Goal: Task Accomplishment & Management: Use online tool/utility

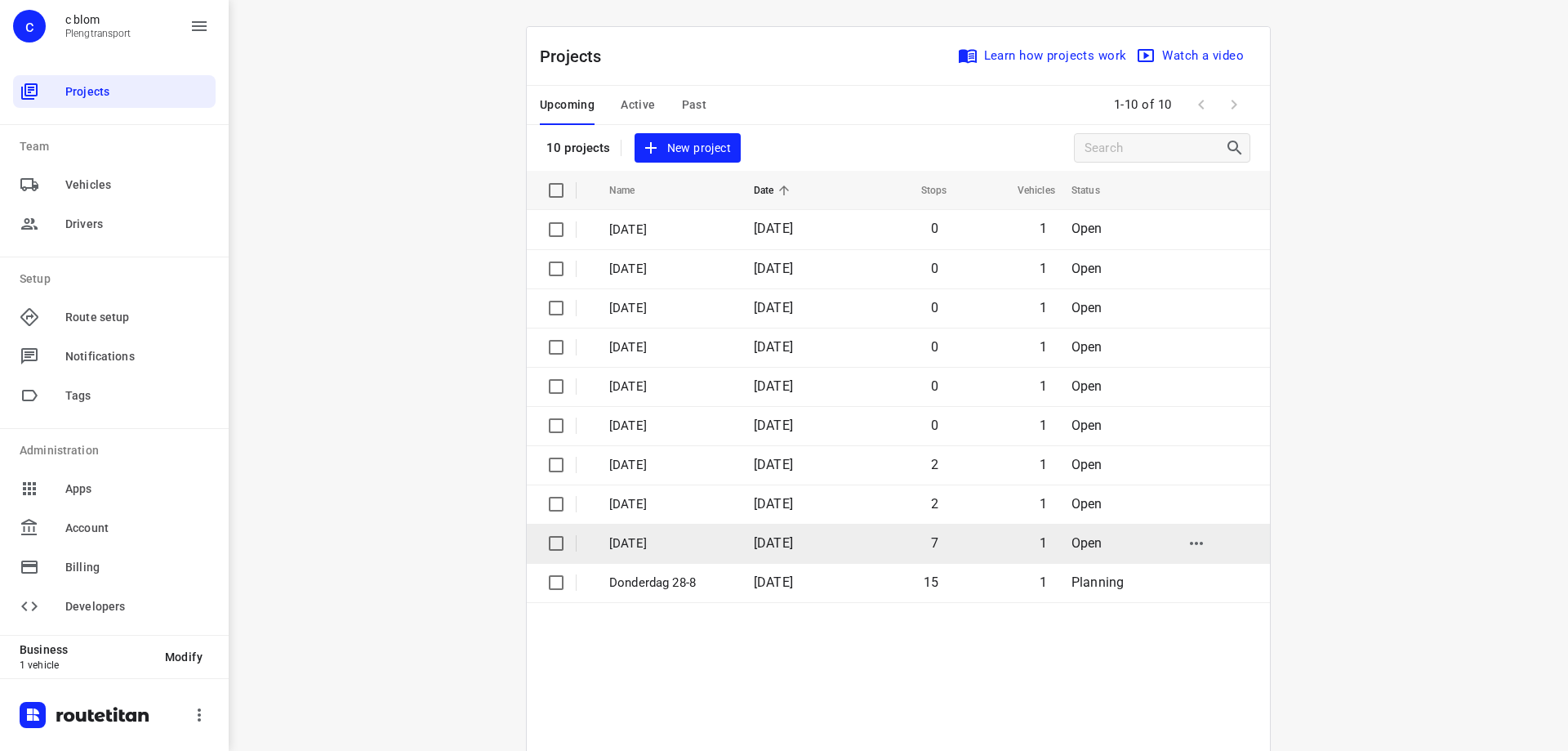
click at [885, 535] on td "7" at bounding box center [898, 543] width 104 height 39
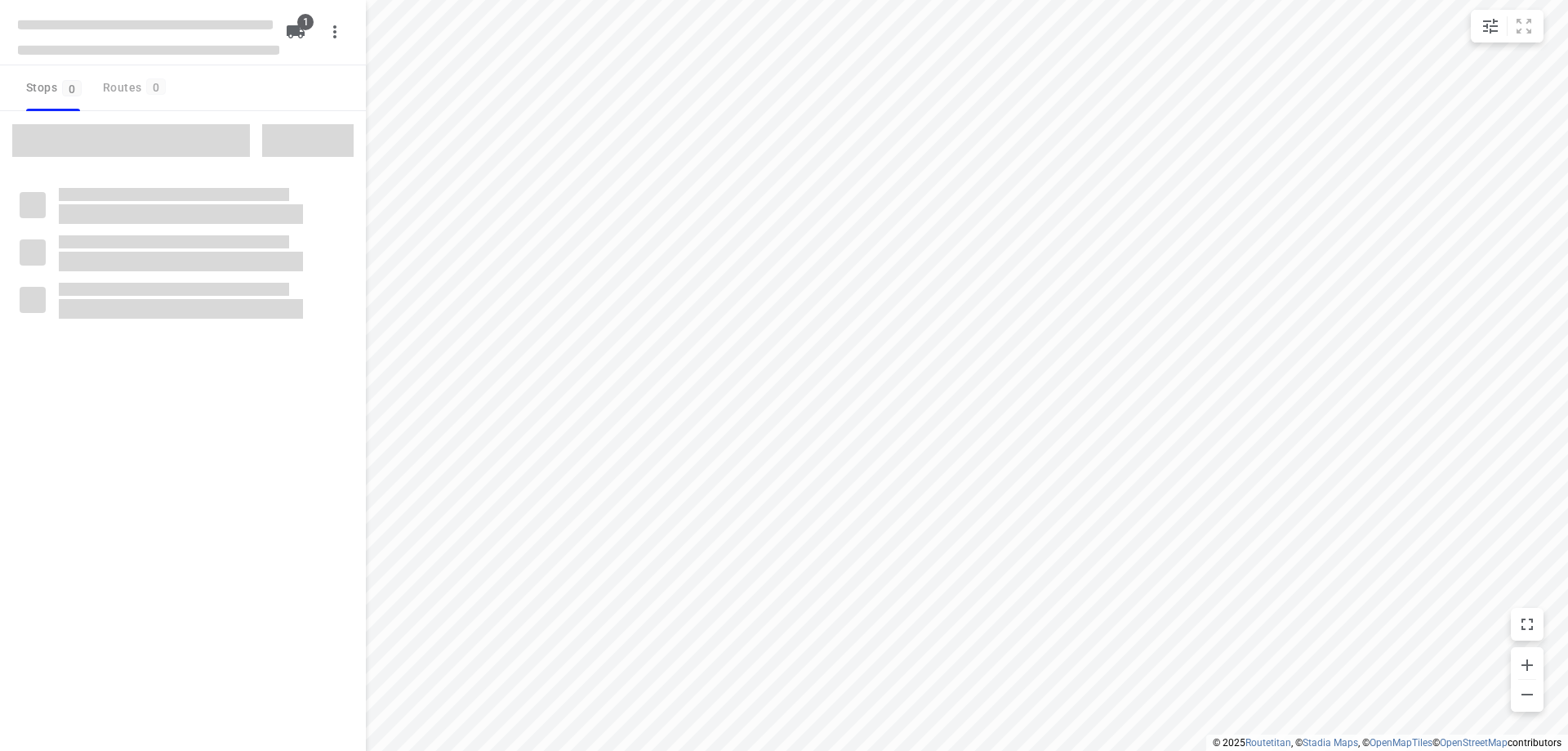
type input "distance"
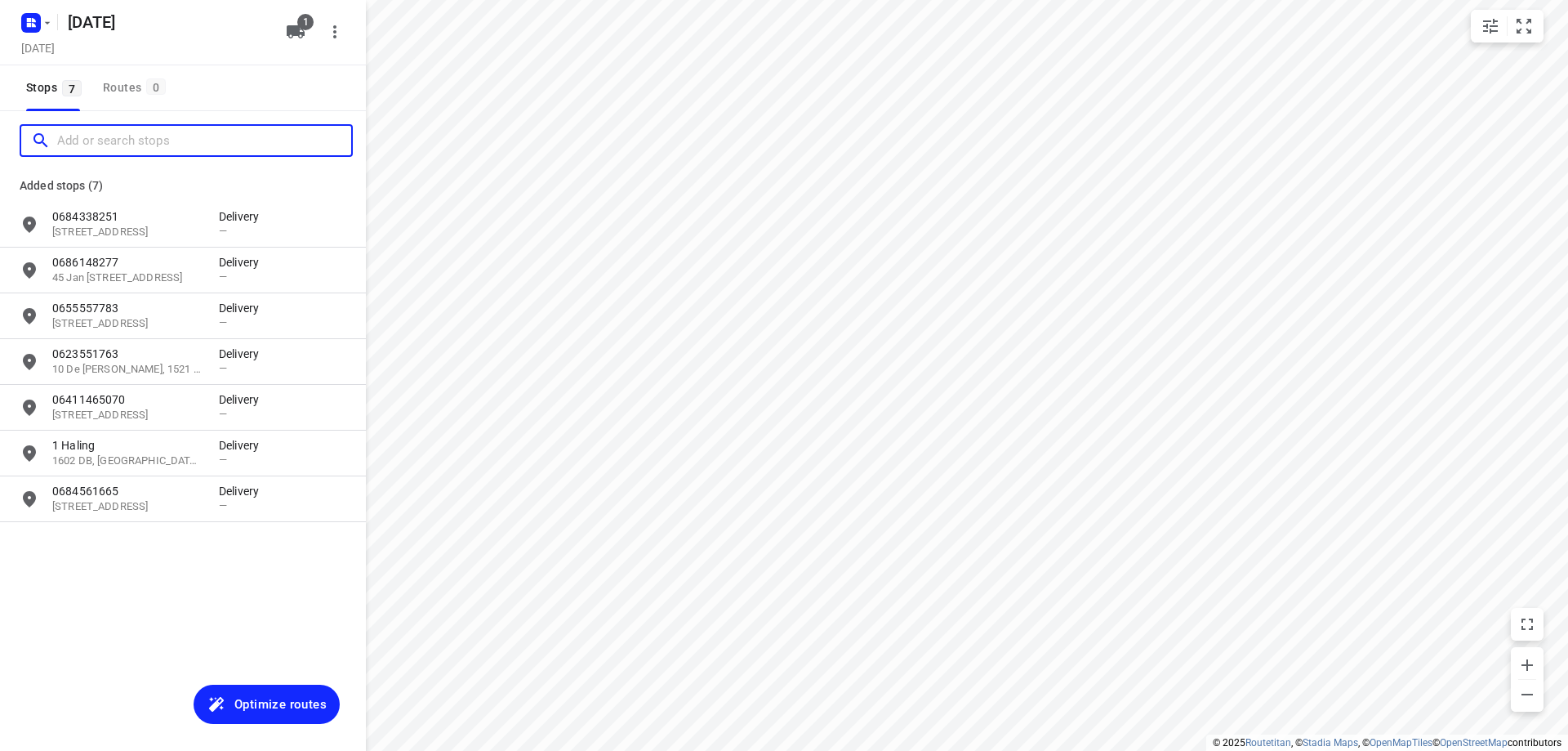
click at [144, 138] on input "Add or search stops" at bounding box center [204, 141] width 294 height 26
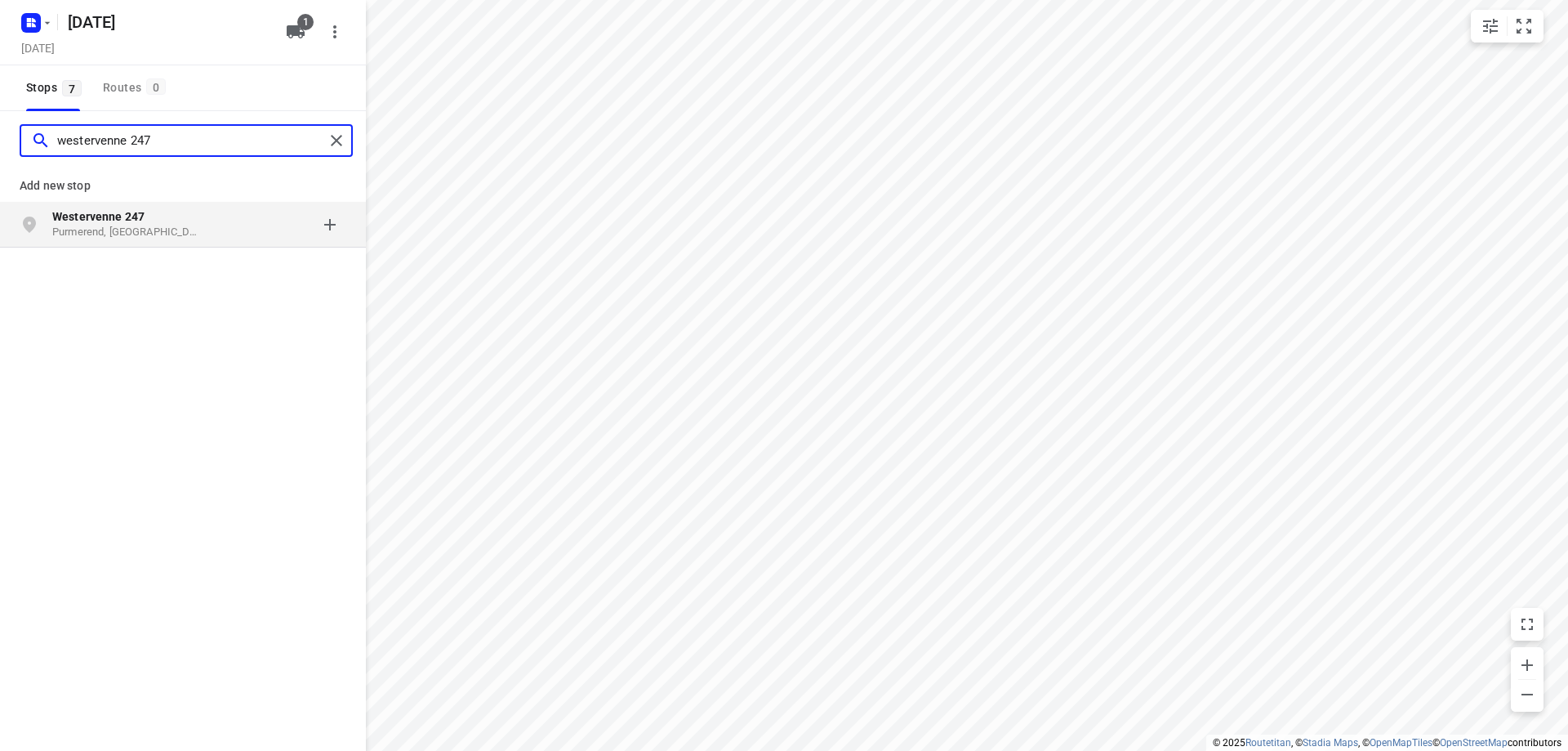
type input "westervenne 247"
click at [176, 230] on p "Purmerend, [GEOGRAPHIC_DATA]" at bounding box center [127, 232] width 150 height 16
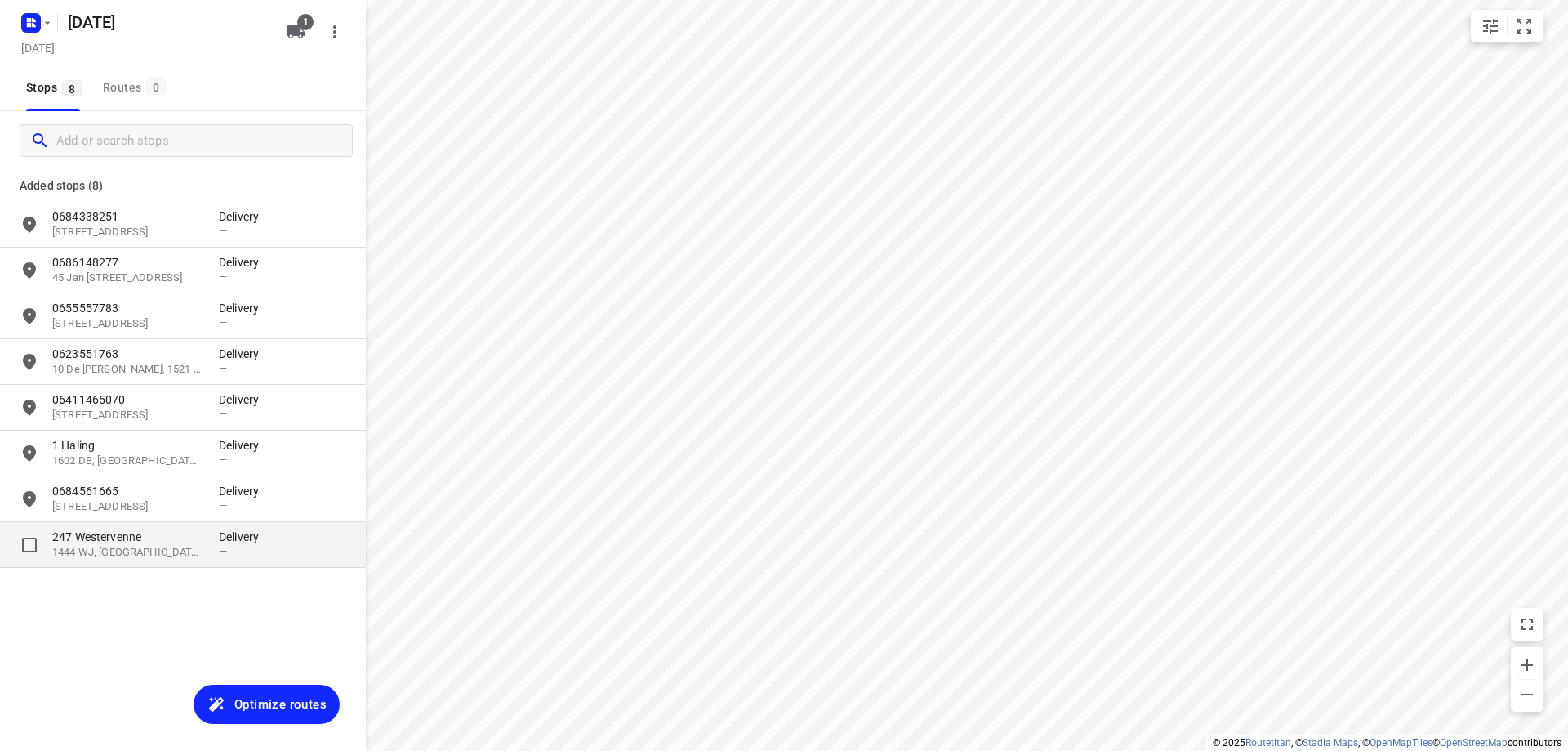
click at [124, 551] on p "1444 WJ, [GEOGRAPHIC_DATA], [GEOGRAPHIC_DATA]" at bounding box center [127, 552] width 150 height 16
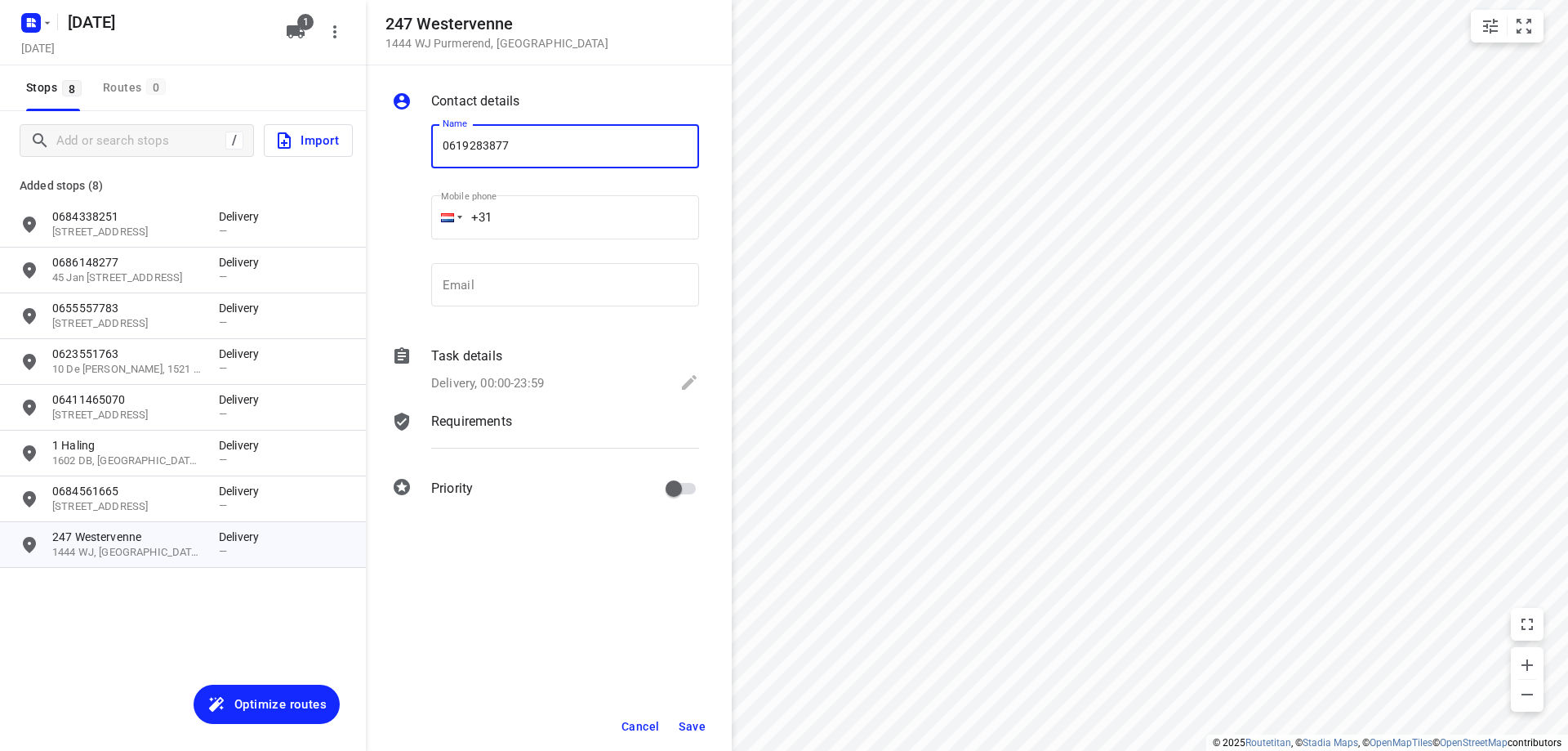
type input "0619283877"
click at [700, 723] on span "Save" at bounding box center [692, 727] width 27 height 13
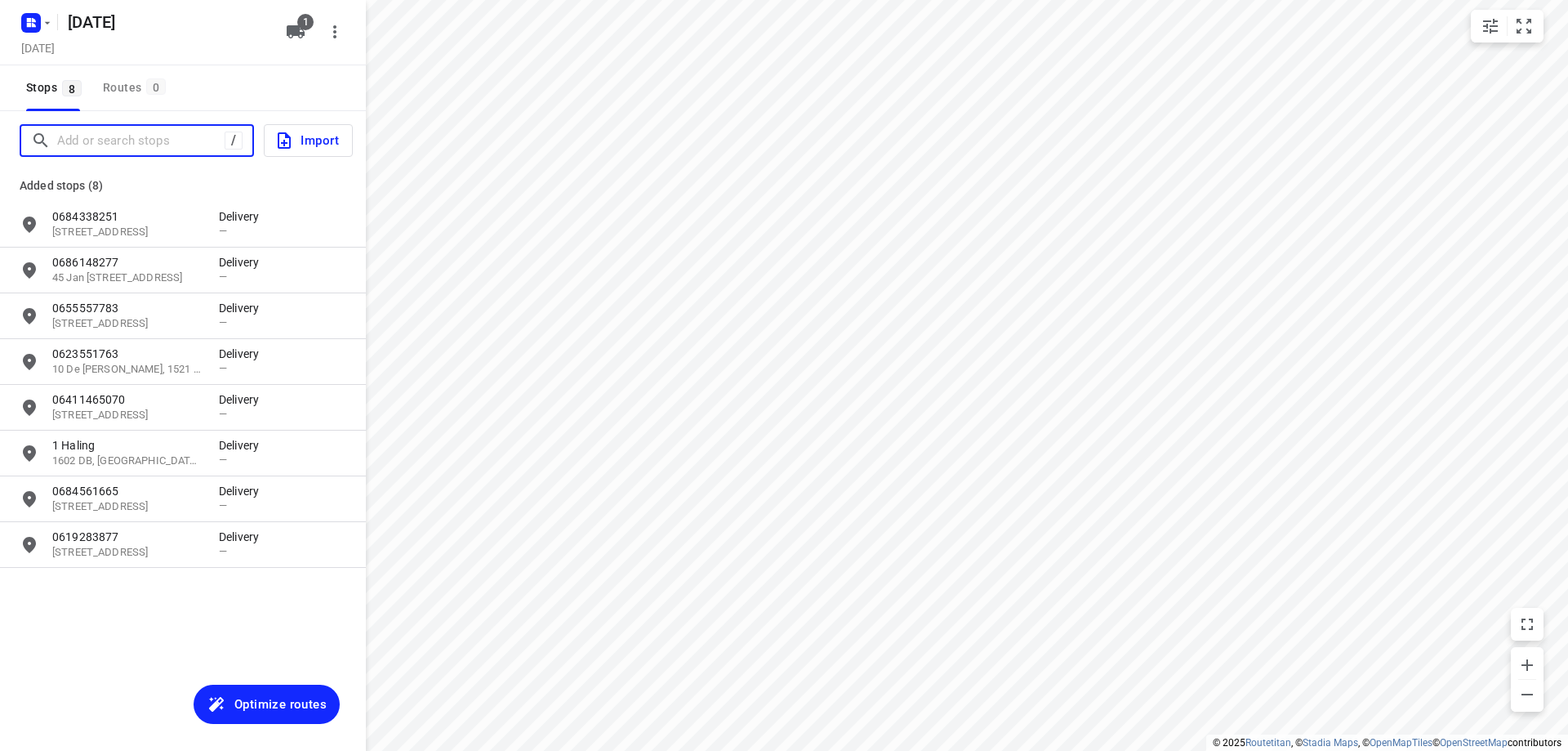
click at [132, 137] on input "Add or search stops" at bounding box center [141, 141] width 168 height 26
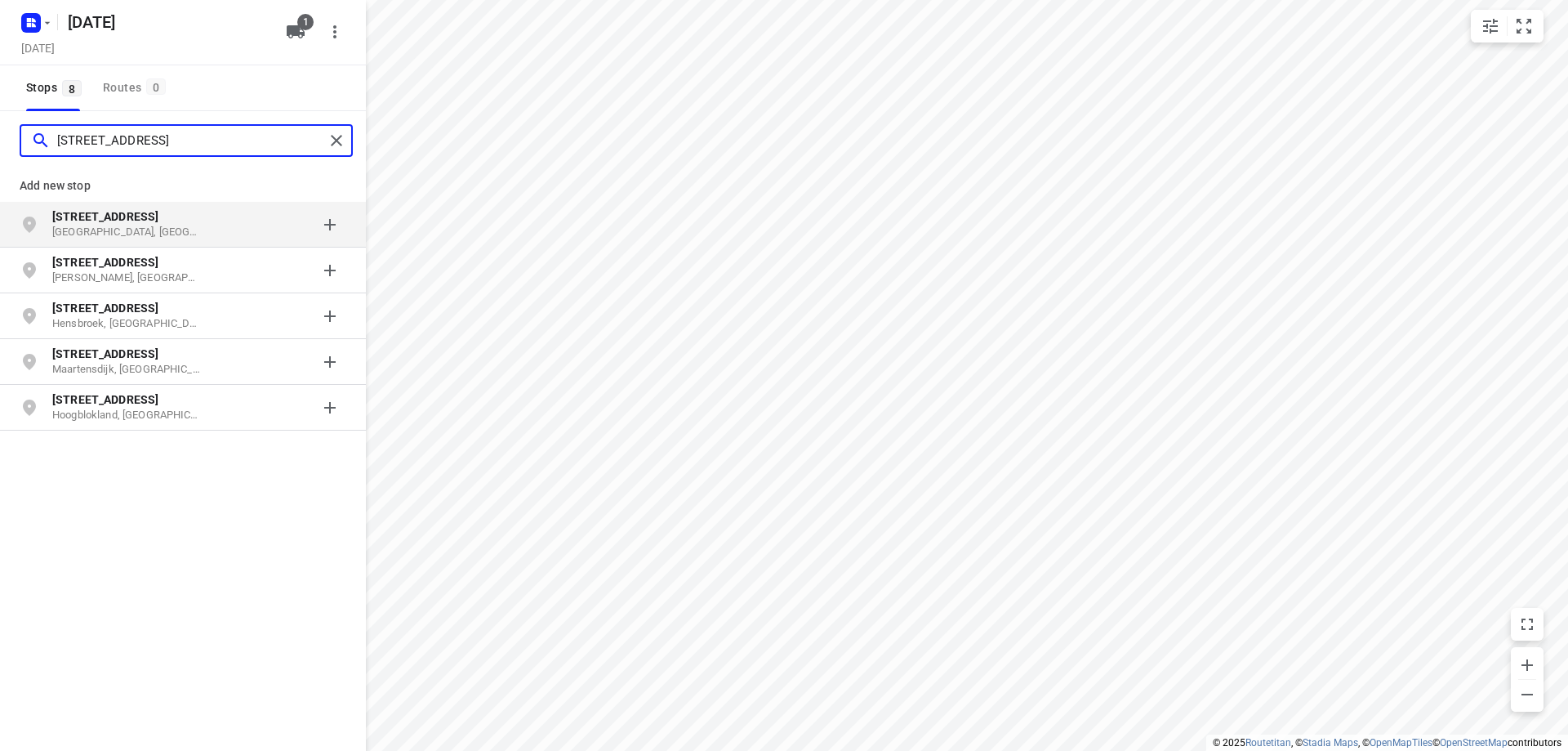
type input "[STREET_ADDRESS]"
click at [170, 226] on p "[GEOGRAPHIC_DATA], [GEOGRAPHIC_DATA]" at bounding box center [127, 232] width 150 height 16
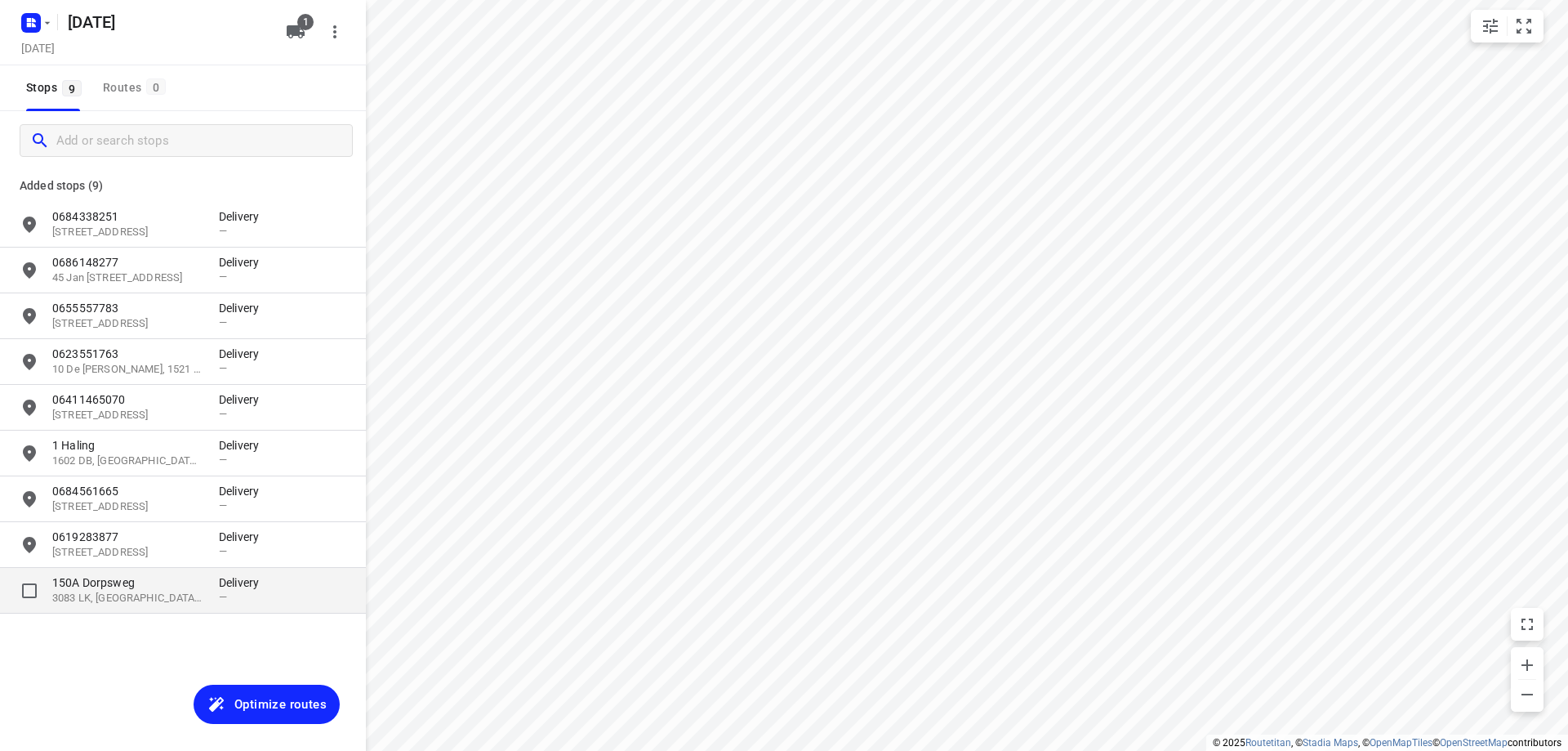
click at [180, 587] on p "150A Dorpsweg" at bounding box center [127, 583] width 150 height 17
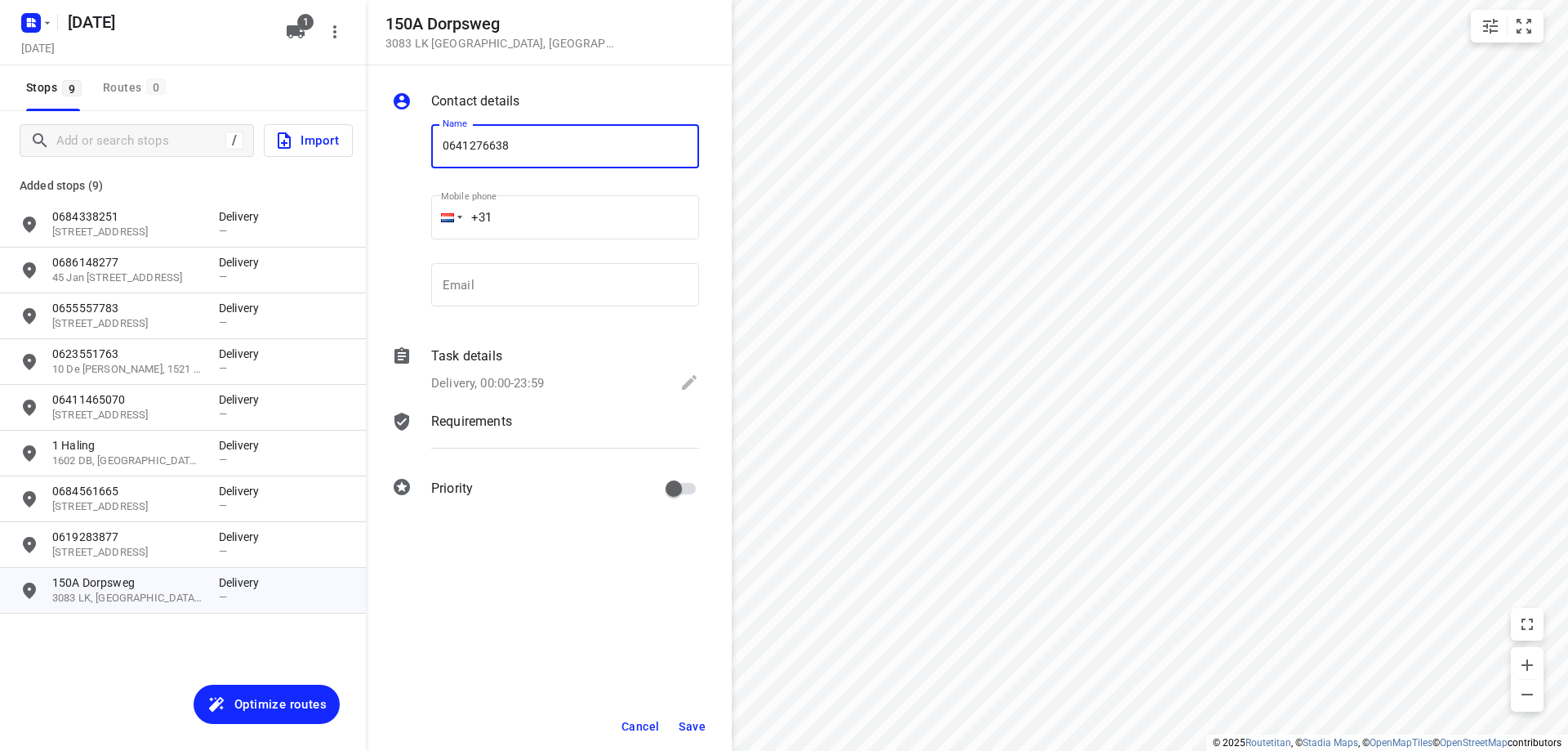
type input "0641276638"
click at [697, 730] on span "Save" at bounding box center [692, 727] width 27 height 13
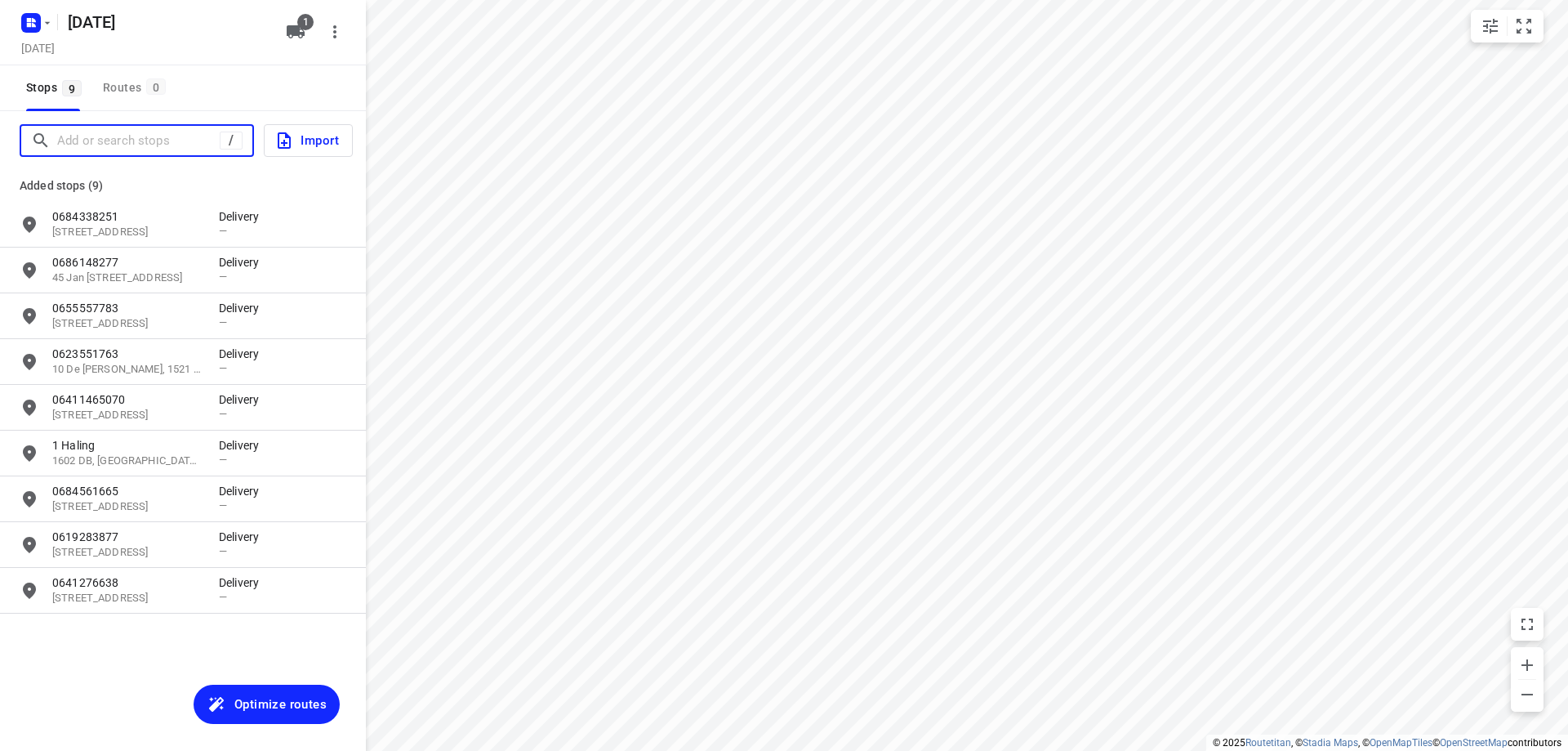
click at [178, 141] on input "Add or search stops" at bounding box center [138, 141] width 163 height 26
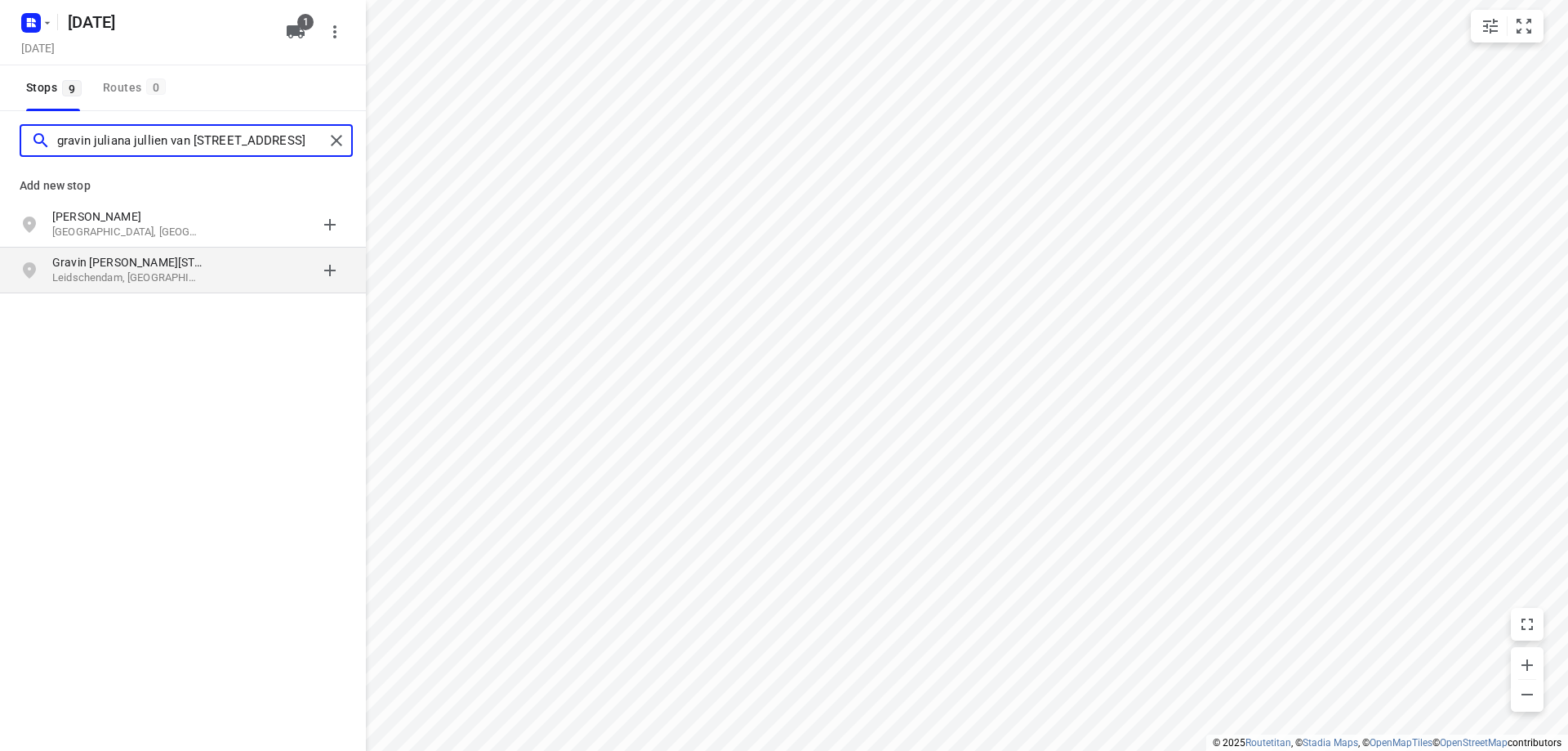
type input "gravin juliana jullien van [STREET_ADDRESS]"
click at [203, 273] on div "Gravin Juliana van [STREET_ADDRESS]" at bounding box center [136, 270] width 167 height 33
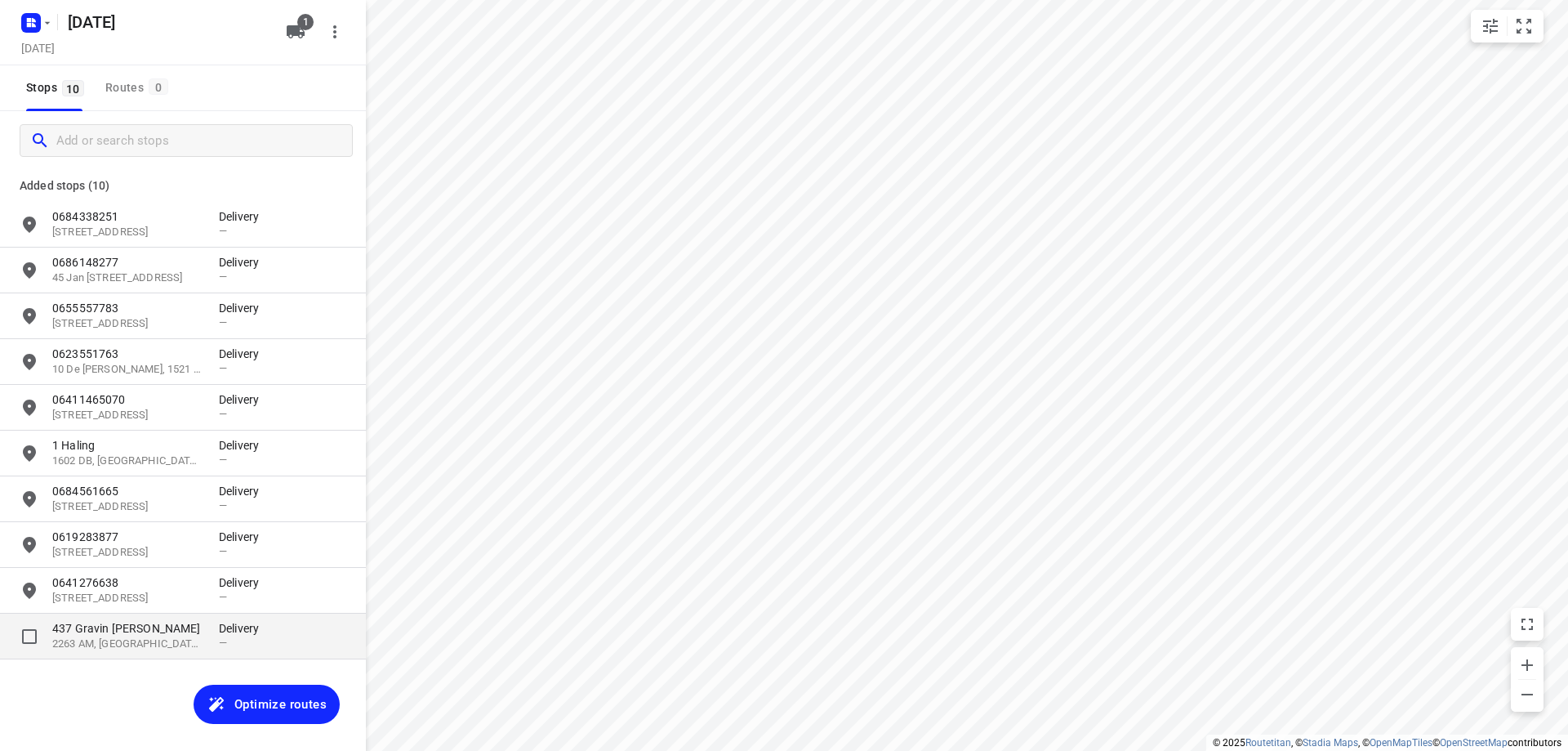
click at [123, 647] on p "2263 AM, [GEOGRAPHIC_DATA], [GEOGRAPHIC_DATA]" at bounding box center [127, 644] width 150 height 16
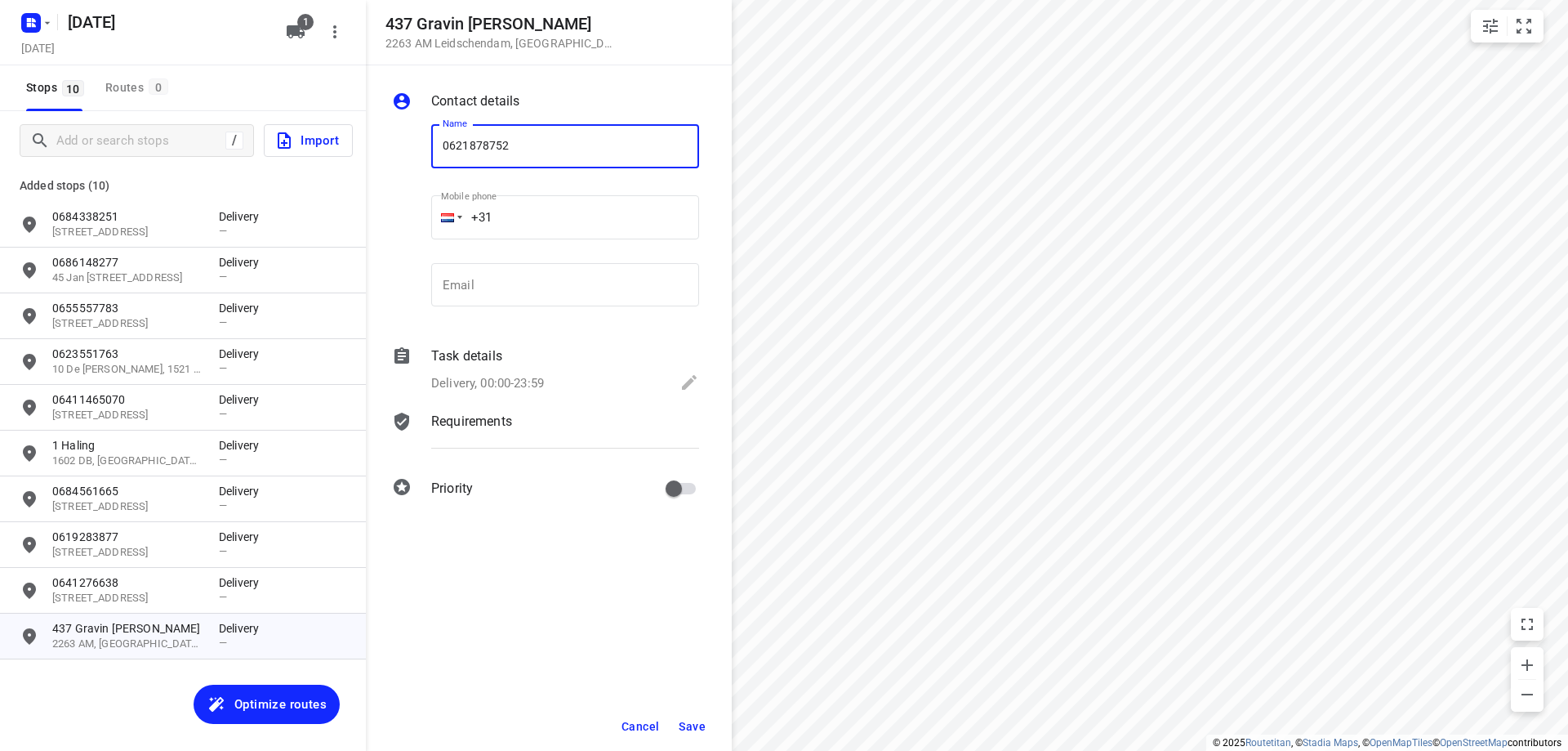
type input "0621878752"
click at [688, 726] on span "Save" at bounding box center [692, 727] width 27 height 13
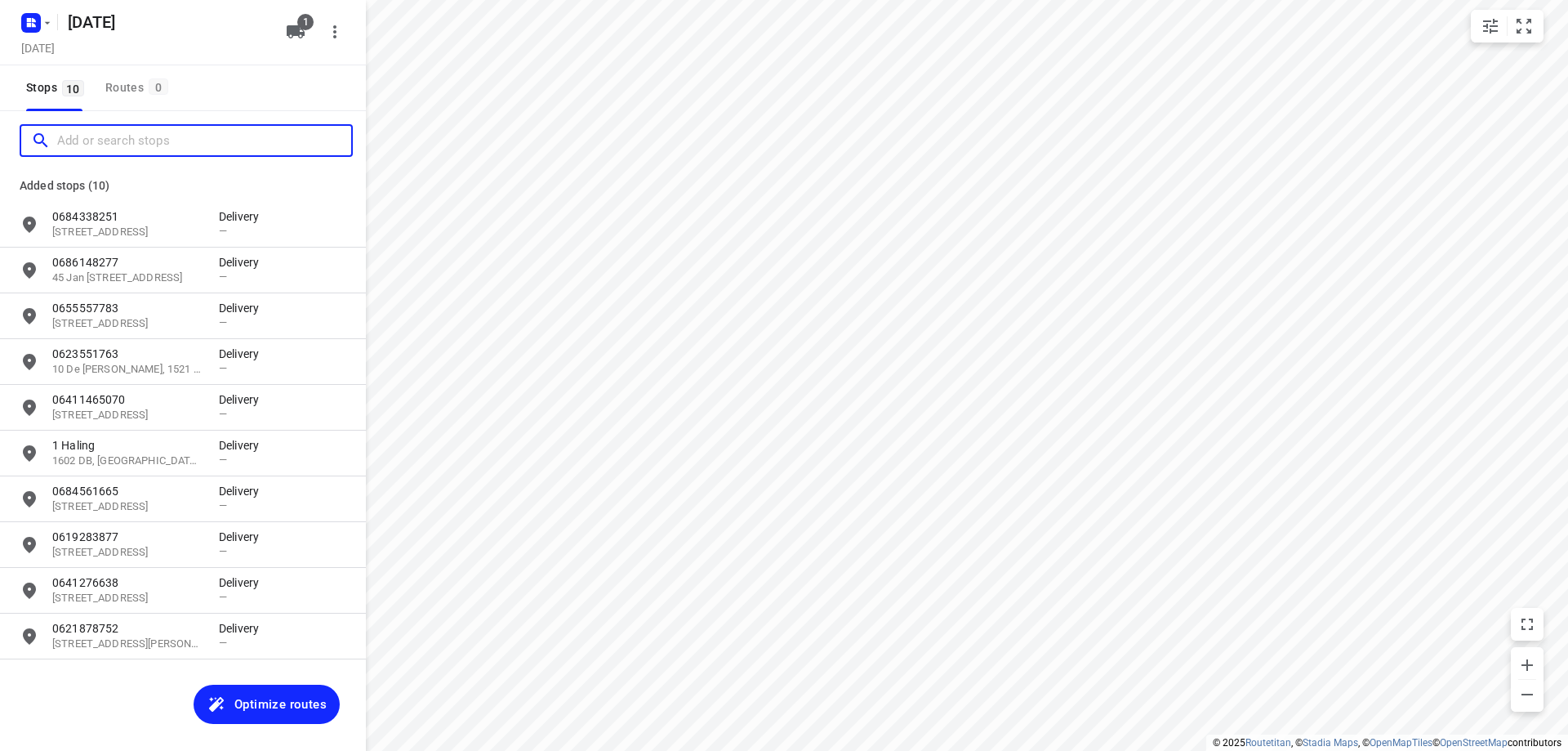
click at [144, 146] on input "Add or search stops" at bounding box center [204, 141] width 294 height 26
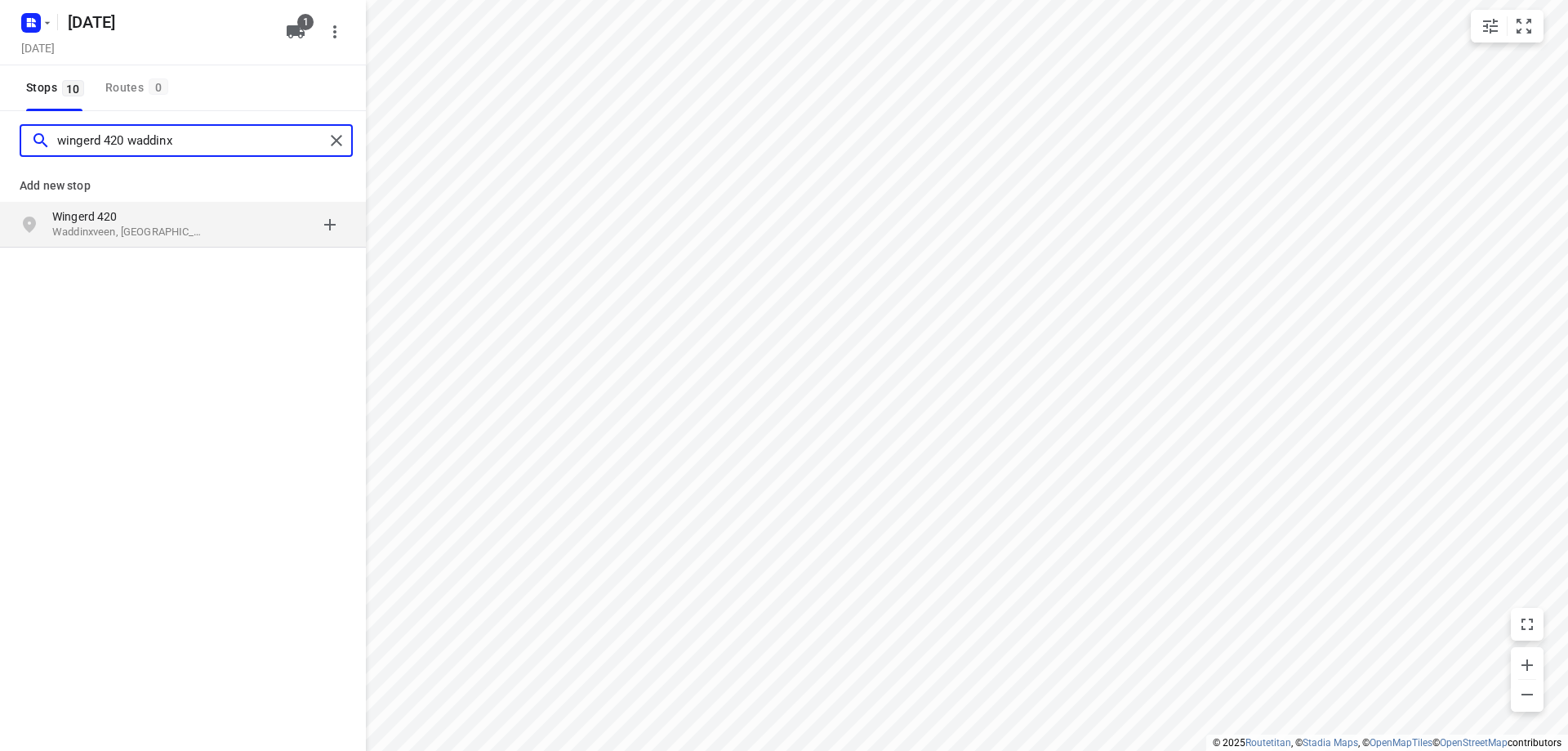
type input "wingerd 420 waddinx"
click at [184, 239] on p "Waddinxveen, [GEOGRAPHIC_DATA]" at bounding box center [127, 232] width 150 height 16
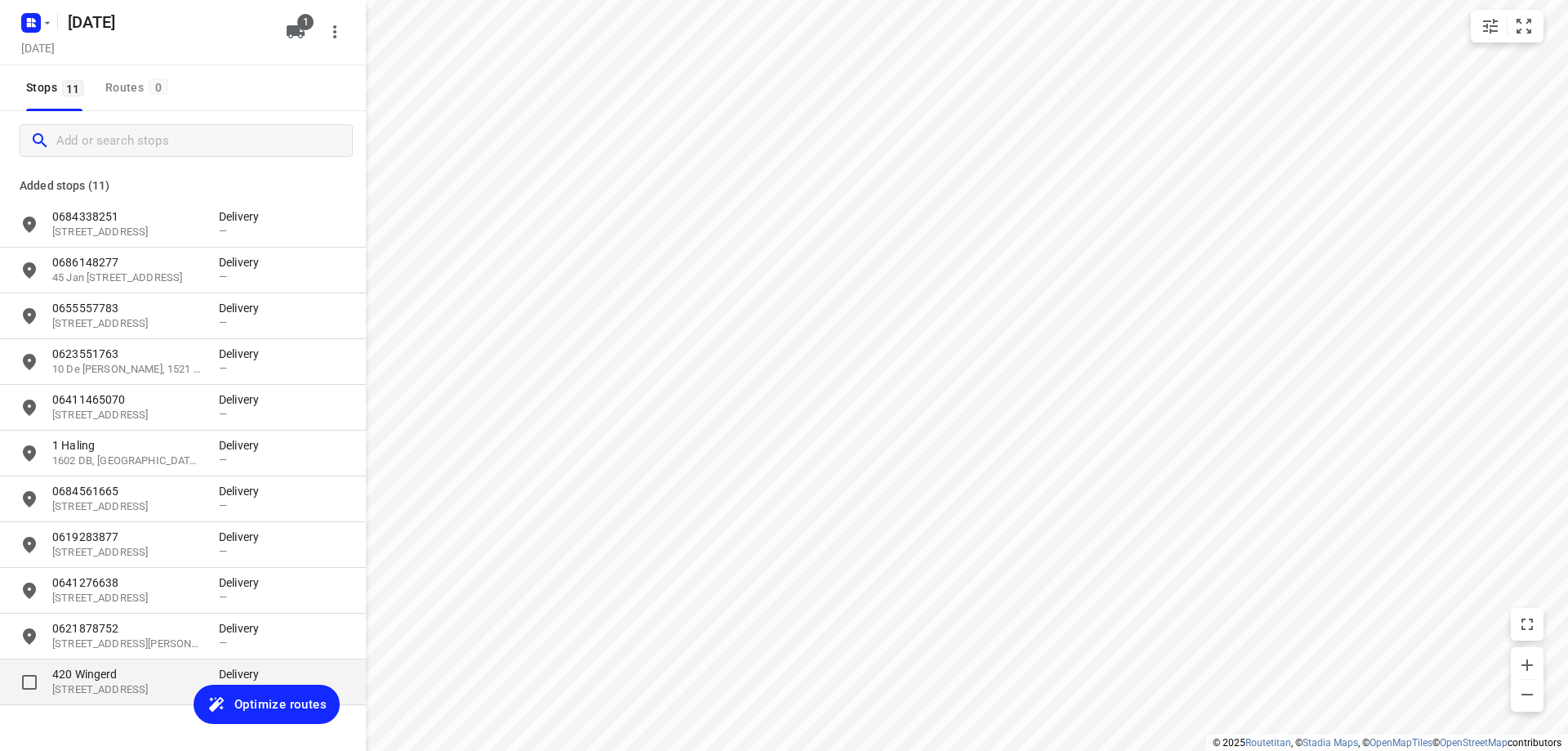
click at [143, 682] on p "[STREET_ADDRESS]" at bounding box center [127, 690] width 150 height 16
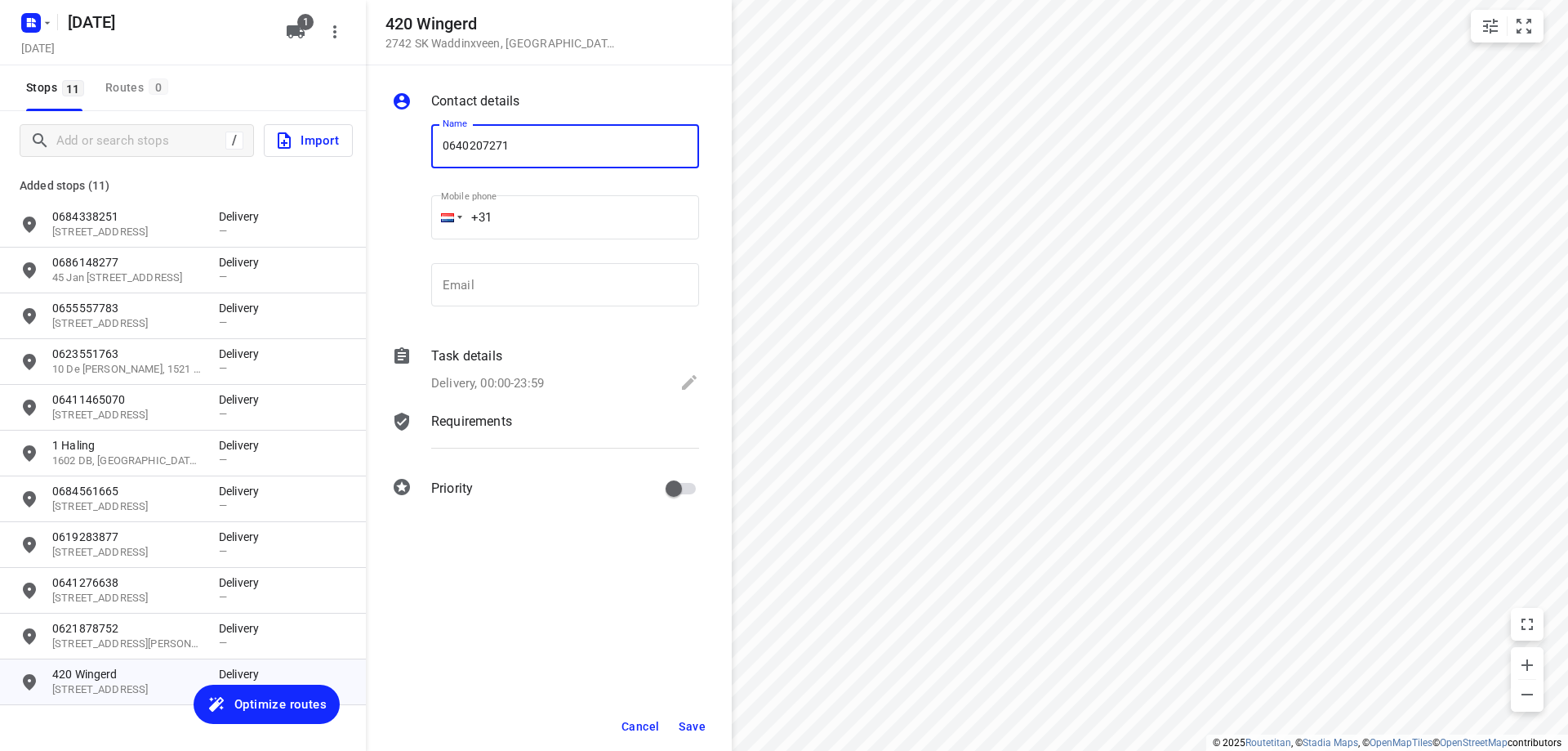
type input "0640207271"
click at [687, 717] on button "Save" at bounding box center [692, 727] width 40 height 30
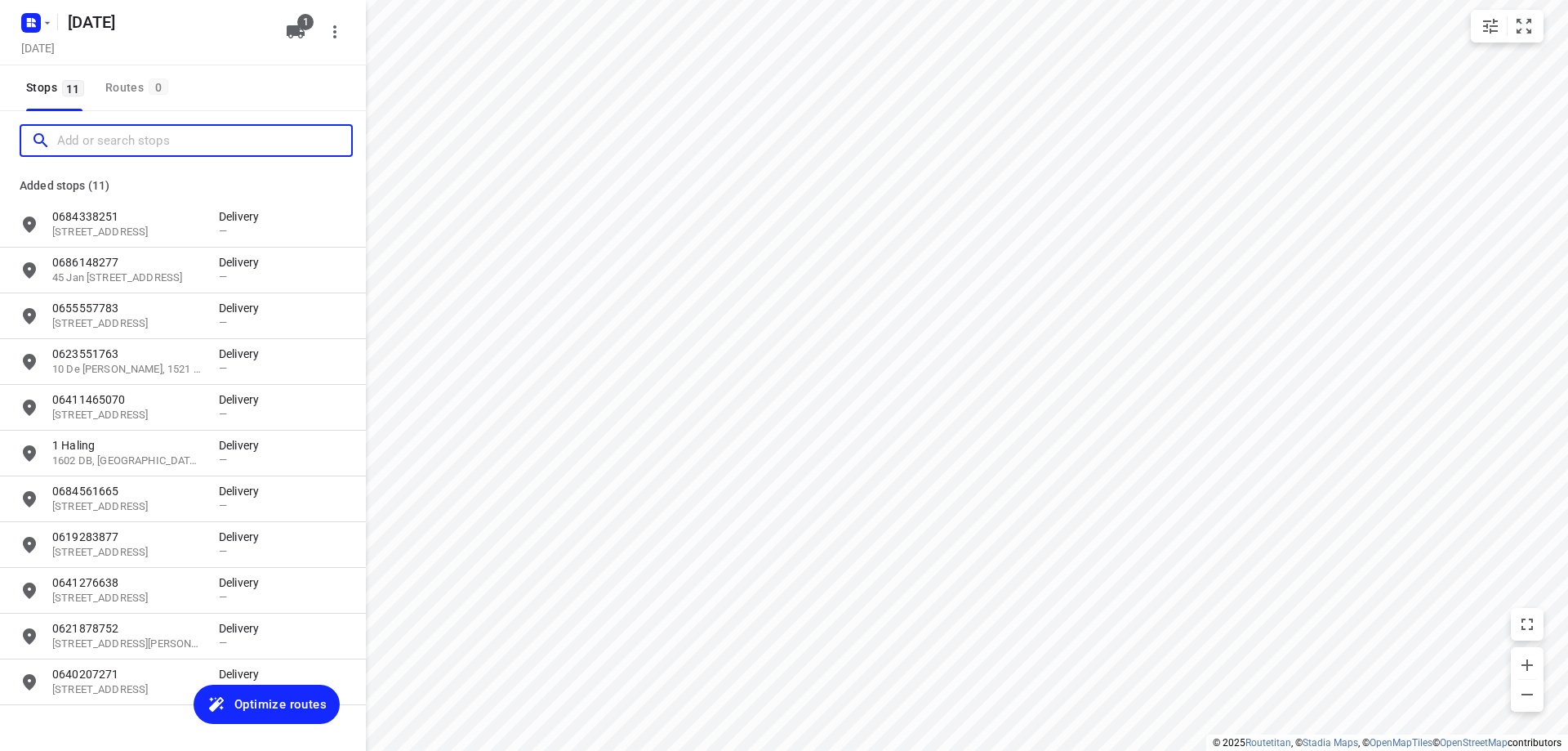
click at [146, 141] on input "Add or search stops" at bounding box center [204, 141] width 294 height 26
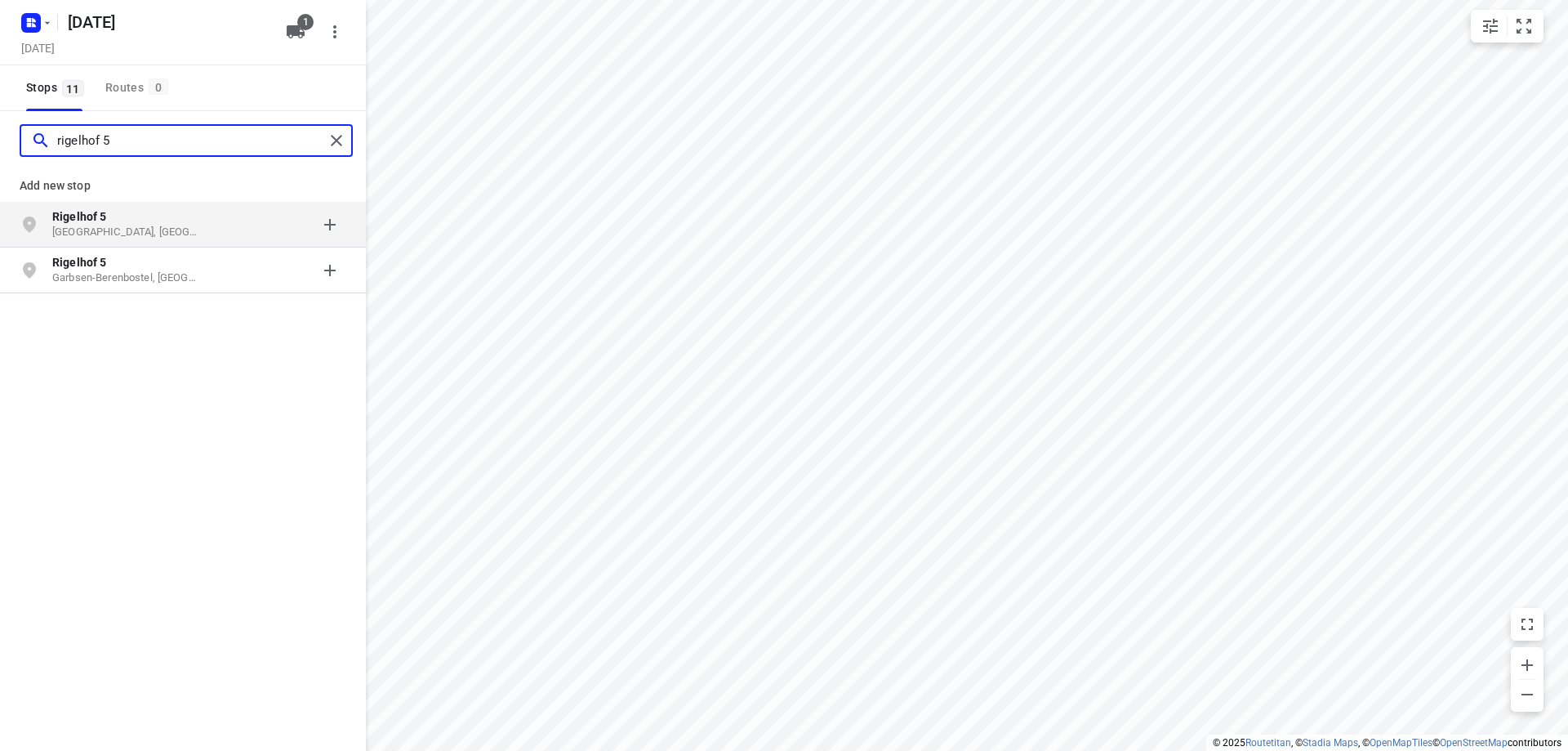
type input "rigelhof 5"
click at [164, 225] on p "[GEOGRAPHIC_DATA], [GEOGRAPHIC_DATA]" at bounding box center [127, 232] width 150 height 16
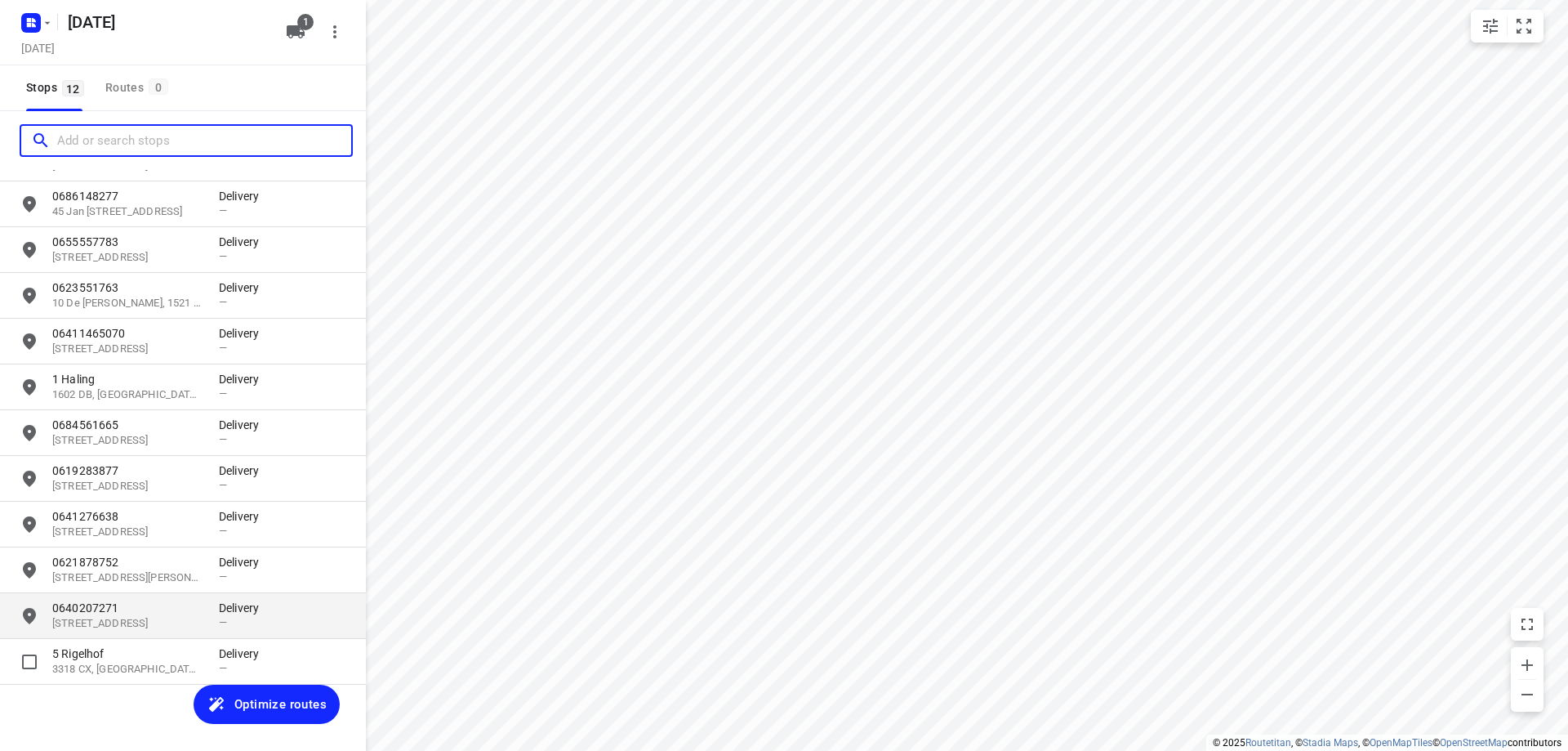
scroll to position [75, 0]
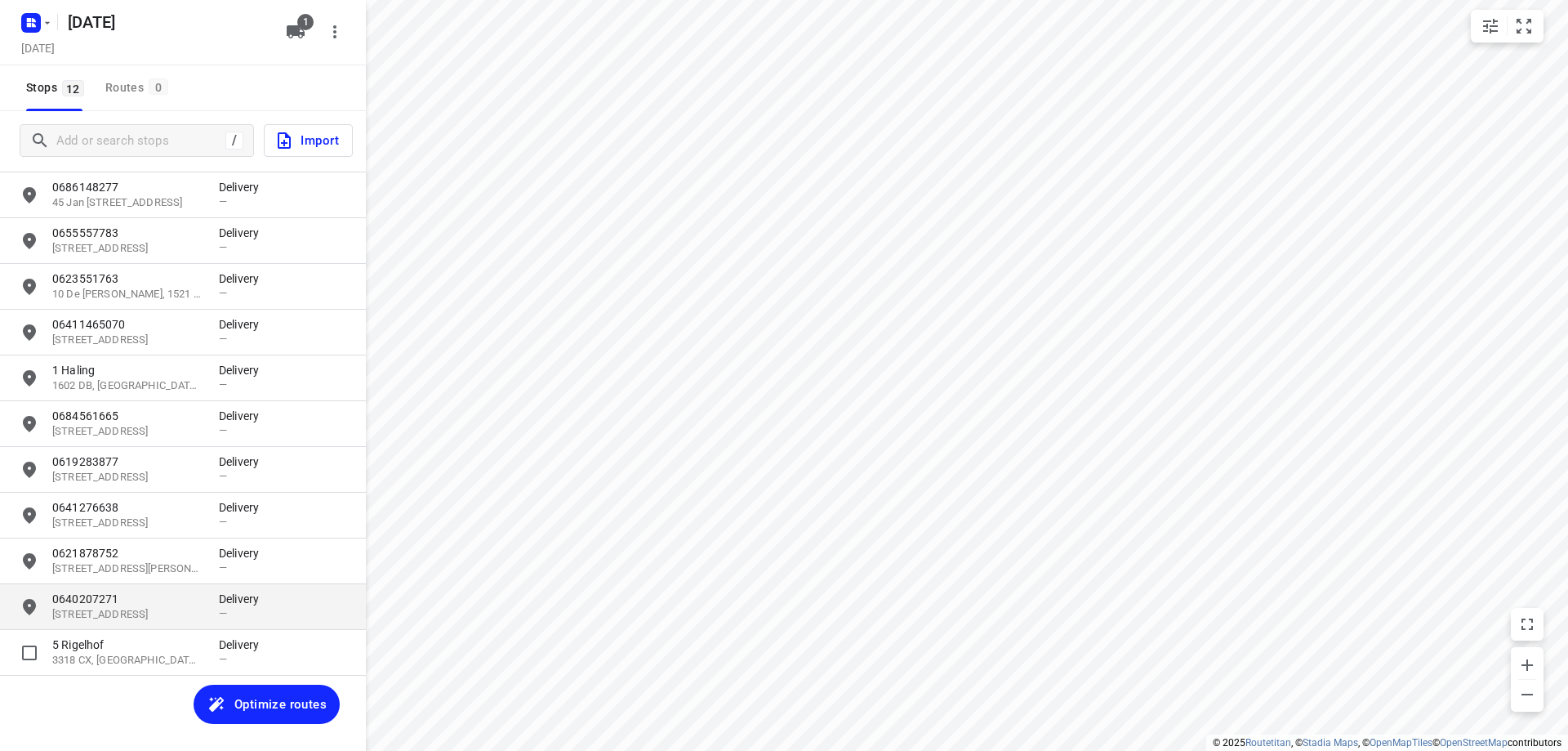
click at [120, 657] on p "3318 CX, [GEOGRAPHIC_DATA], [GEOGRAPHIC_DATA]" at bounding box center [127, 660] width 150 height 16
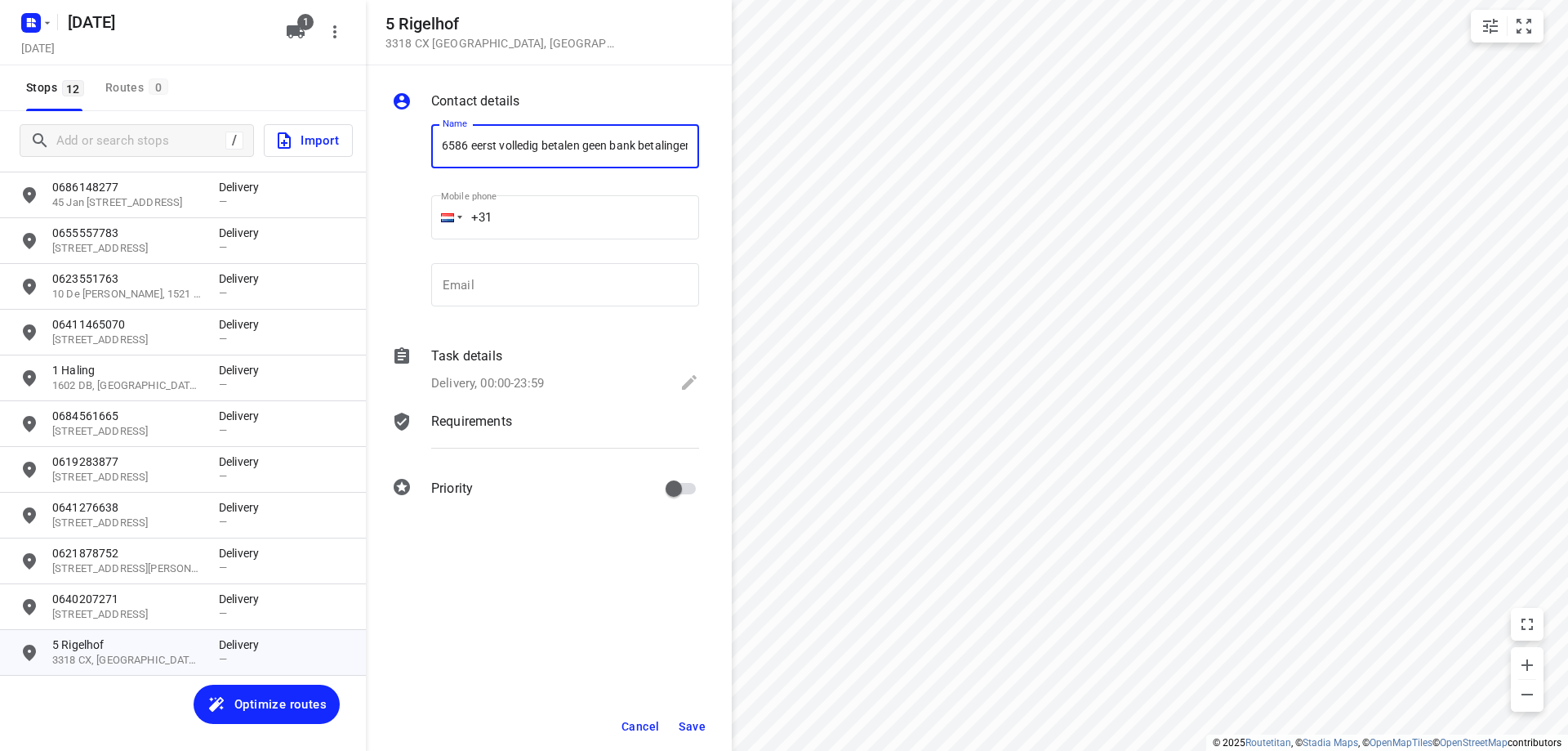
scroll to position [0, 47]
type input "0618946586 eerst volledig betalen geen bank betalingen"
click at [685, 729] on span "Save" at bounding box center [692, 727] width 27 height 13
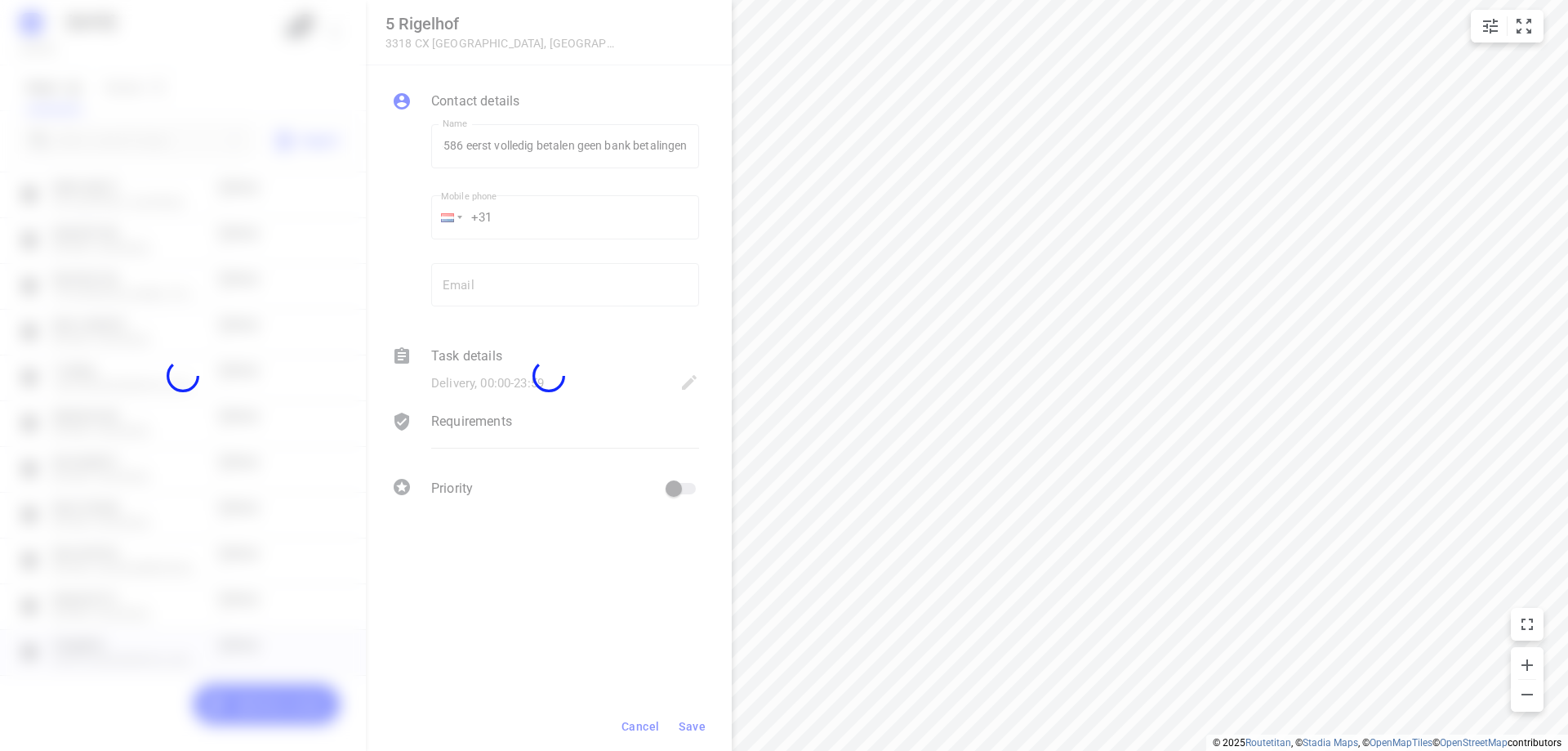
scroll to position [0, 0]
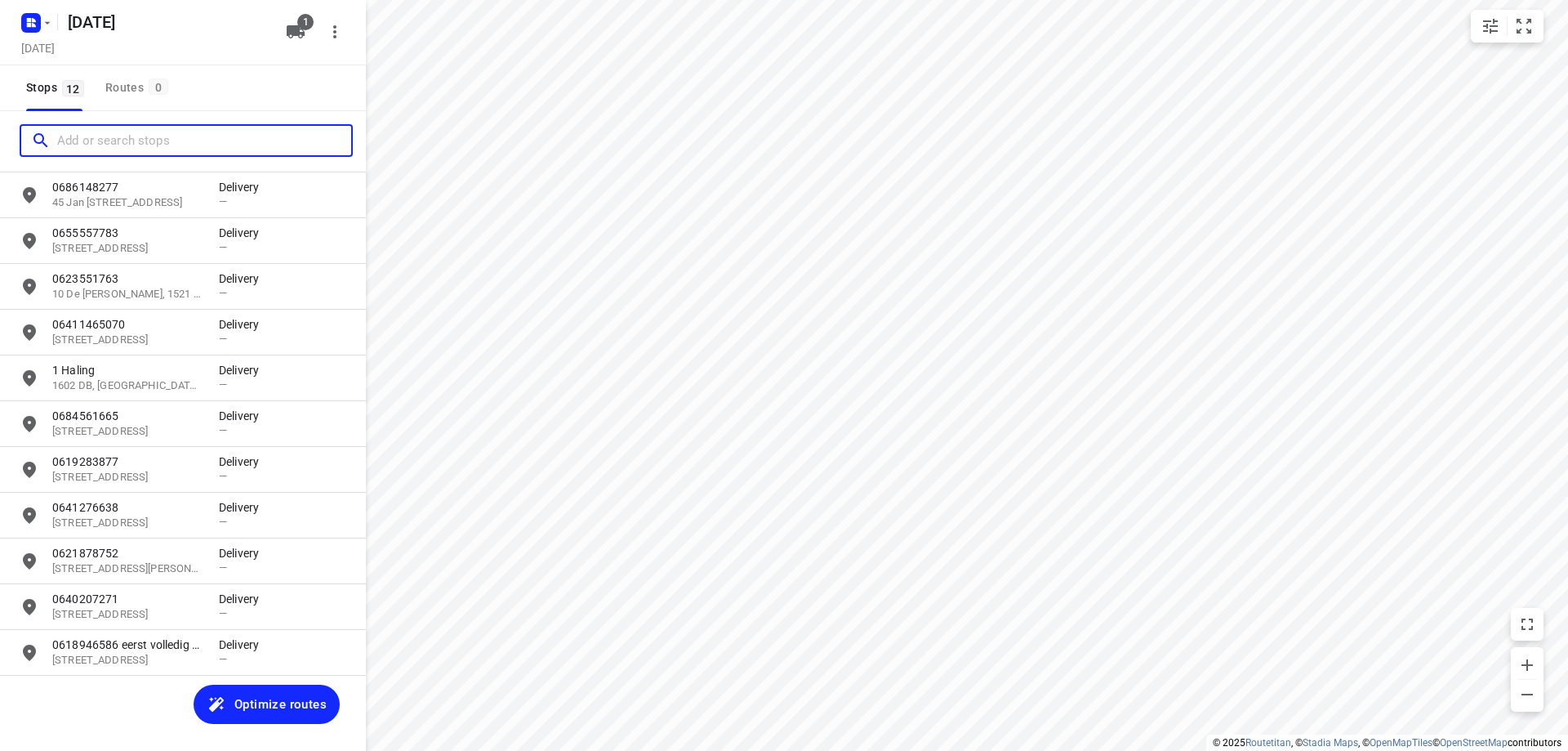
click at [167, 139] on input "Add or search stops" at bounding box center [204, 141] width 294 height 26
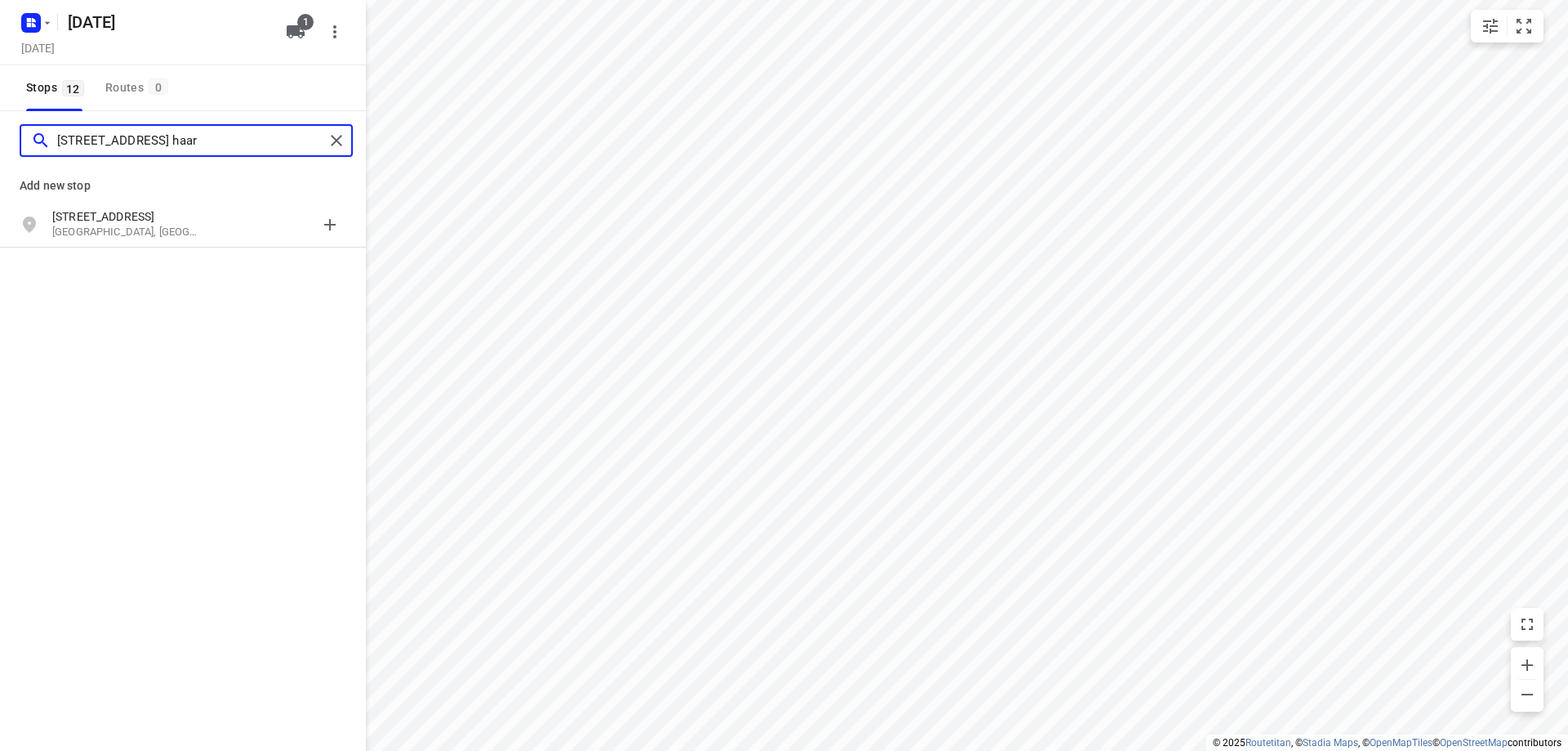
type input "[STREET_ADDRESS] haar"
click at [228, 220] on div "grid" at bounding box center [283, 225] width 127 height 33
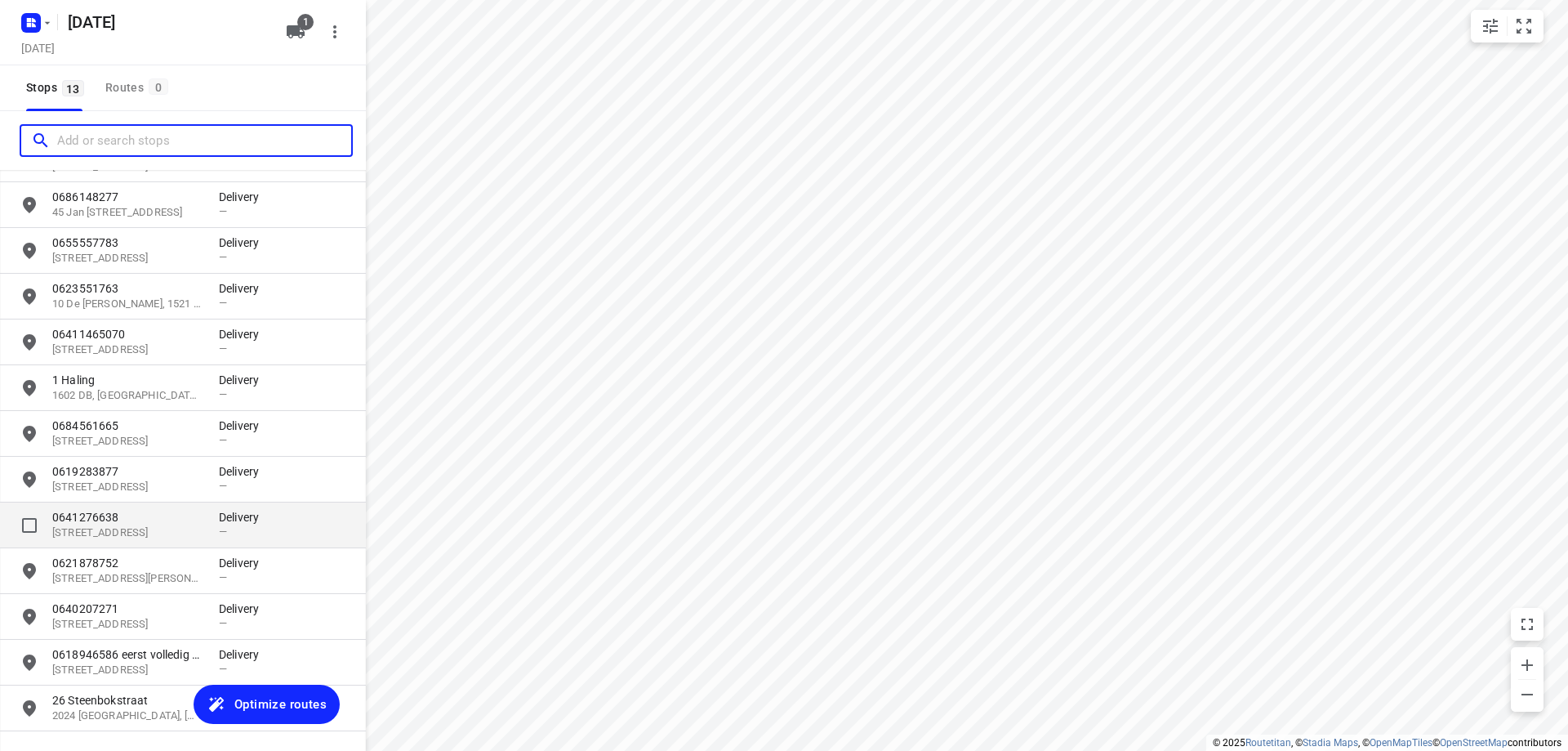
scroll to position [121, 0]
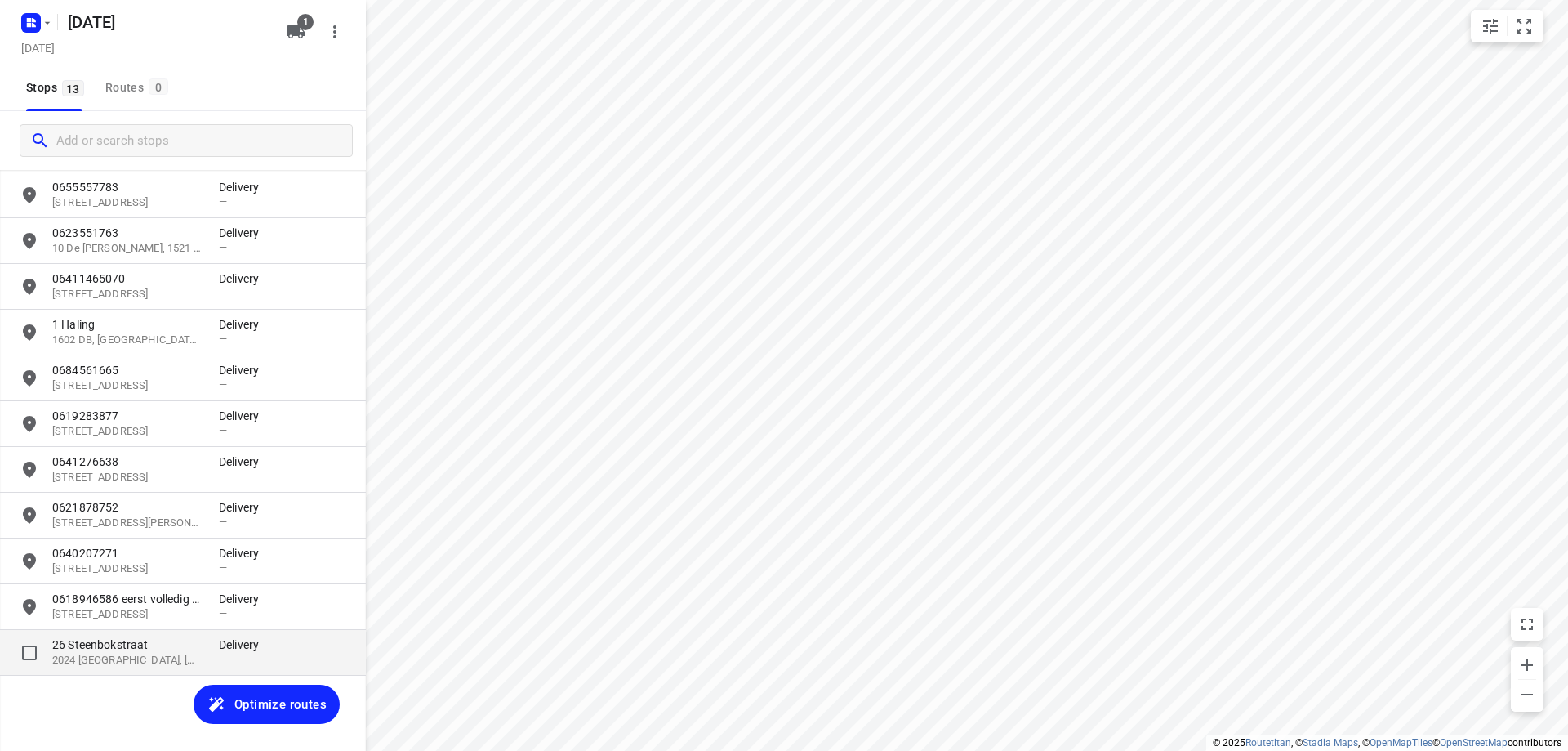
click at [156, 636] on div "[GEOGRAPHIC_DATA], [GEOGRAPHIC_DATA], [GEOGRAPHIC_DATA] Delivery —" at bounding box center [183, 653] width 366 height 45
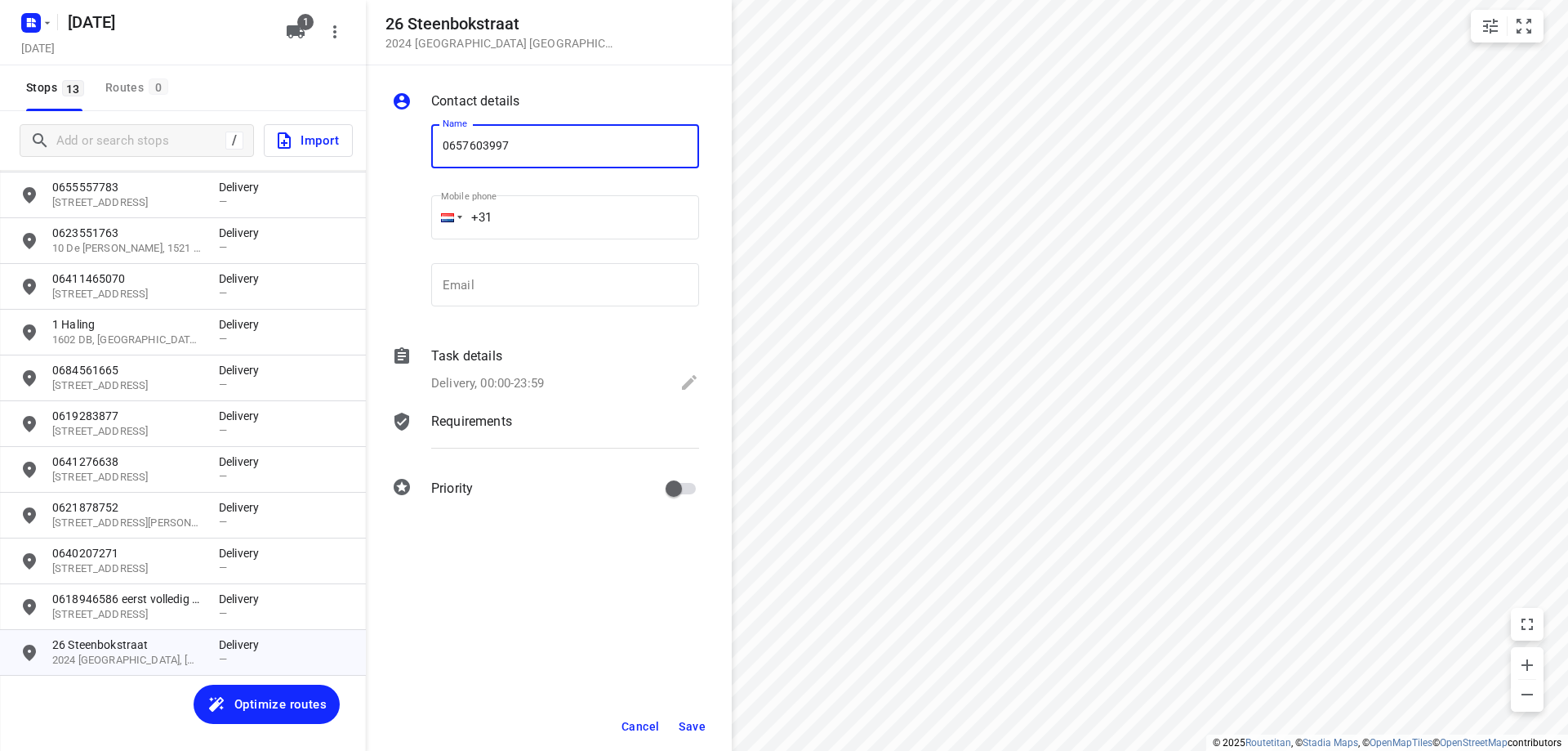
type input "0657603997"
click at [698, 721] on span "Save" at bounding box center [692, 727] width 27 height 13
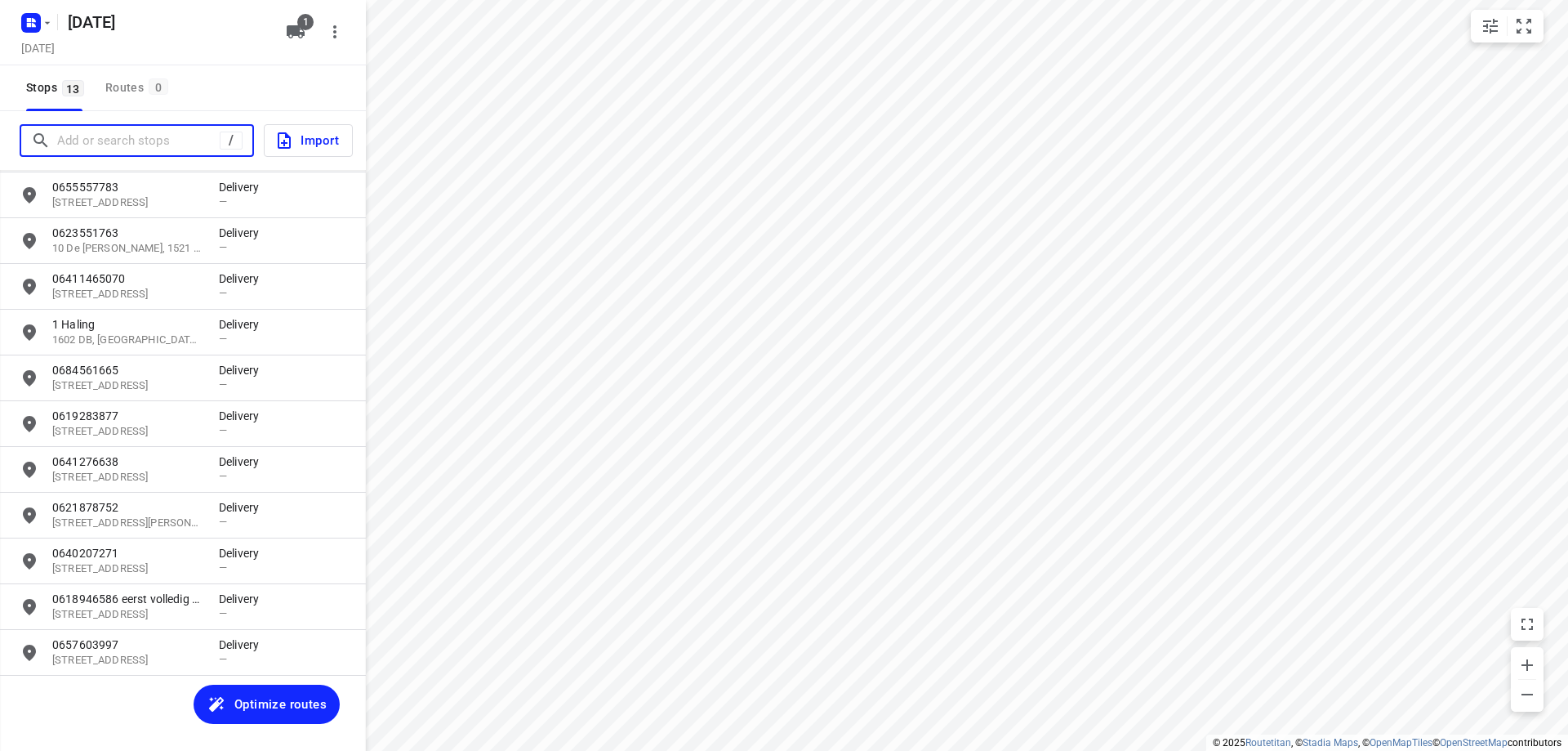
click at [128, 136] on input "Add or search stops" at bounding box center [138, 141] width 163 height 26
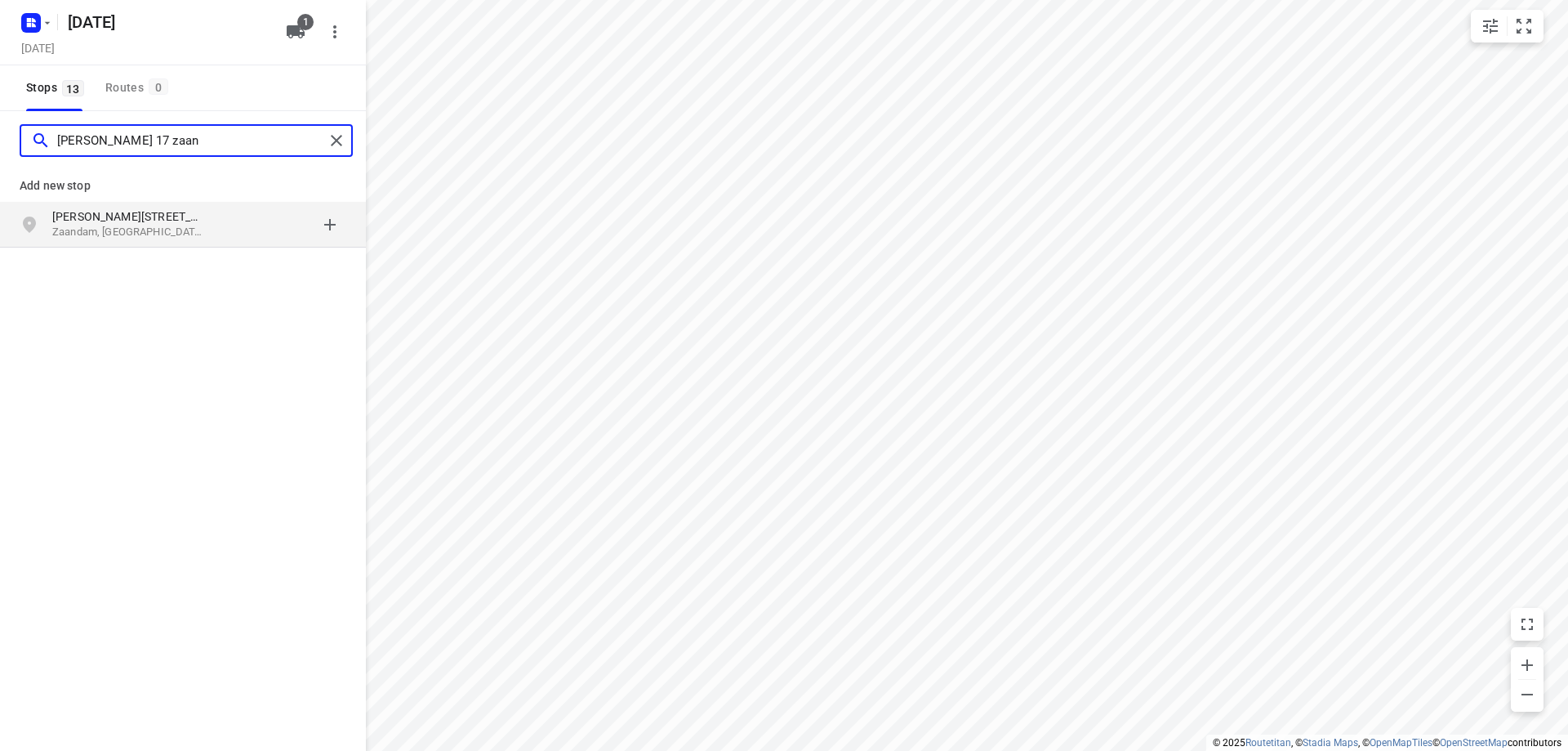
type input "[PERSON_NAME] 17 zaan"
click at [172, 231] on p "Zaandam, [GEOGRAPHIC_DATA]" at bounding box center [127, 232] width 150 height 16
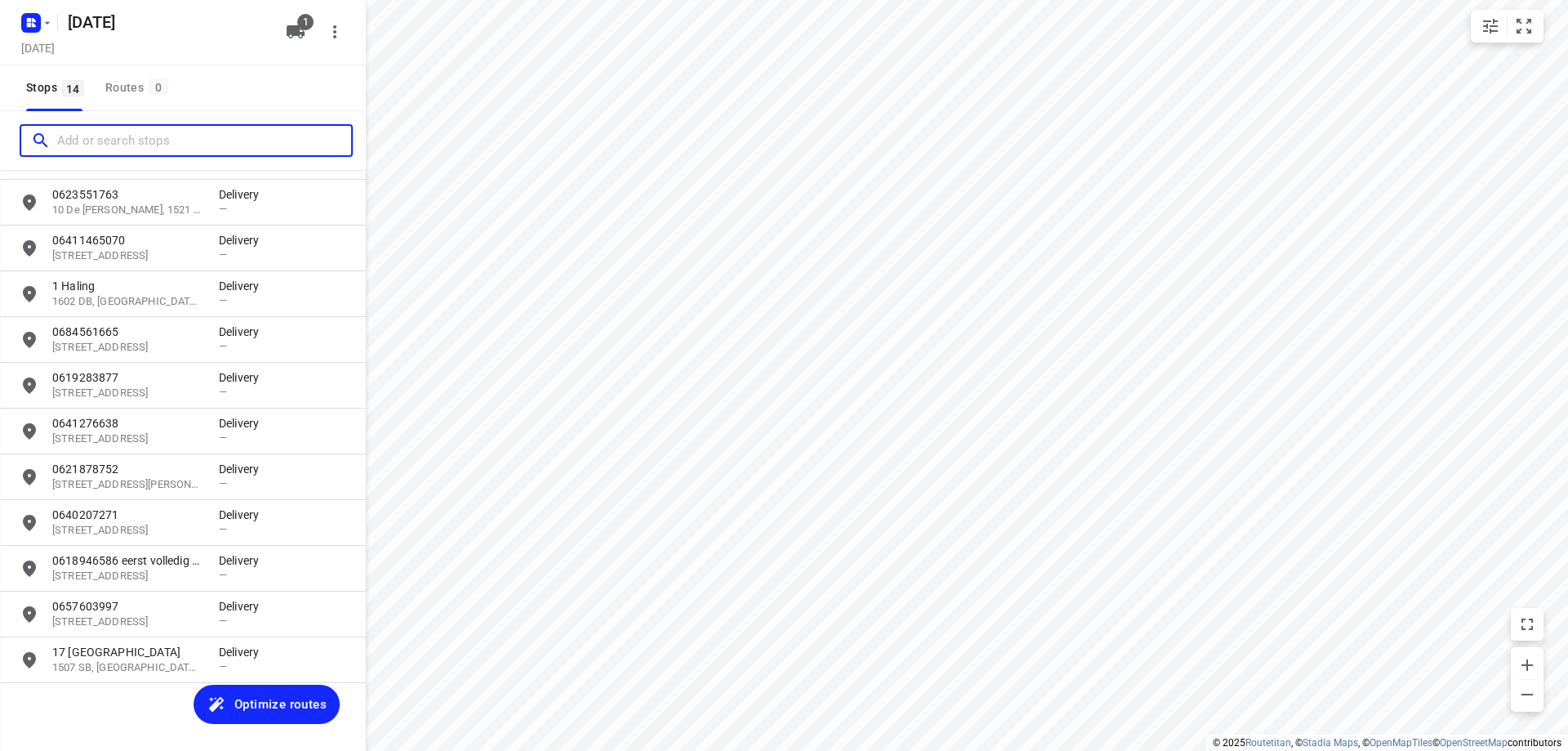
scroll to position [167, 0]
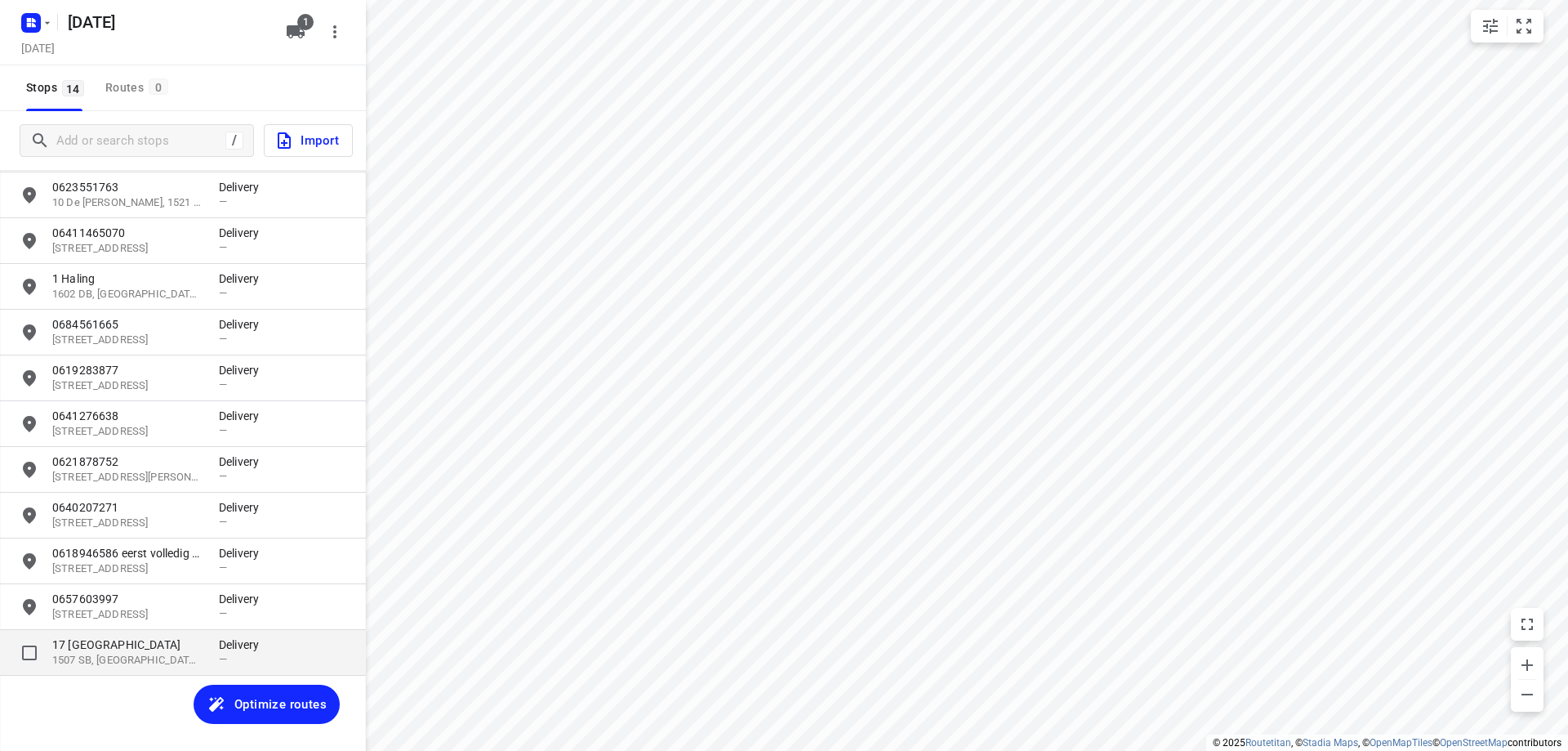
click at [121, 646] on p "17 [GEOGRAPHIC_DATA]" at bounding box center [127, 645] width 150 height 17
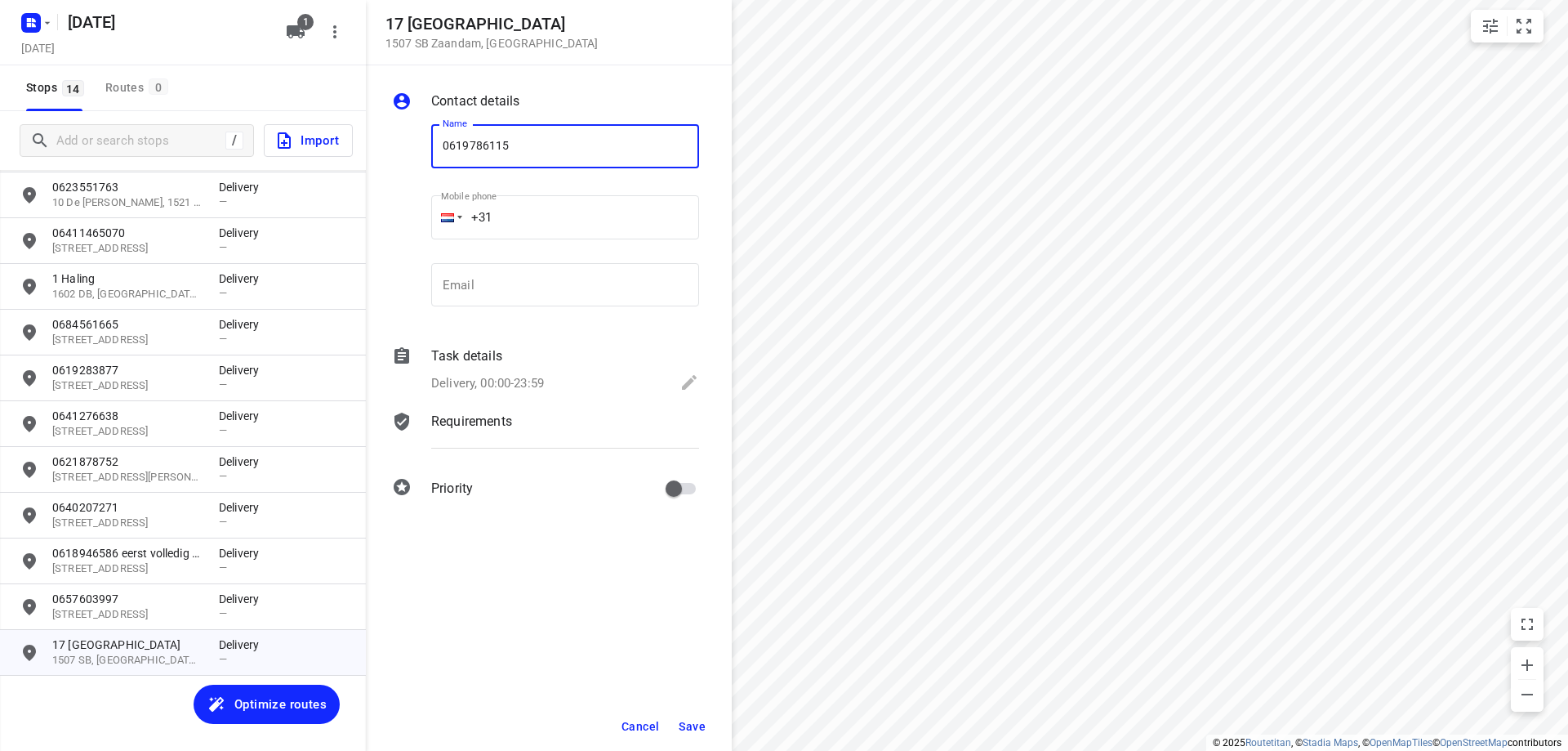
type input "0619786115"
click at [689, 721] on span "Save" at bounding box center [692, 727] width 27 height 13
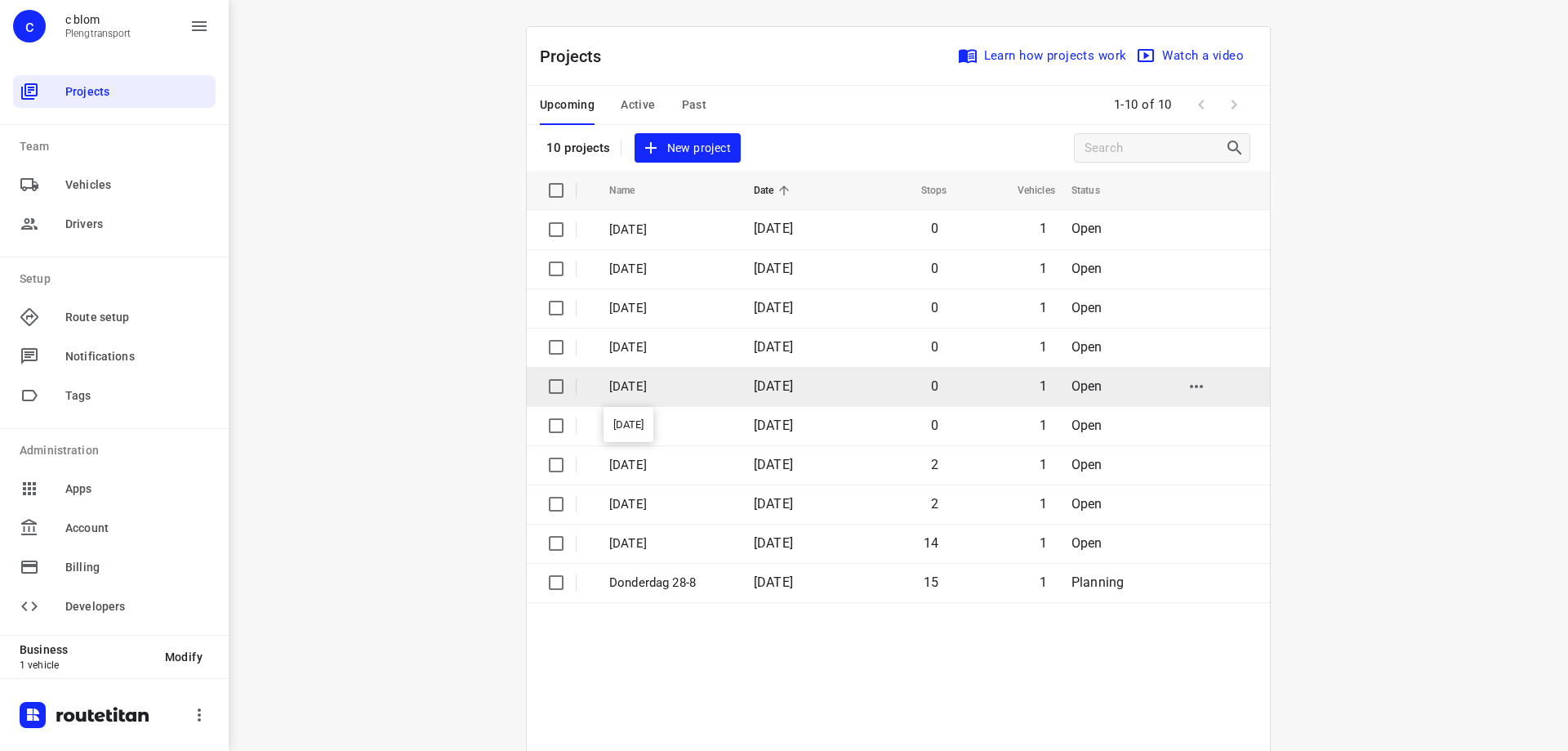
click at [632, 385] on p "[DATE]" at bounding box center [669, 387] width 120 height 19
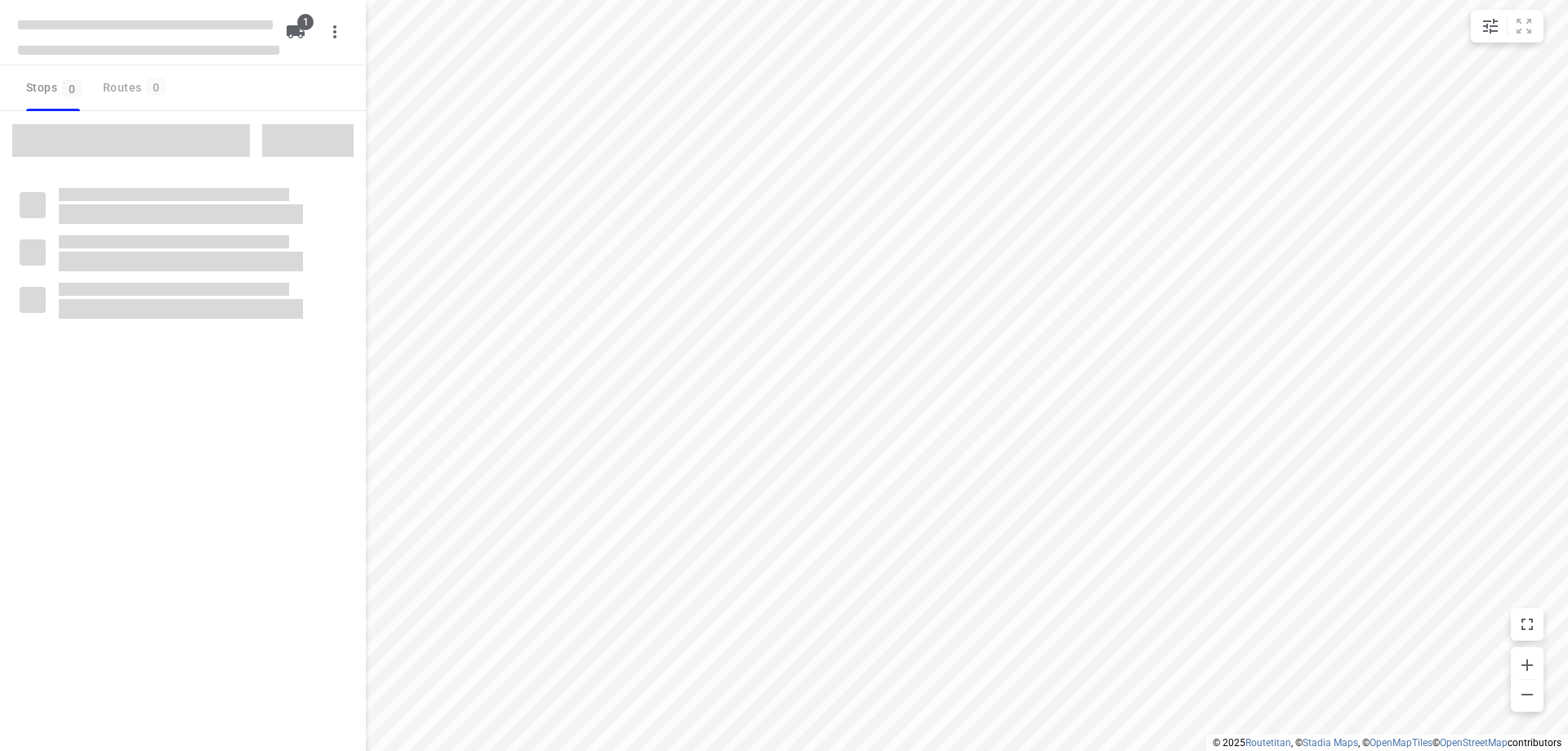
type input "distance"
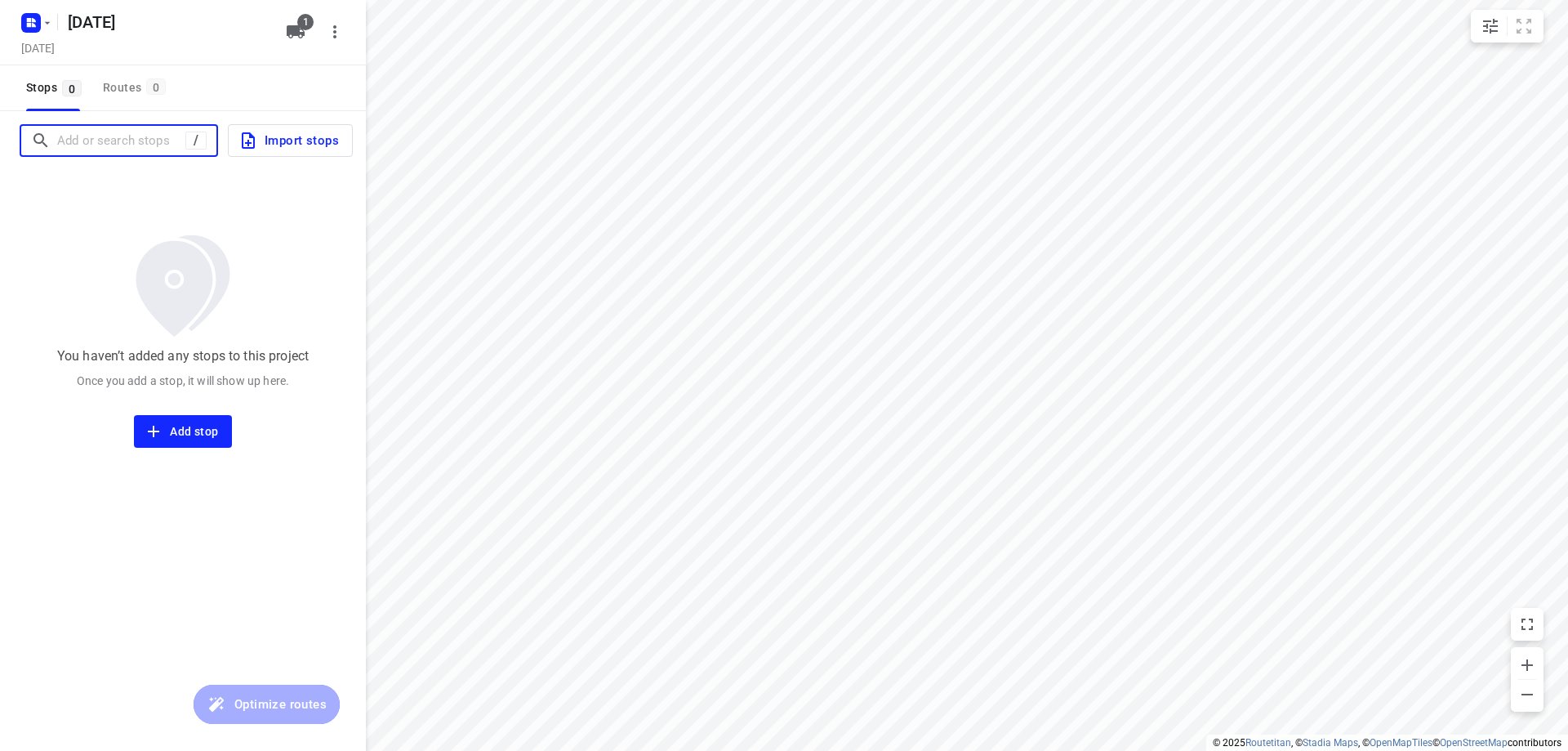
click at [98, 145] on input "Add or search stops" at bounding box center [121, 141] width 128 height 26
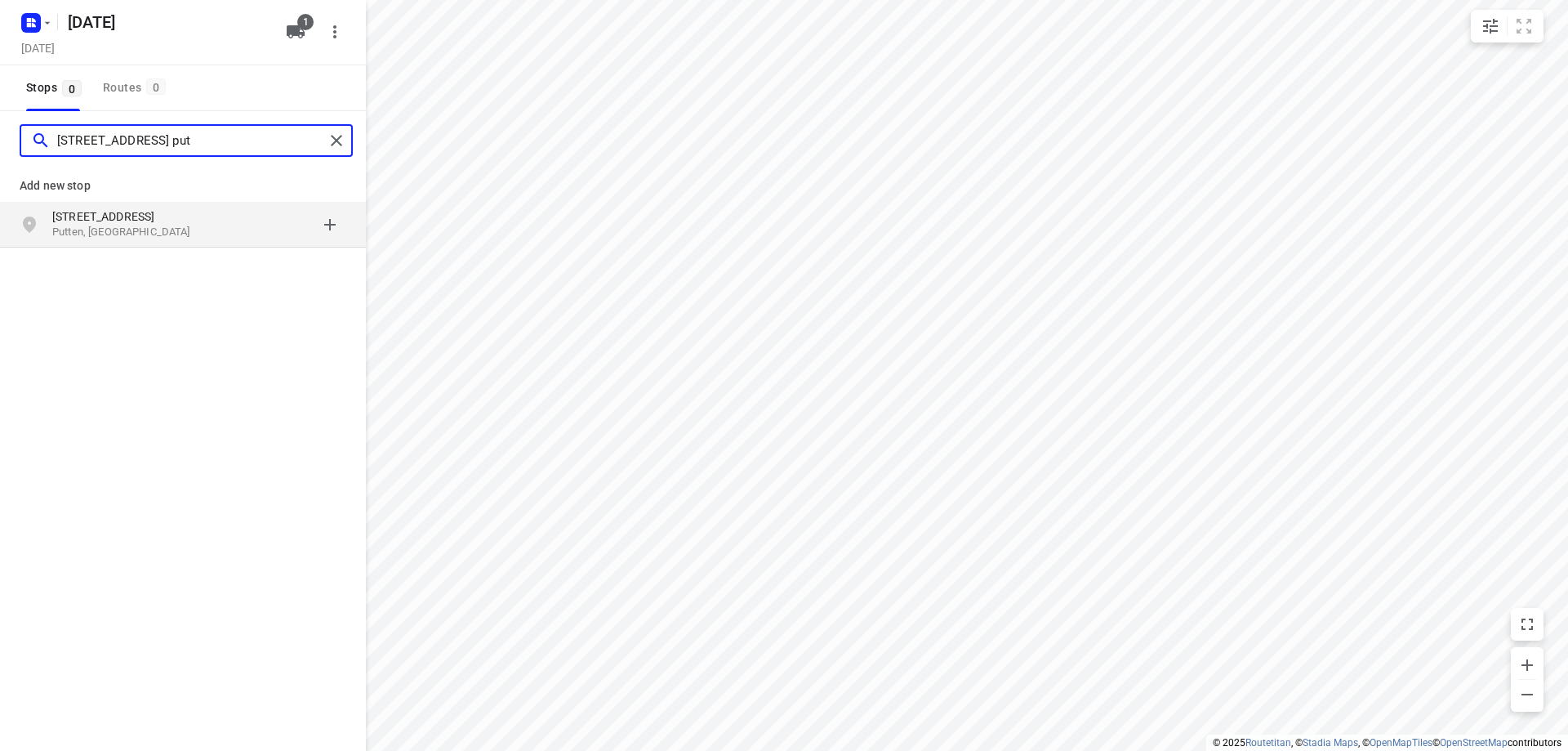
type input "[STREET_ADDRESS] put"
click at [97, 222] on p "[STREET_ADDRESS]" at bounding box center [127, 217] width 150 height 17
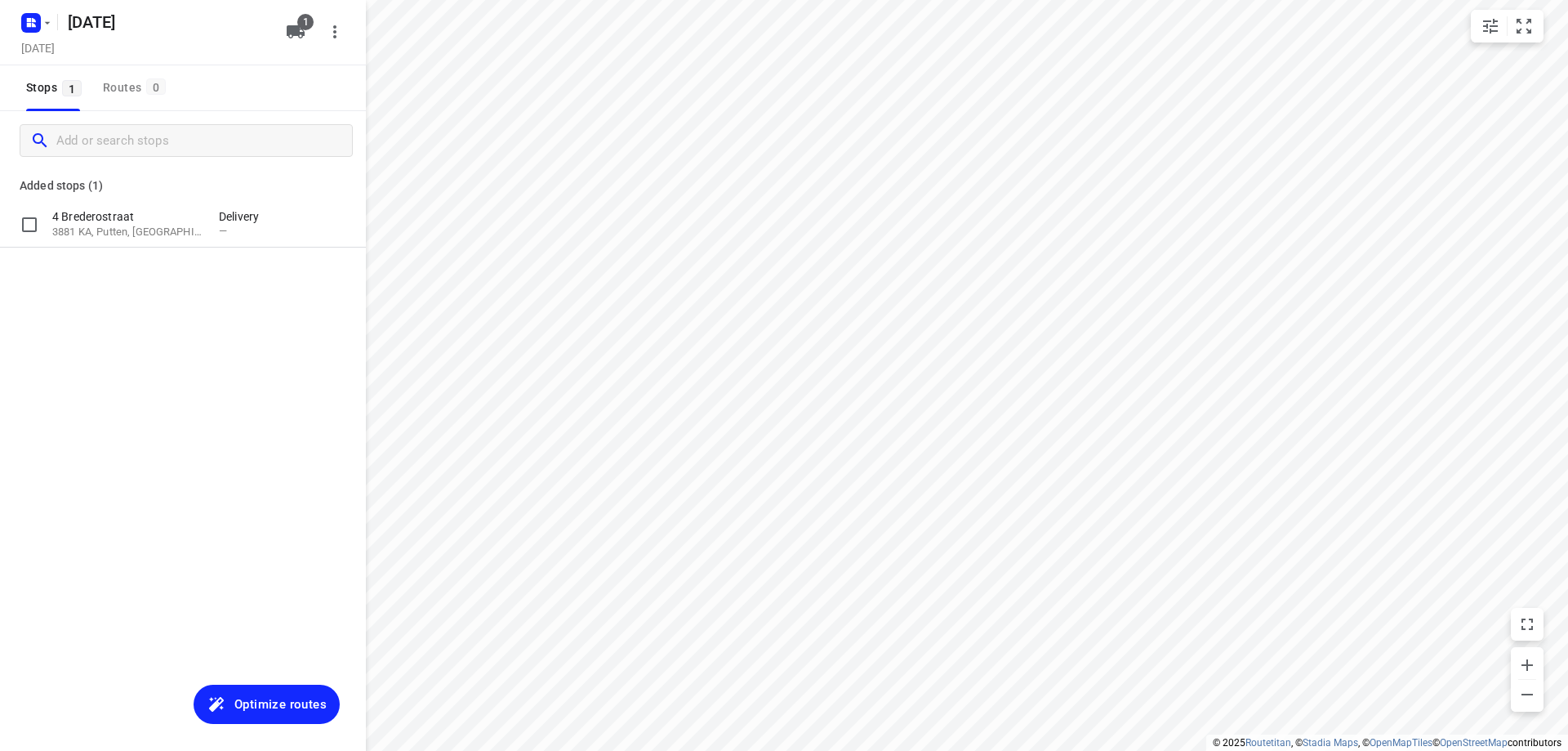
click at [97, 222] on p "4 Brederostraat" at bounding box center [127, 217] width 150 height 17
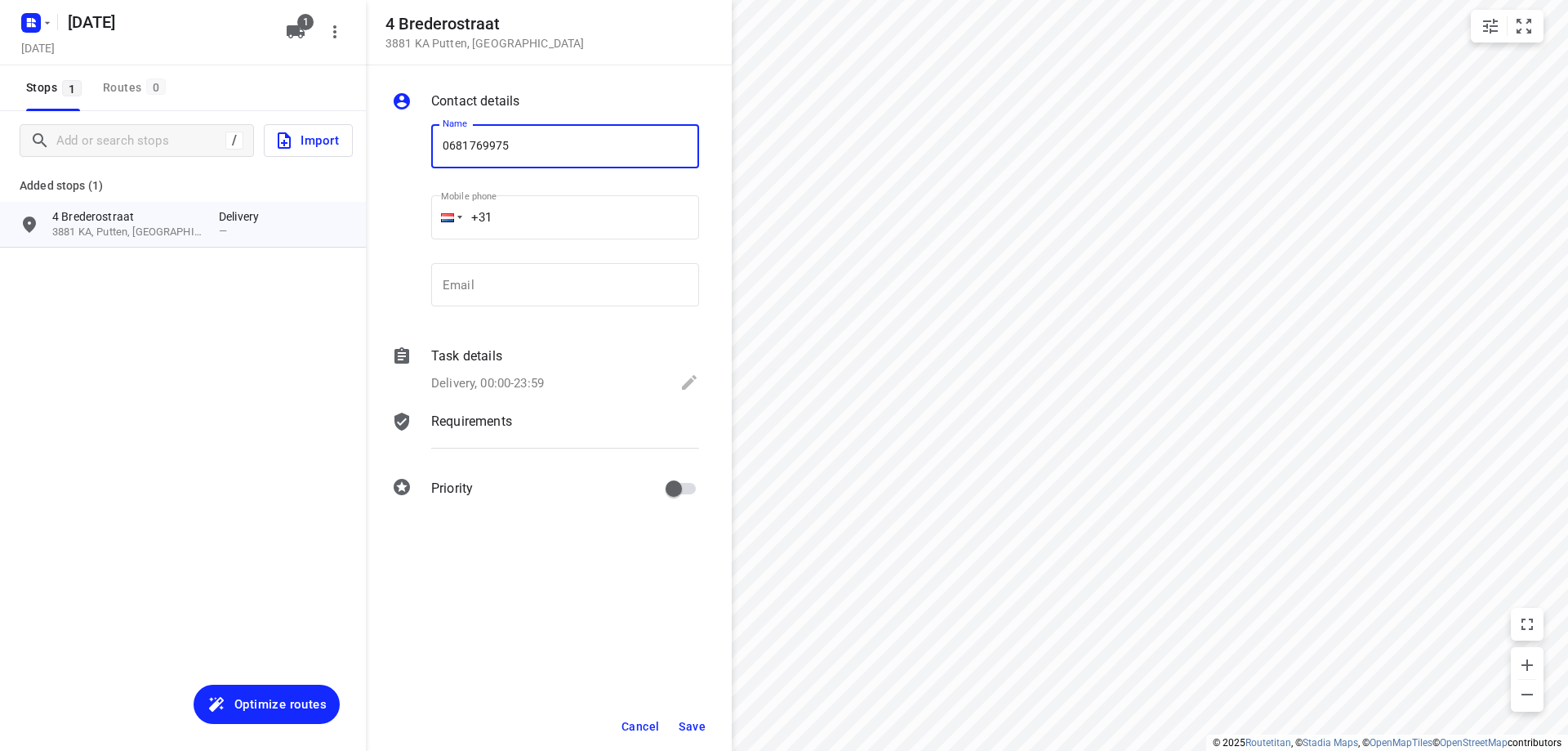
type input "0681769975"
click at [704, 720] on span "Save" at bounding box center [692, 727] width 27 height 13
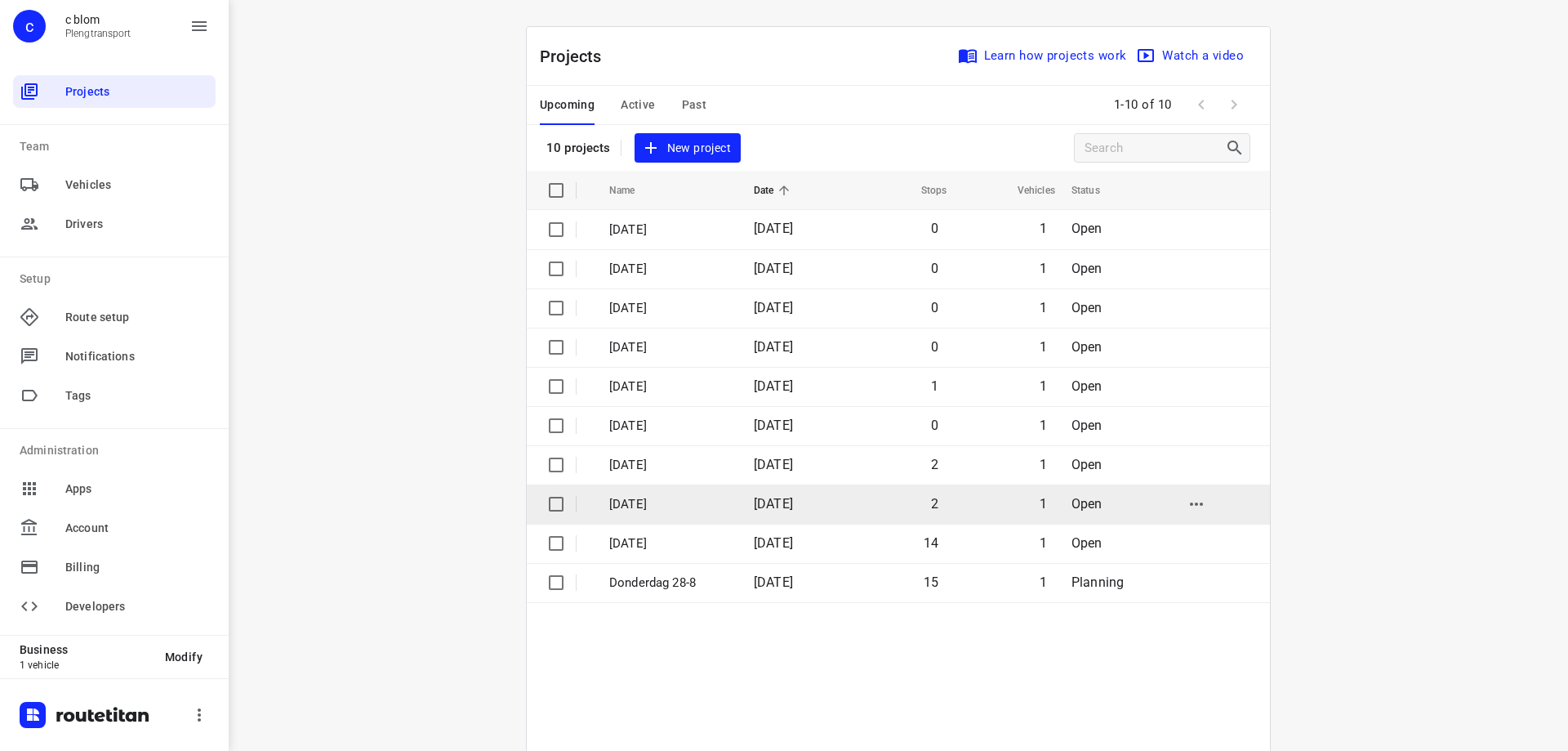
click at [695, 500] on p "[DATE]" at bounding box center [669, 505] width 120 height 19
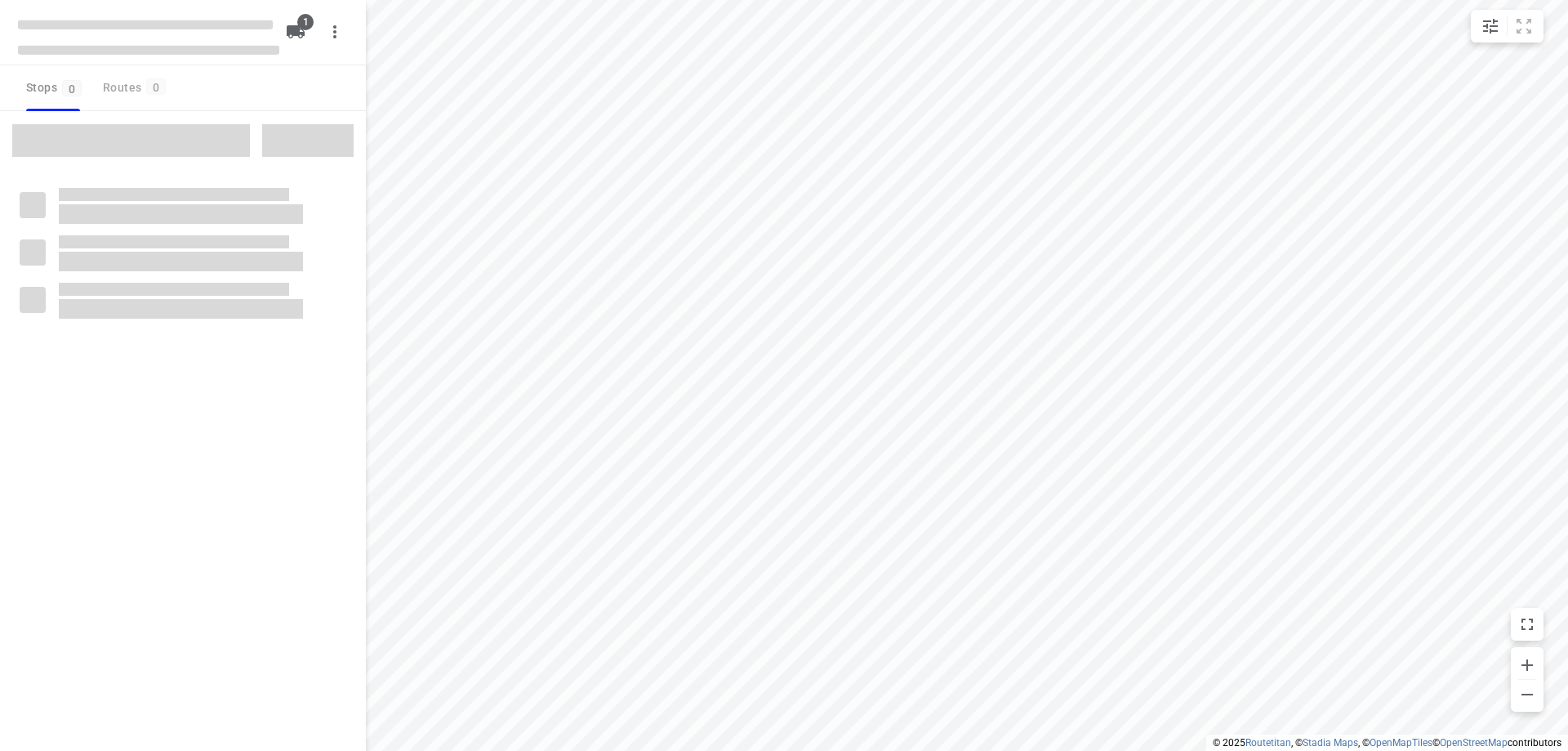
type input "distance"
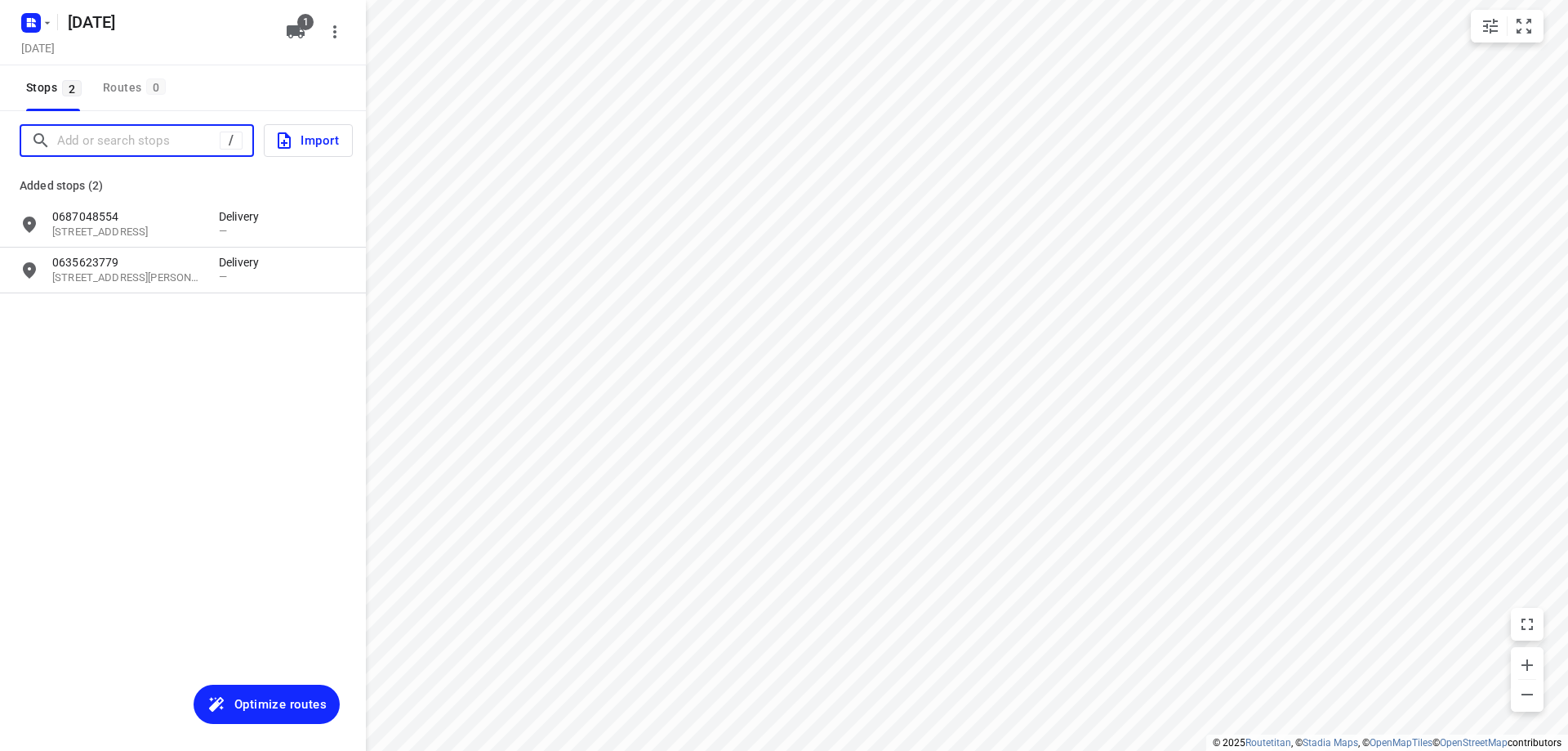
click at [137, 139] on input "Add or search stops" at bounding box center [138, 141] width 163 height 26
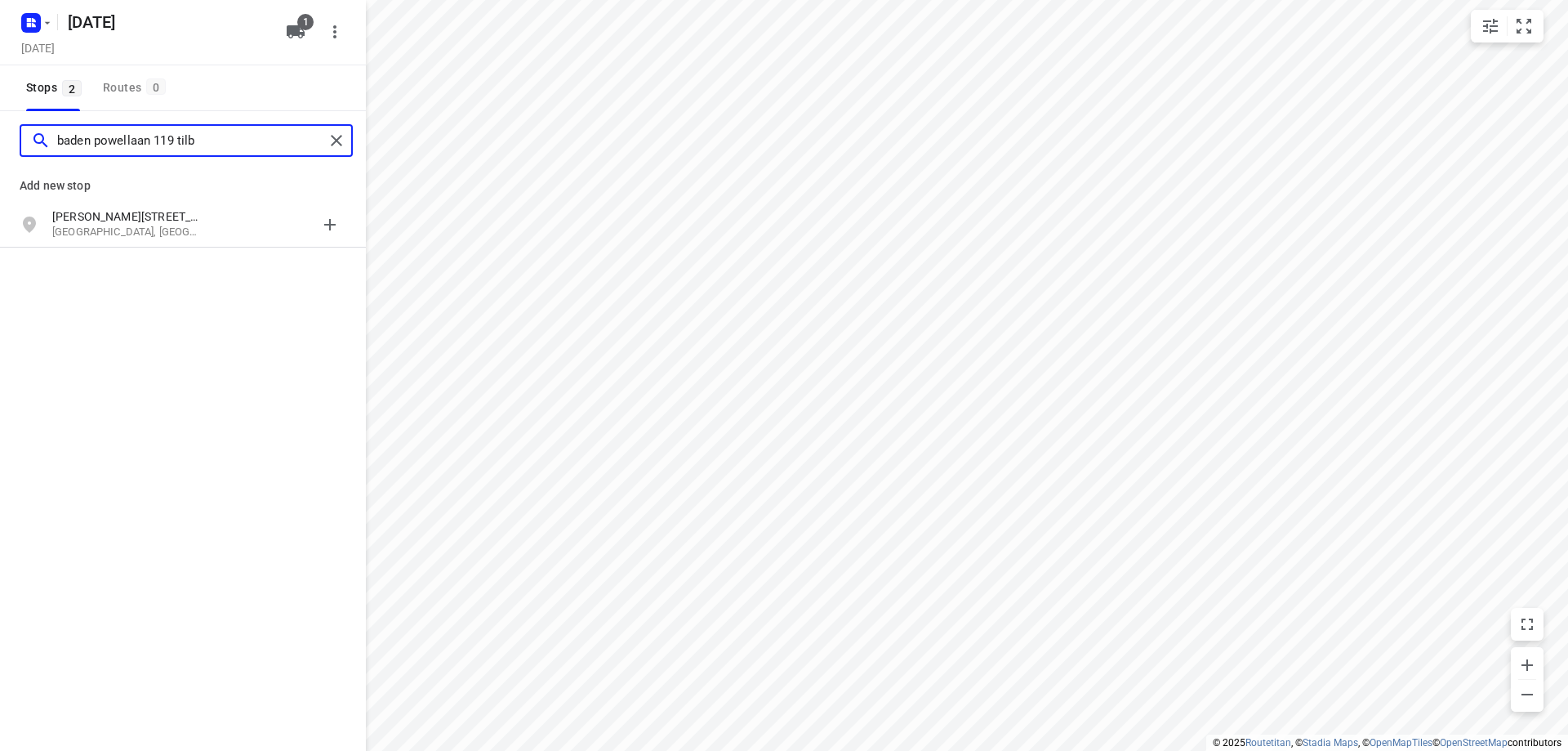
type input "baden powellaan 119 tilb"
click at [172, 213] on p "[PERSON_NAME][STREET_ADDRESS]" at bounding box center [127, 217] width 150 height 17
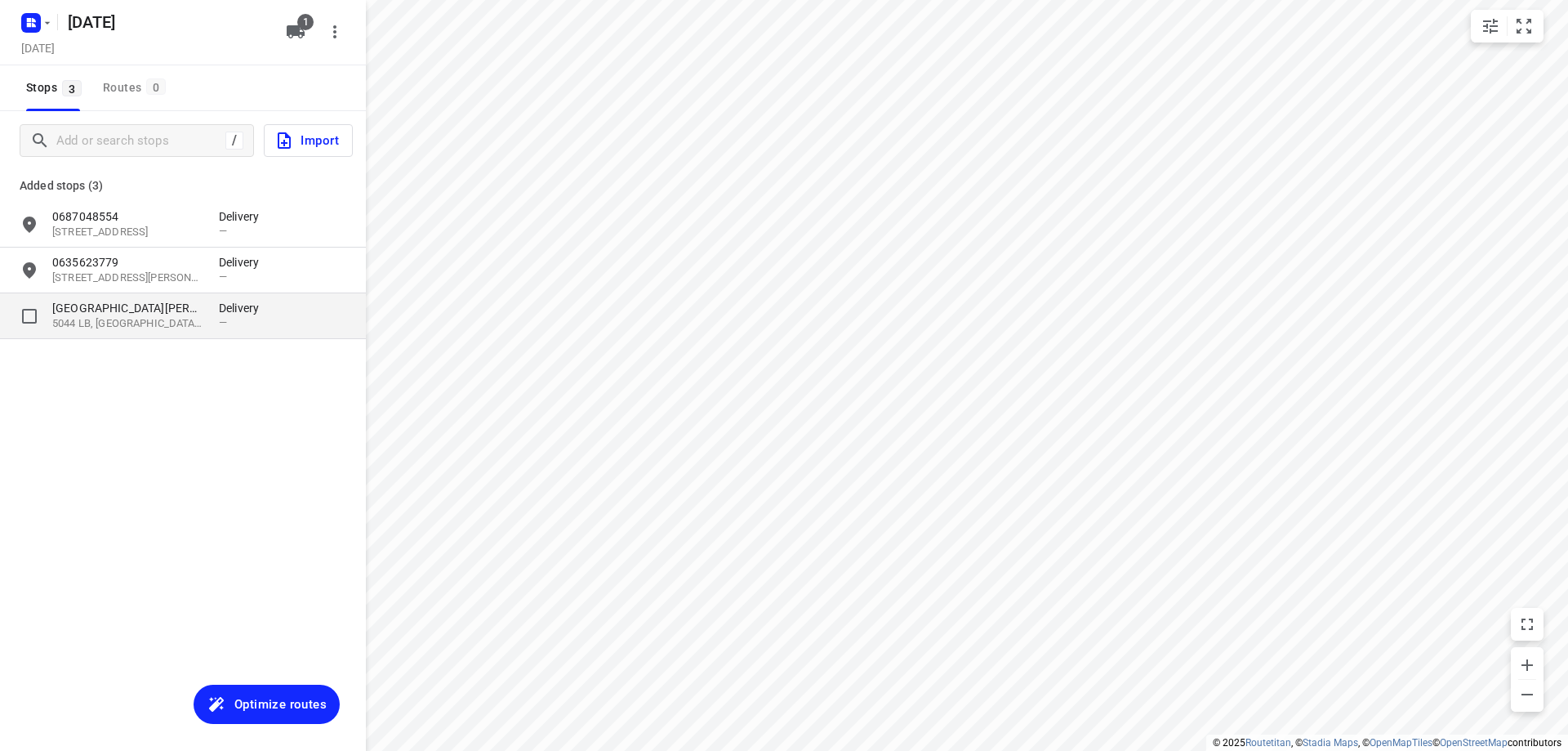
click at [168, 297] on div "[STREET_ADDRESS] Delivery —" at bounding box center [183, 316] width 366 height 45
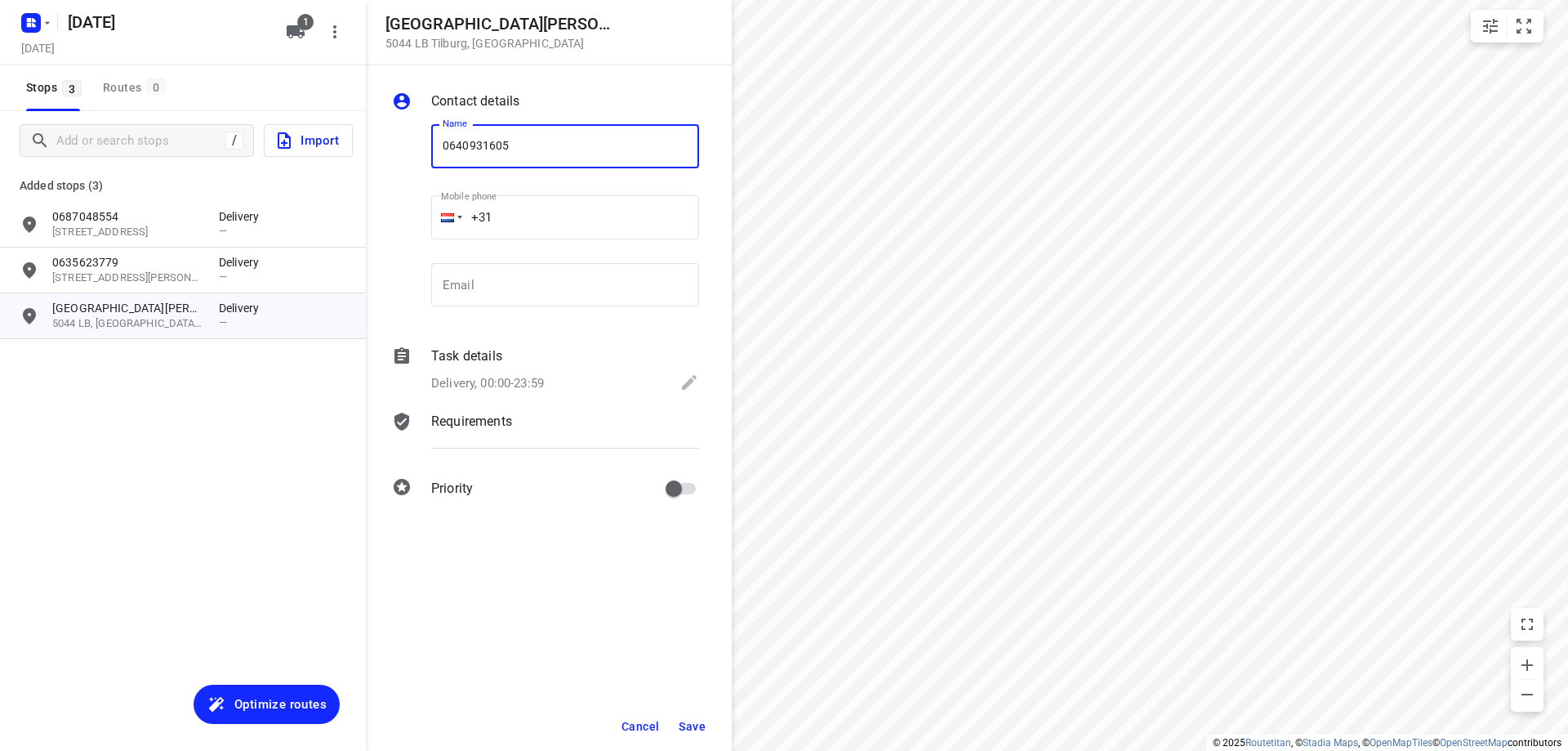
type input "0640931605"
click at [687, 731] on span "Save" at bounding box center [692, 727] width 27 height 13
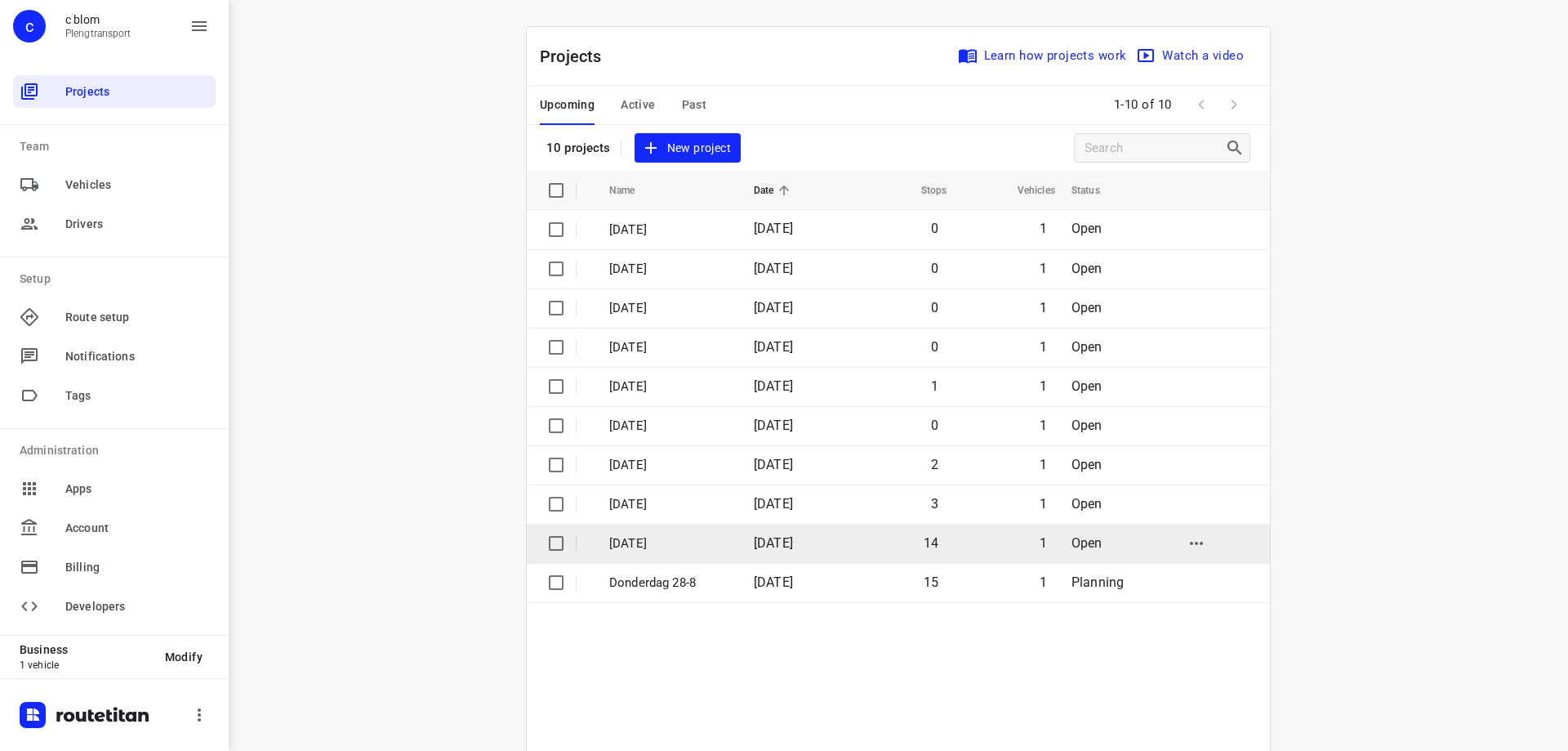
click at [690, 547] on p "[DATE]" at bounding box center [669, 543] width 120 height 19
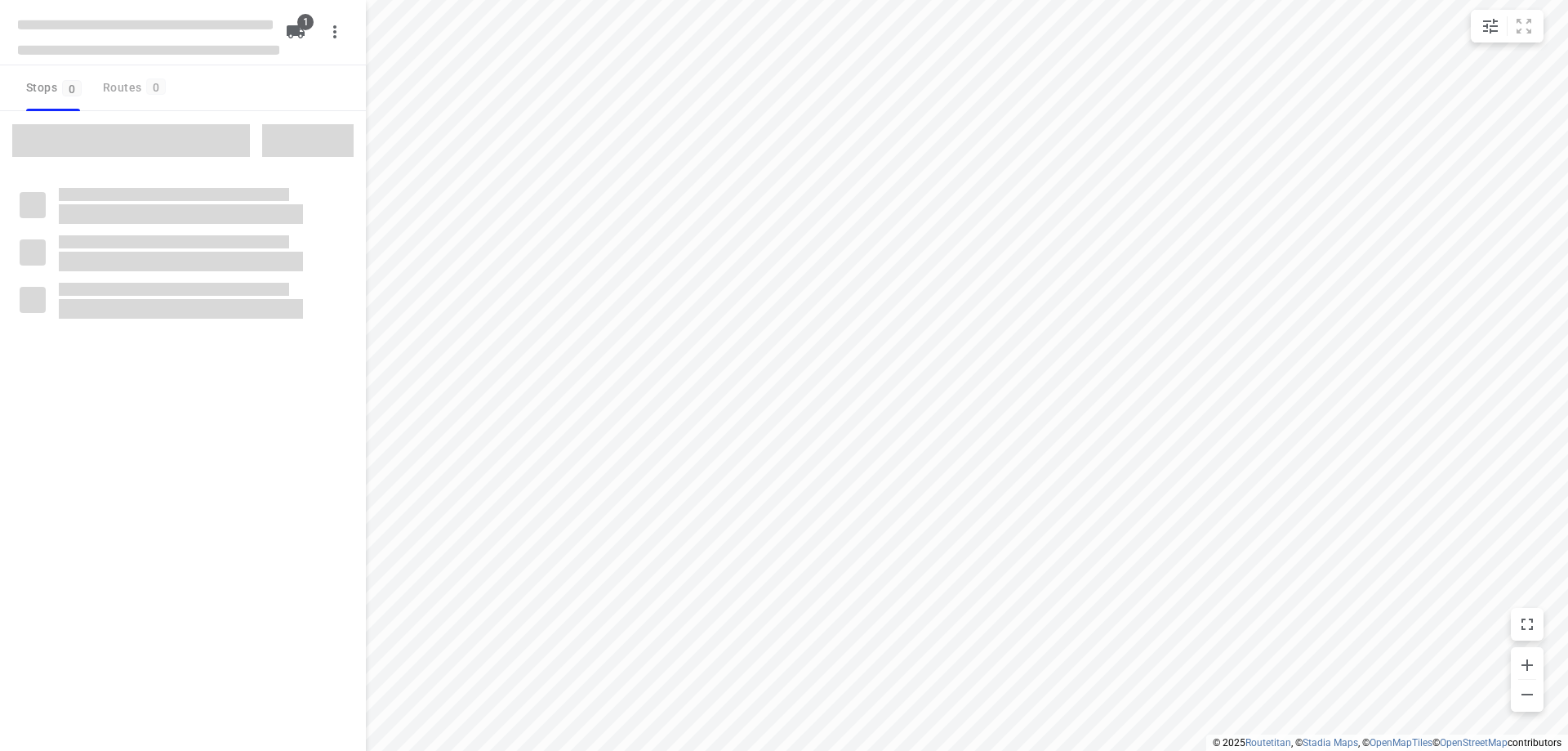
type input "distance"
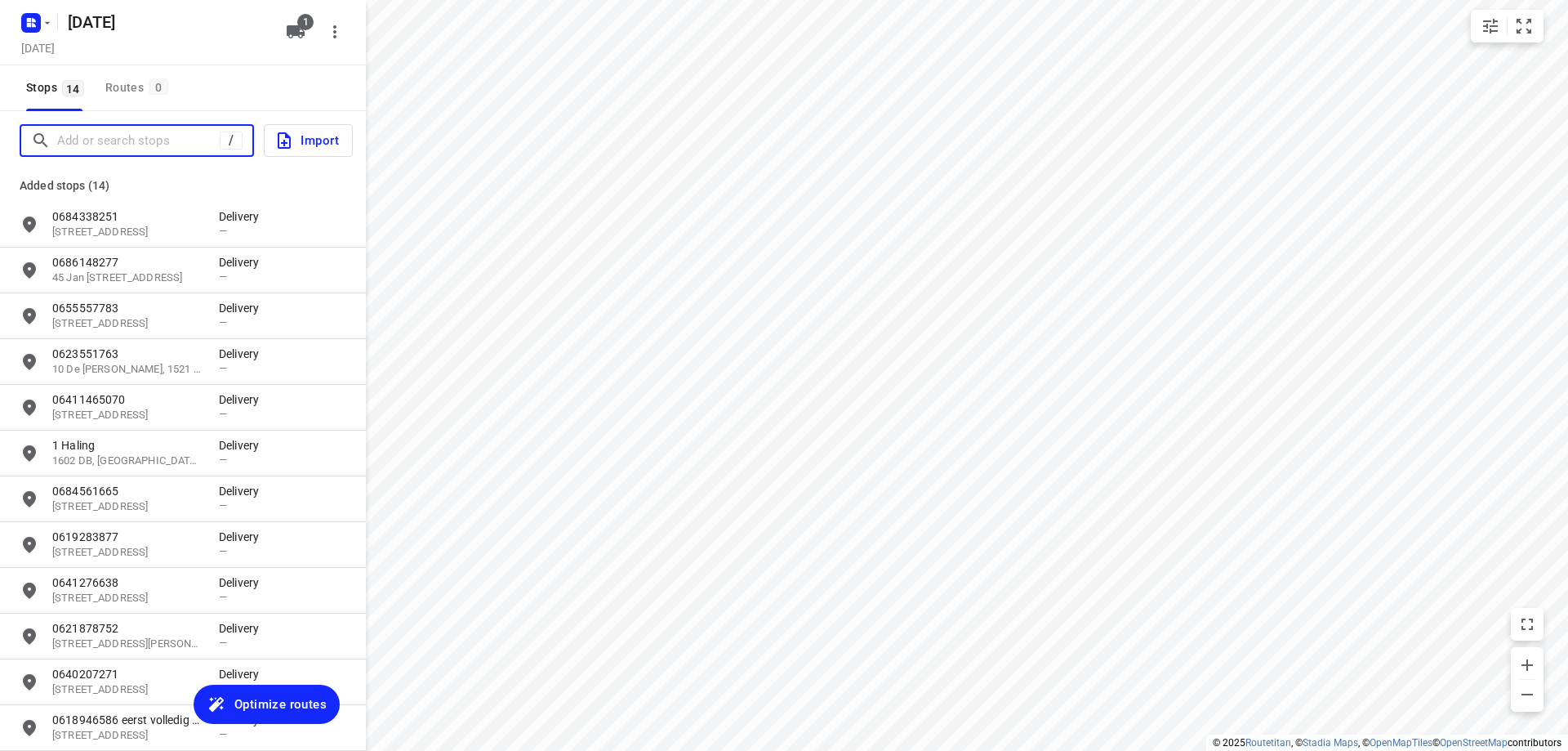
click at [131, 149] on input "Add or search stops" at bounding box center [138, 141] width 163 height 26
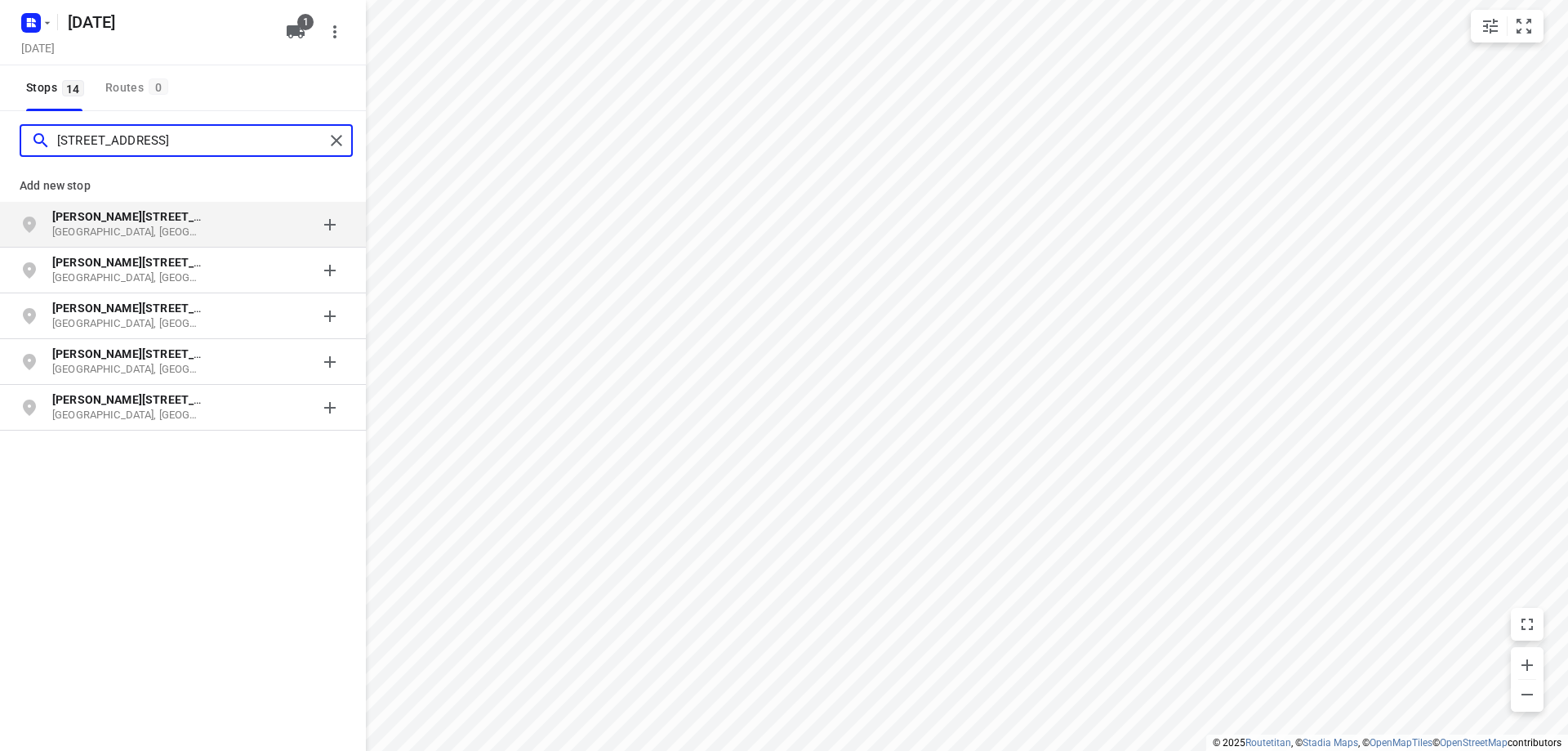
type input "[STREET_ADDRESS]"
click at [146, 223] on p "[PERSON_NAME][STREET_ADDRESS]" at bounding box center [127, 217] width 150 height 17
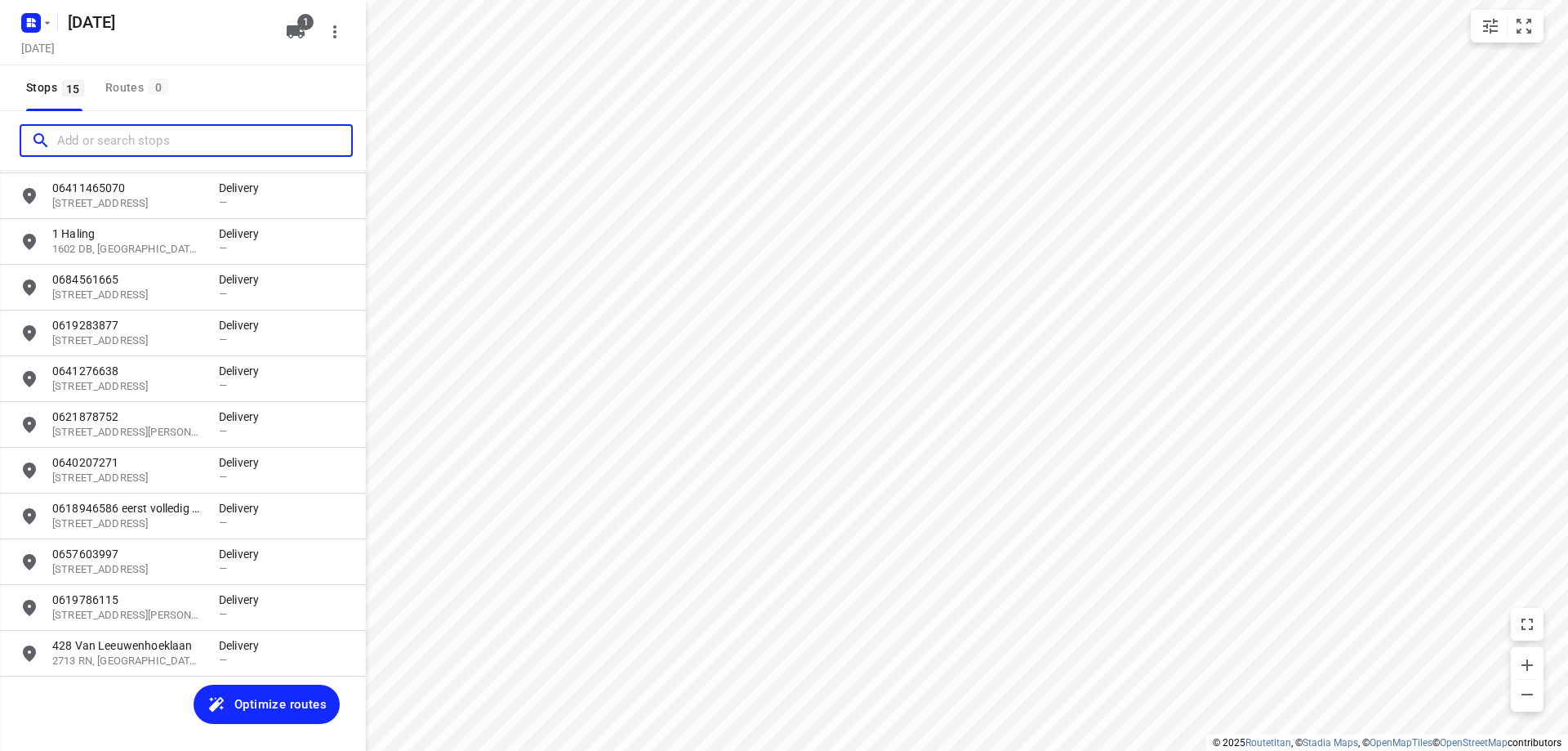
scroll to position [213, 0]
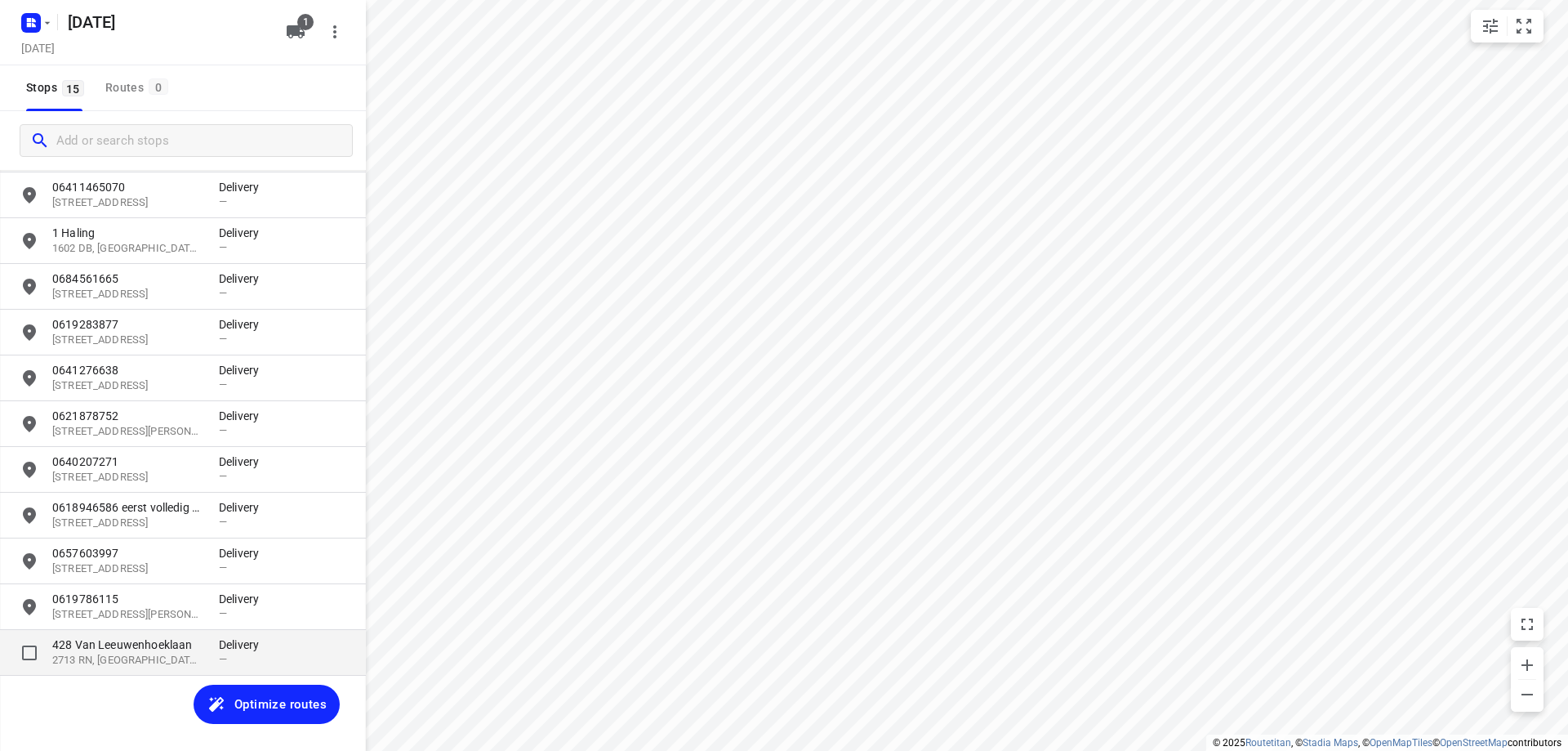
click at [152, 641] on p "428 Van Leeuwenhoeklaan" at bounding box center [127, 645] width 150 height 17
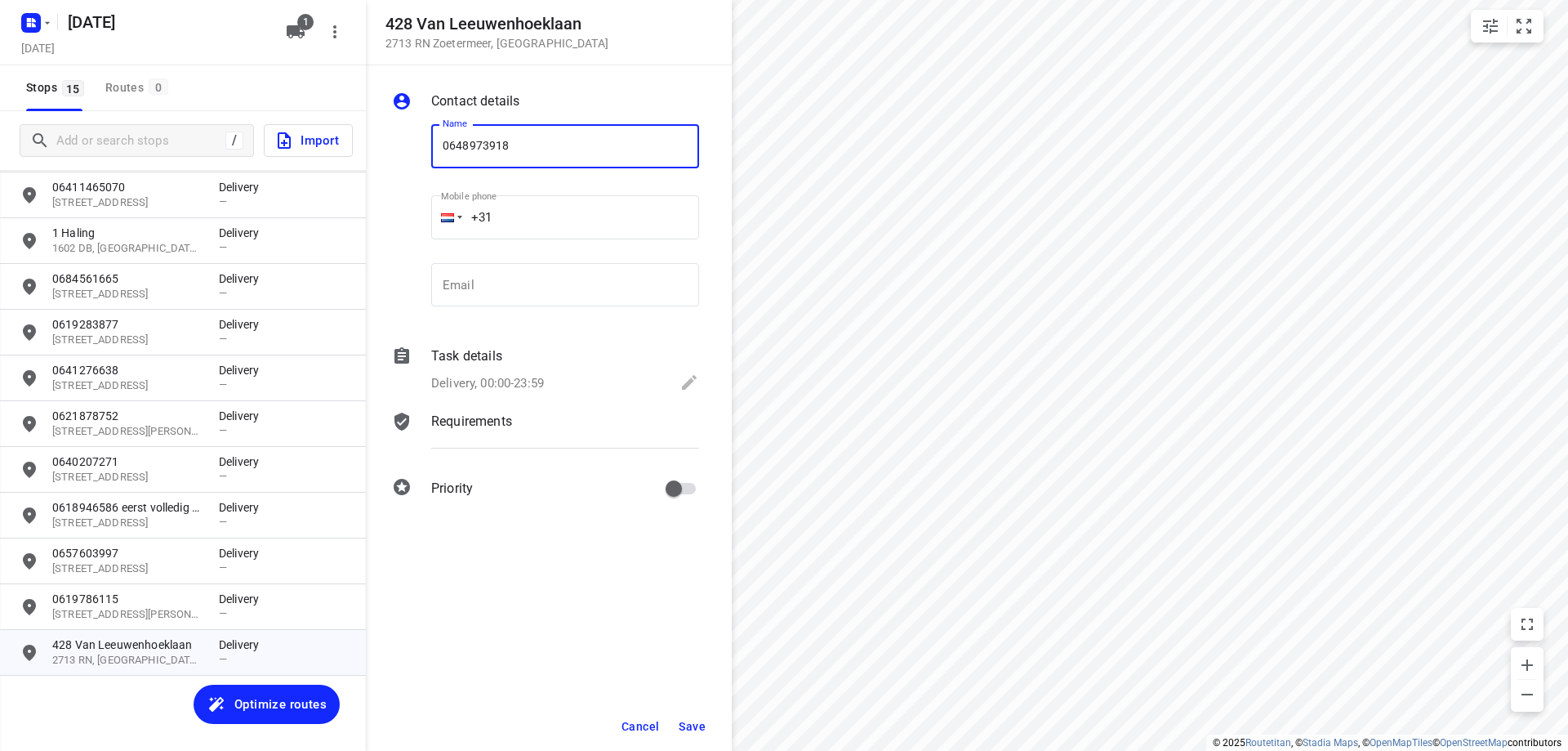
type input "0648973918"
click at [708, 716] on button "Save" at bounding box center [692, 727] width 40 height 30
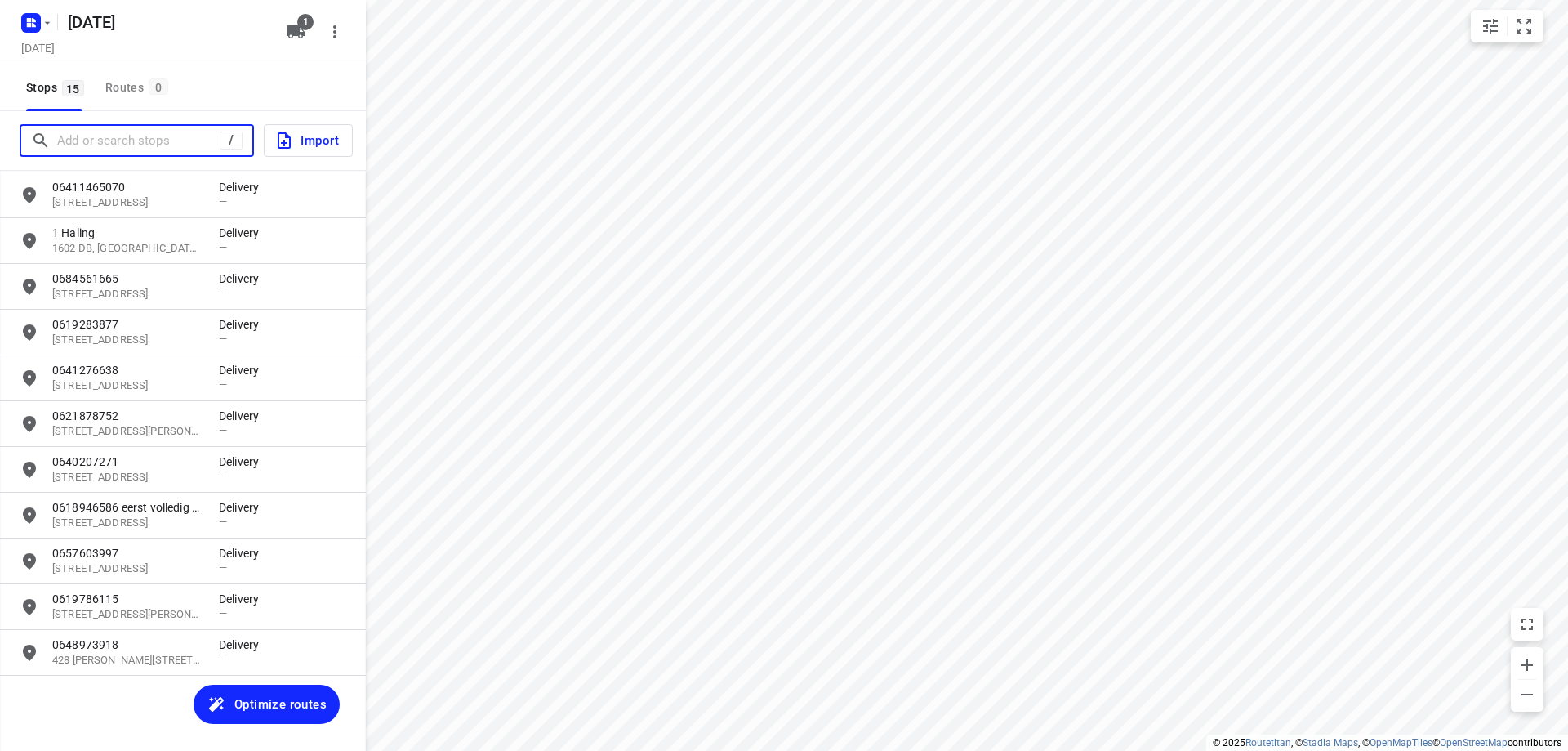
click at [143, 142] on input "Add or search stops" at bounding box center [138, 141] width 163 height 26
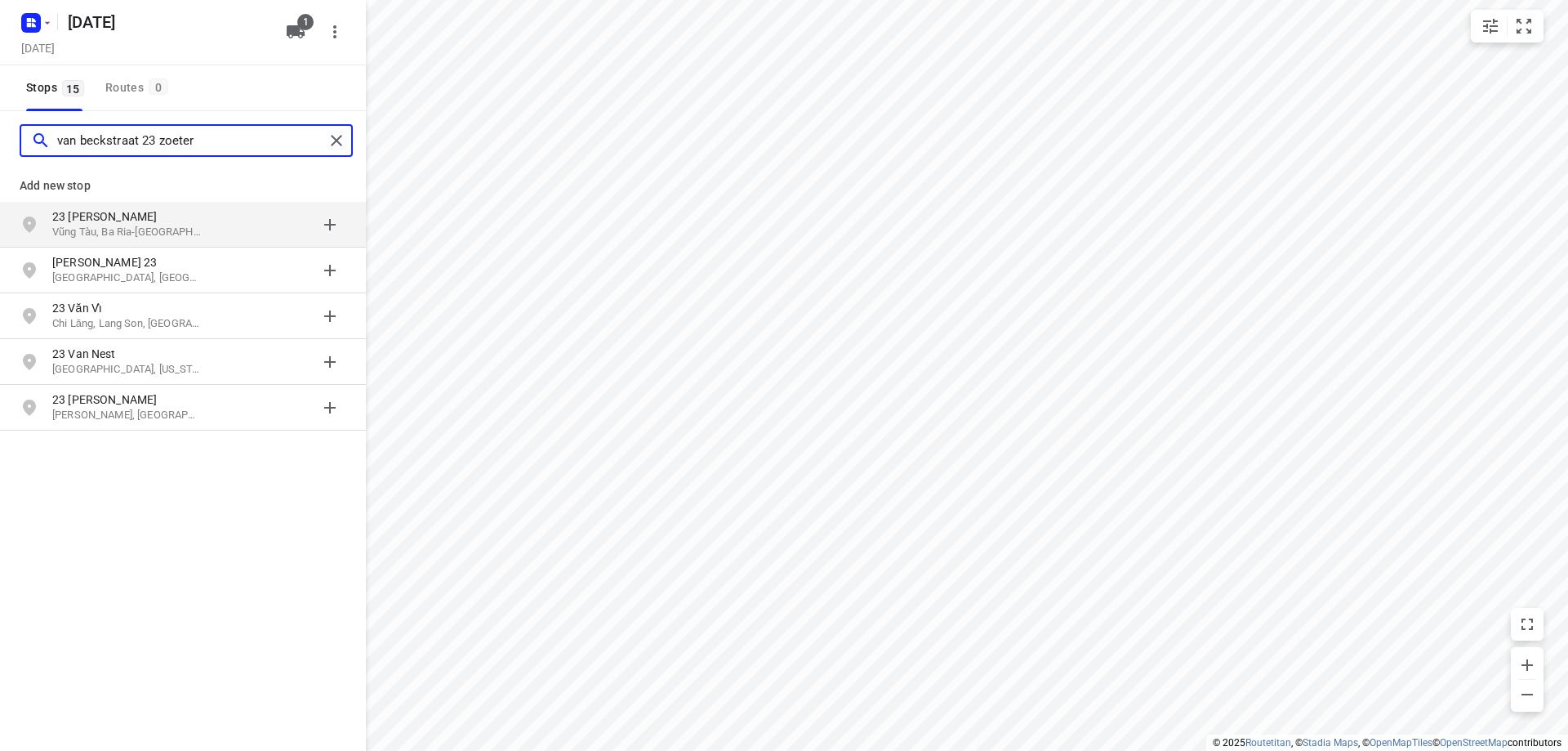
click at [95, 141] on input "van beckstraat 23 zoeter" at bounding box center [190, 141] width 267 height 26
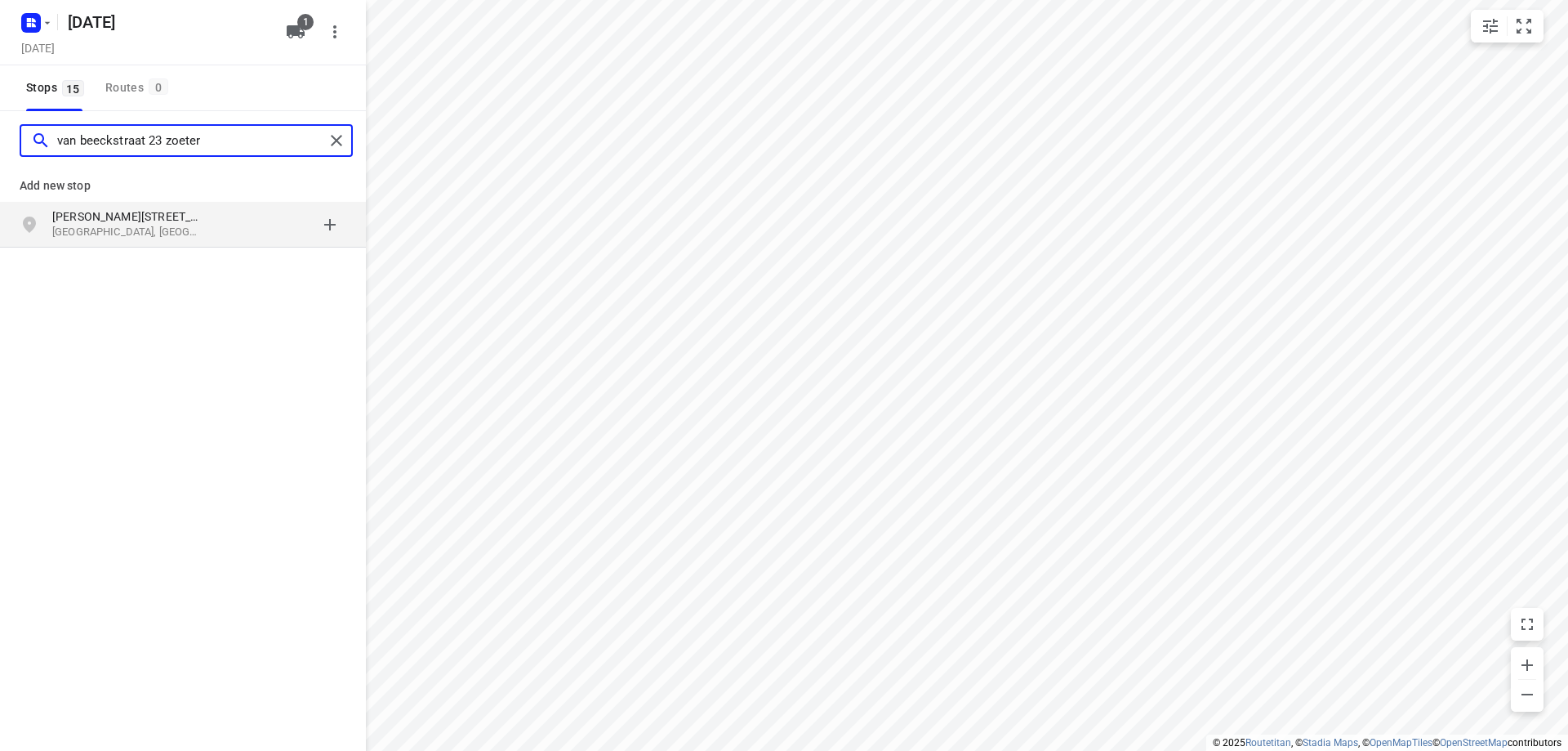
type input "van beeckstraat 23 zoeter"
click at [195, 222] on p "[PERSON_NAME][STREET_ADDRESS]" at bounding box center [127, 217] width 150 height 17
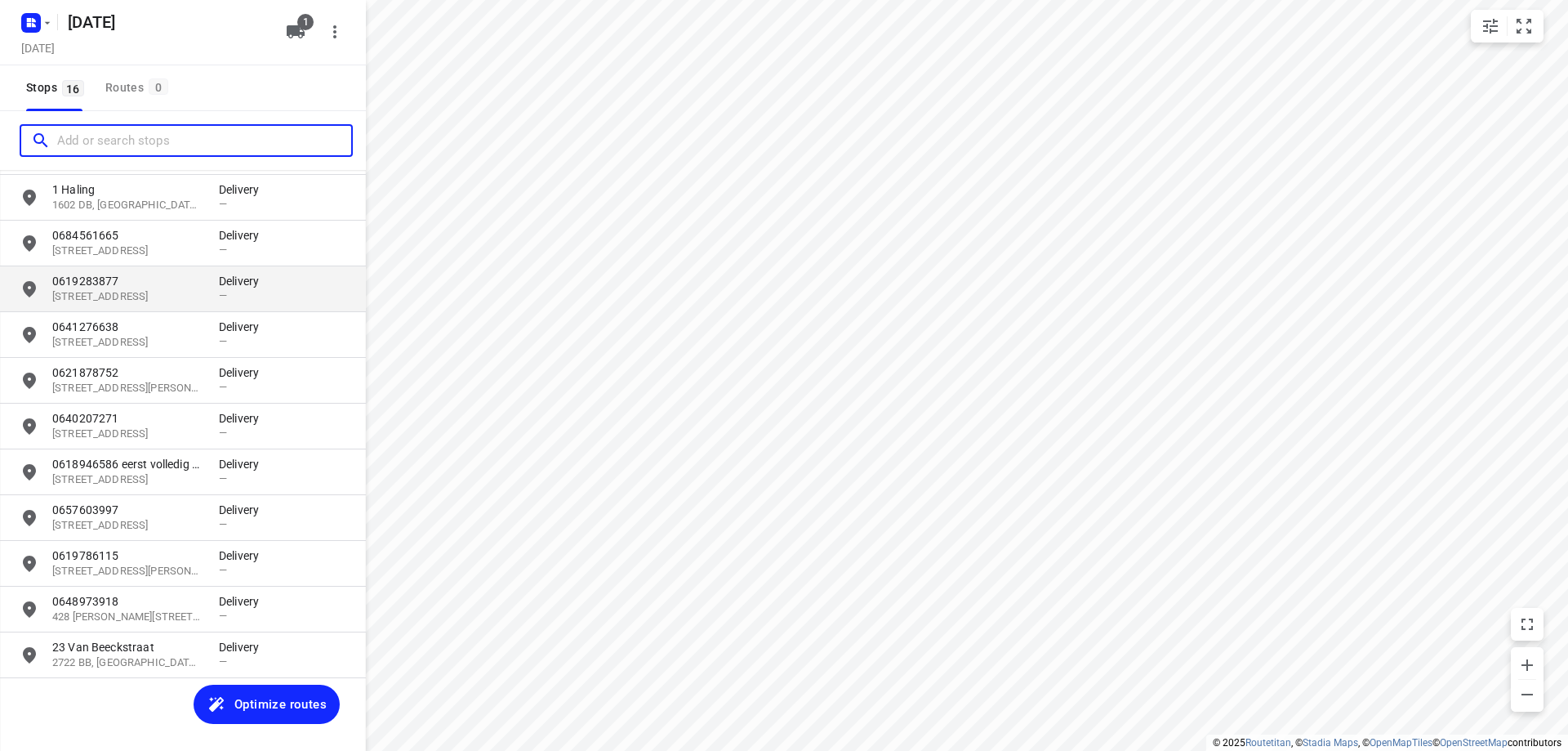
scroll to position [258, 0]
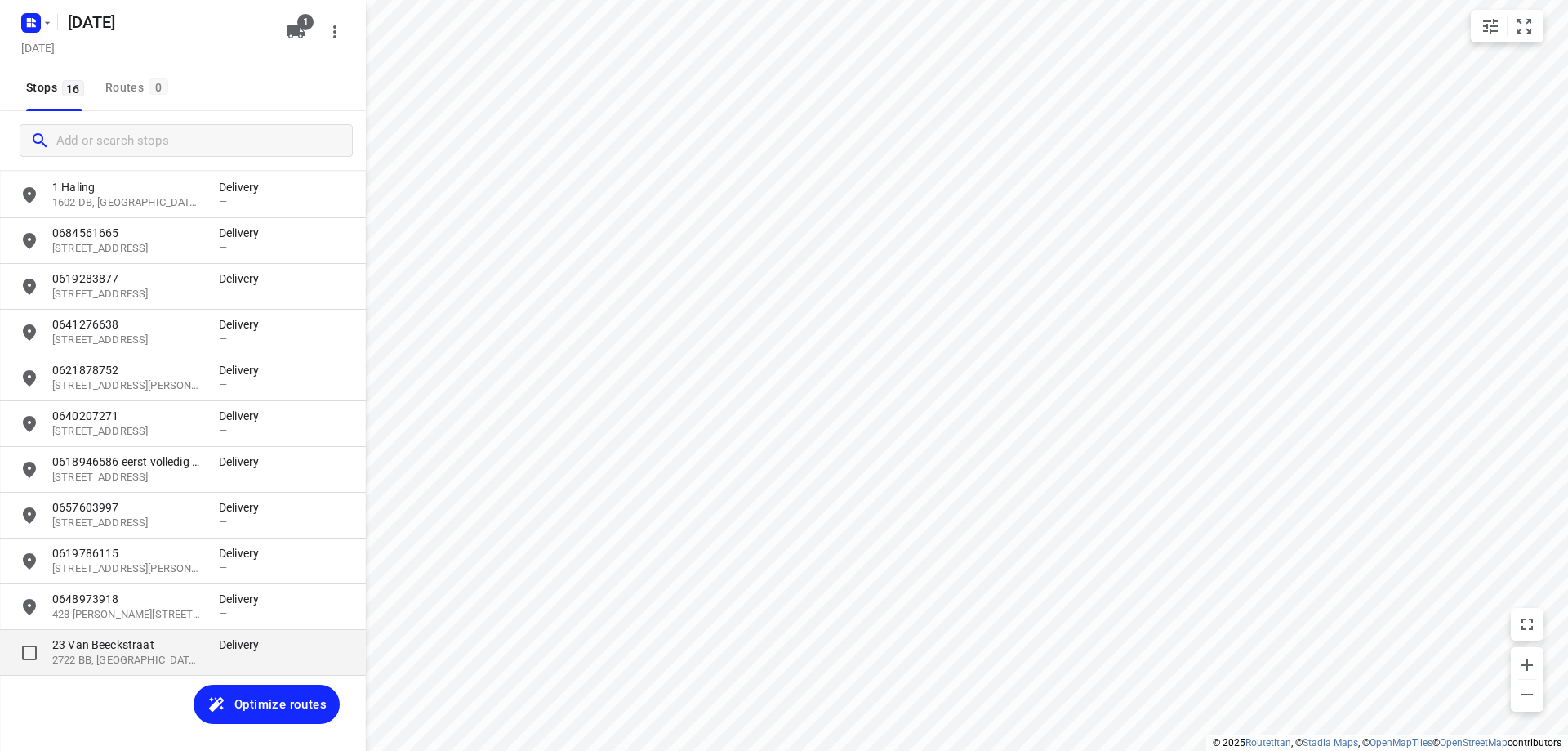
click at [150, 643] on p "23 Van Beeckstraat" at bounding box center [127, 645] width 150 height 17
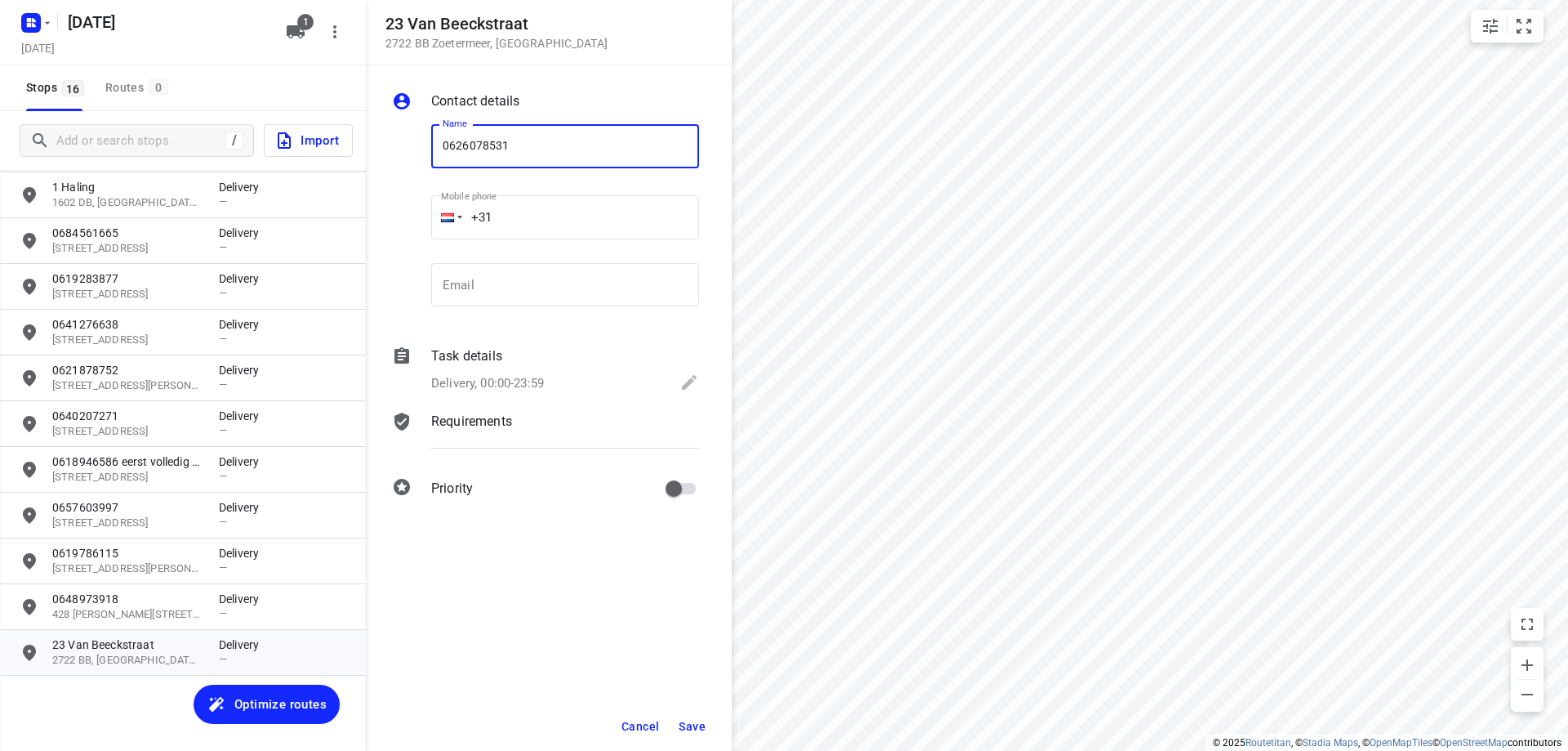
type input "0626078531"
click at [697, 723] on span "Save" at bounding box center [692, 727] width 27 height 13
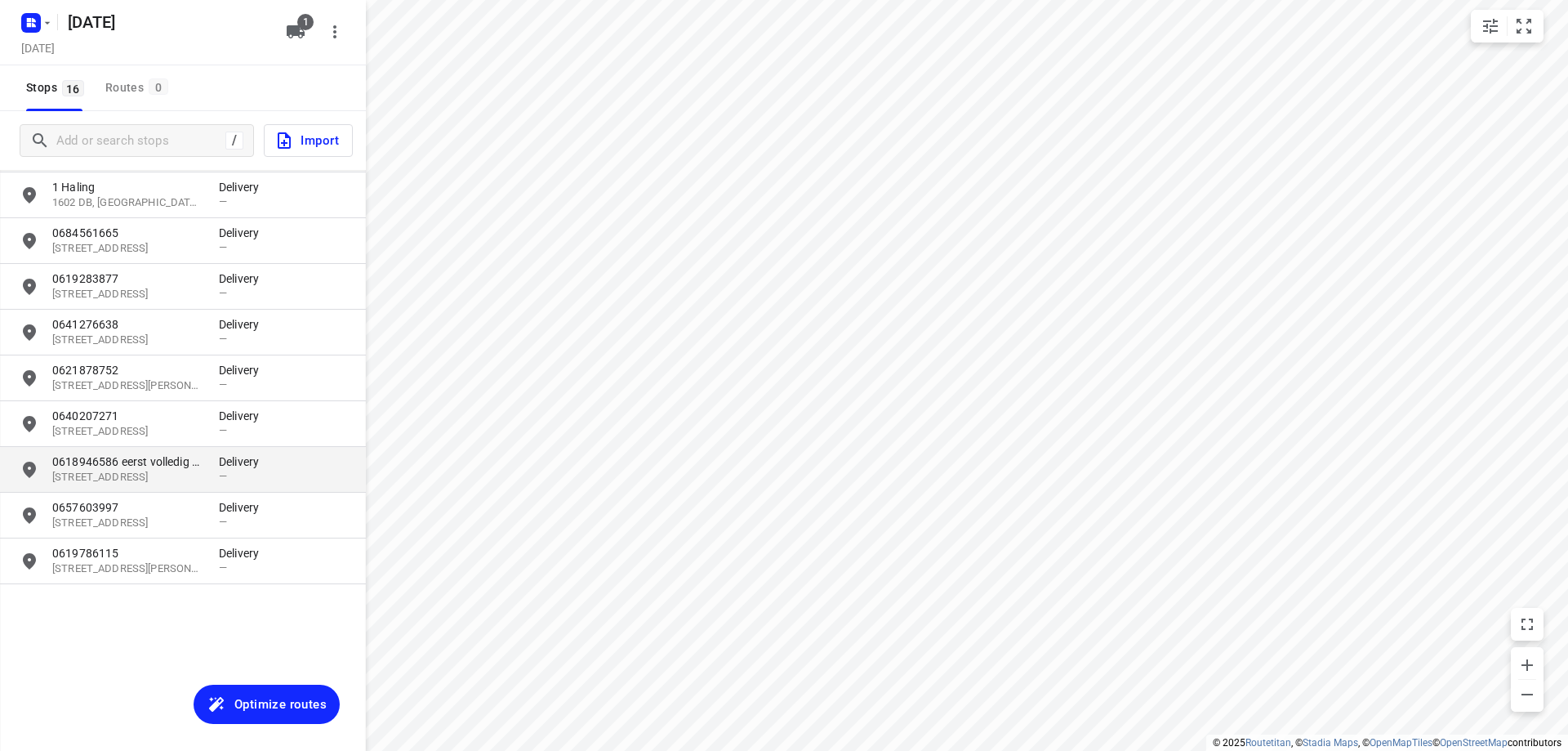
scroll to position [0, 0]
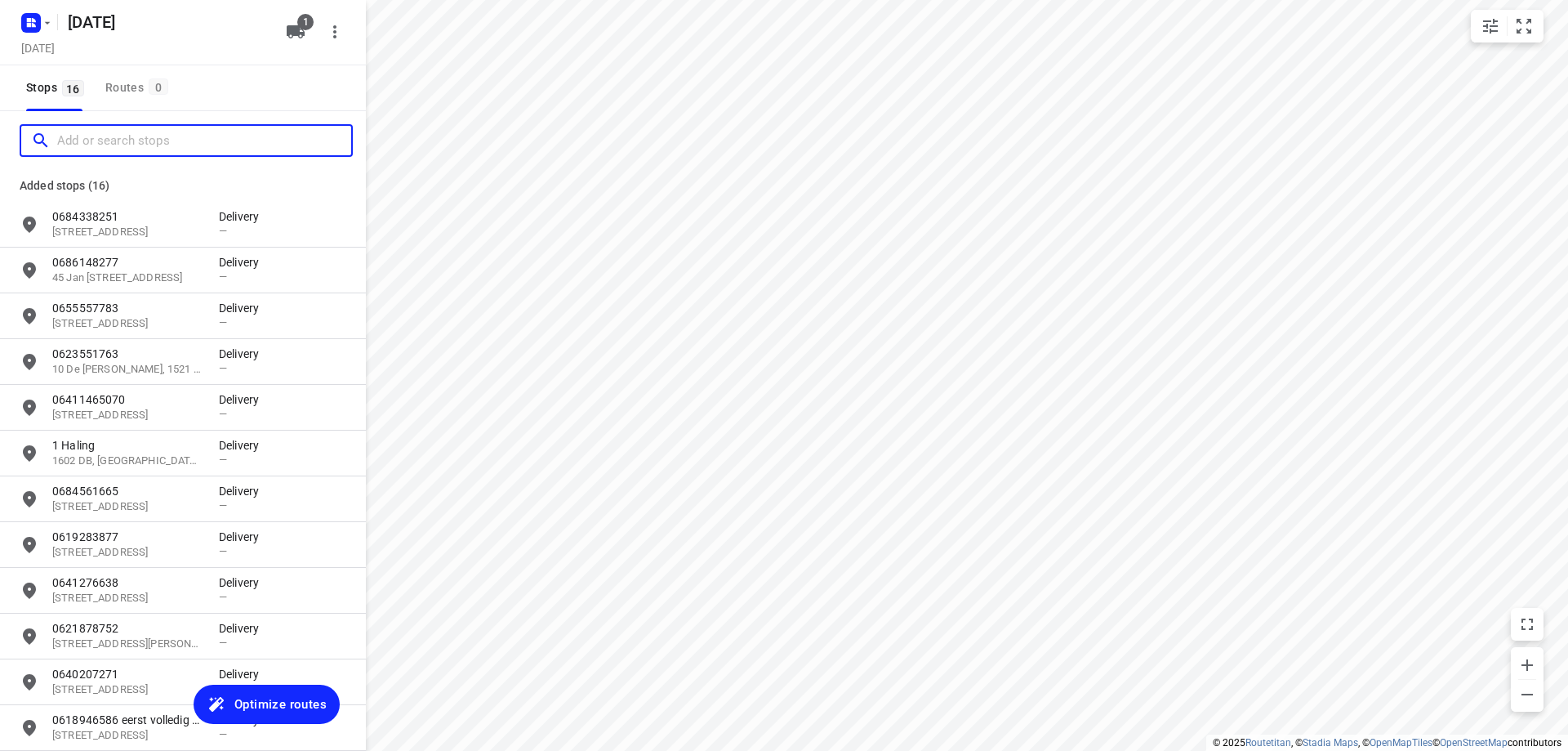
click at [123, 143] on input "Add or search stops" at bounding box center [204, 141] width 294 height 26
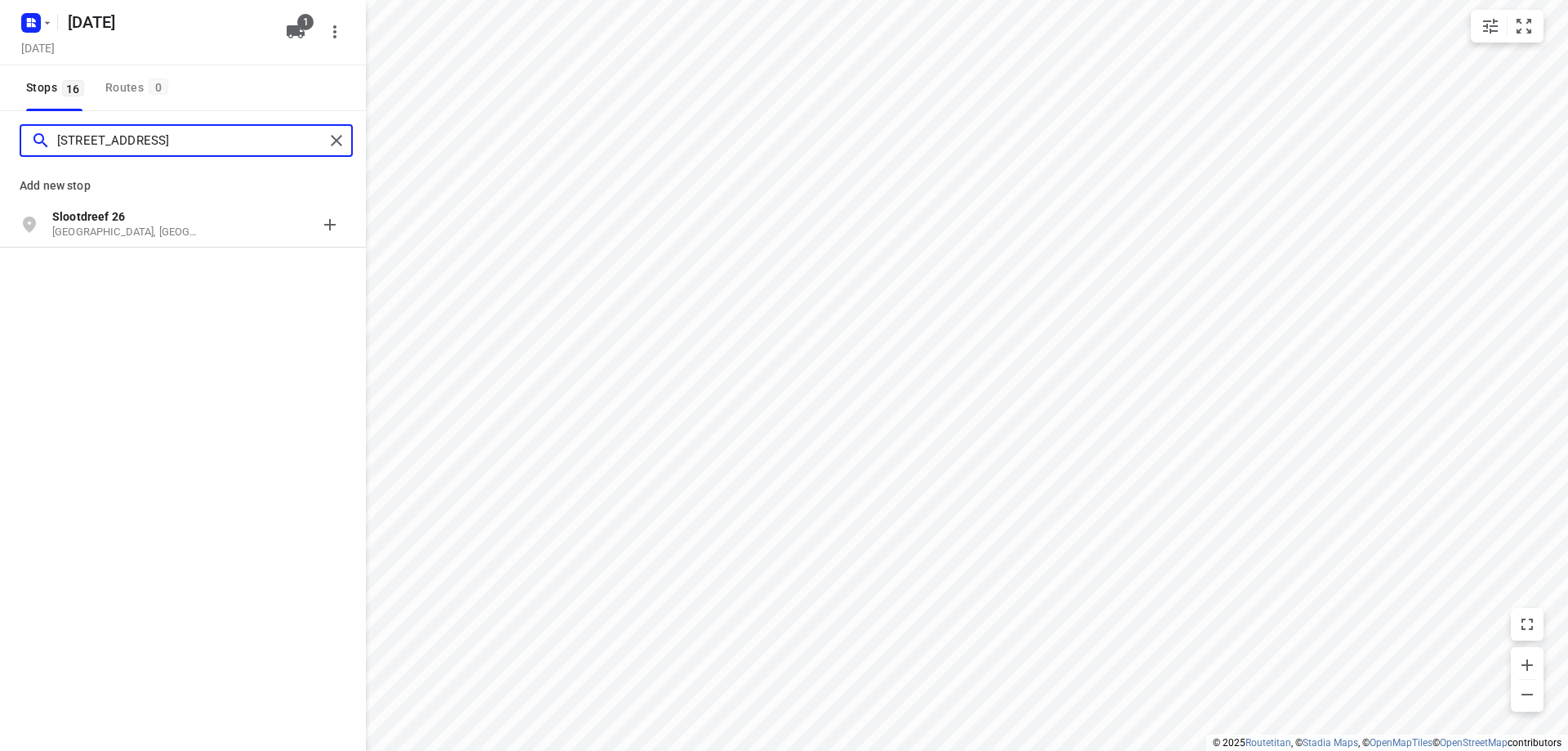
type input "[STREET_ADDRESS]"
click at [126, 235] on p "[GEOGRAPHIC_DATA], [GEOGRAPHIC_DATA]" at bounding box center [127, 232] width 150 height 16
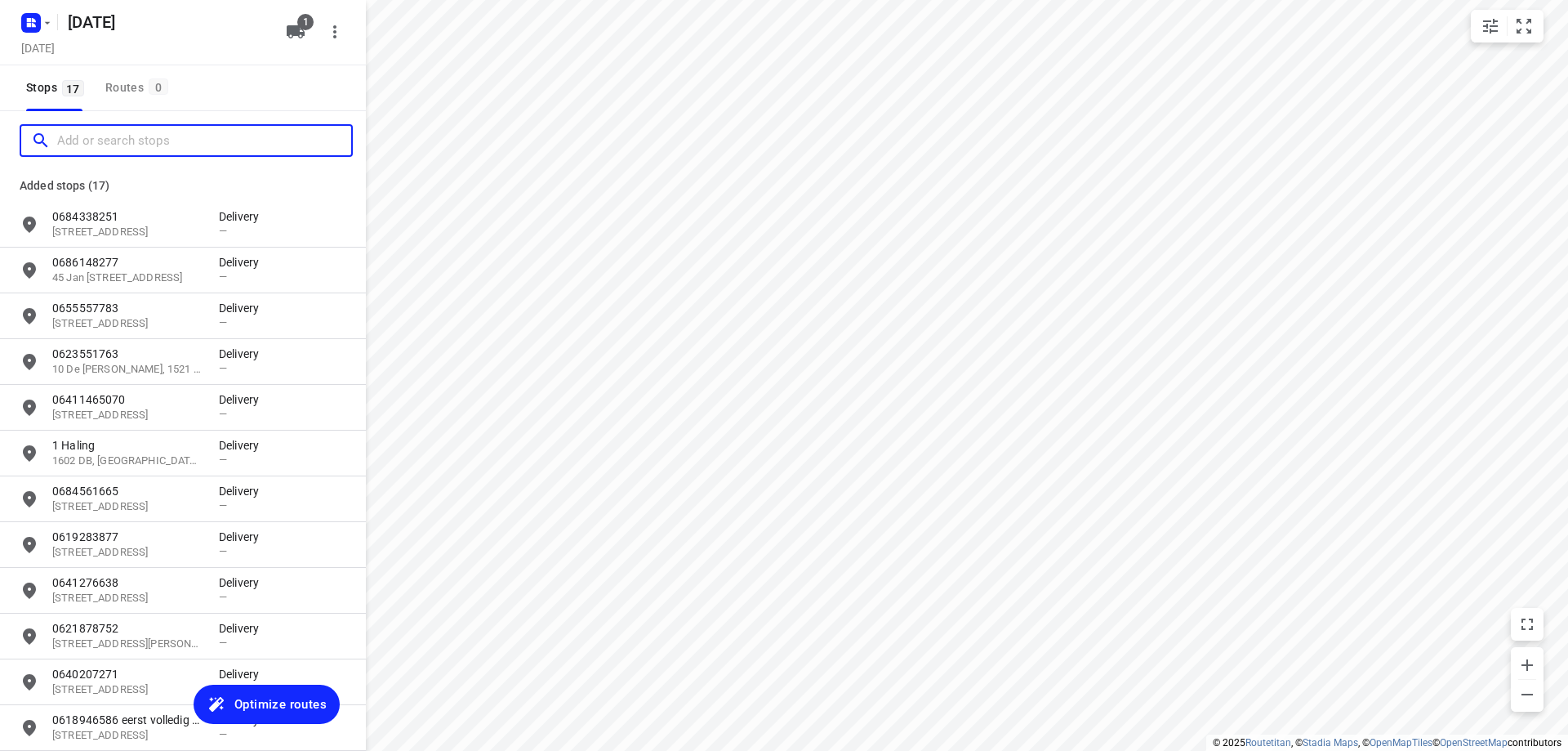
click at [145, 136] on input "Add or search stops" at bounding box center [204, 141] width 294 height 26
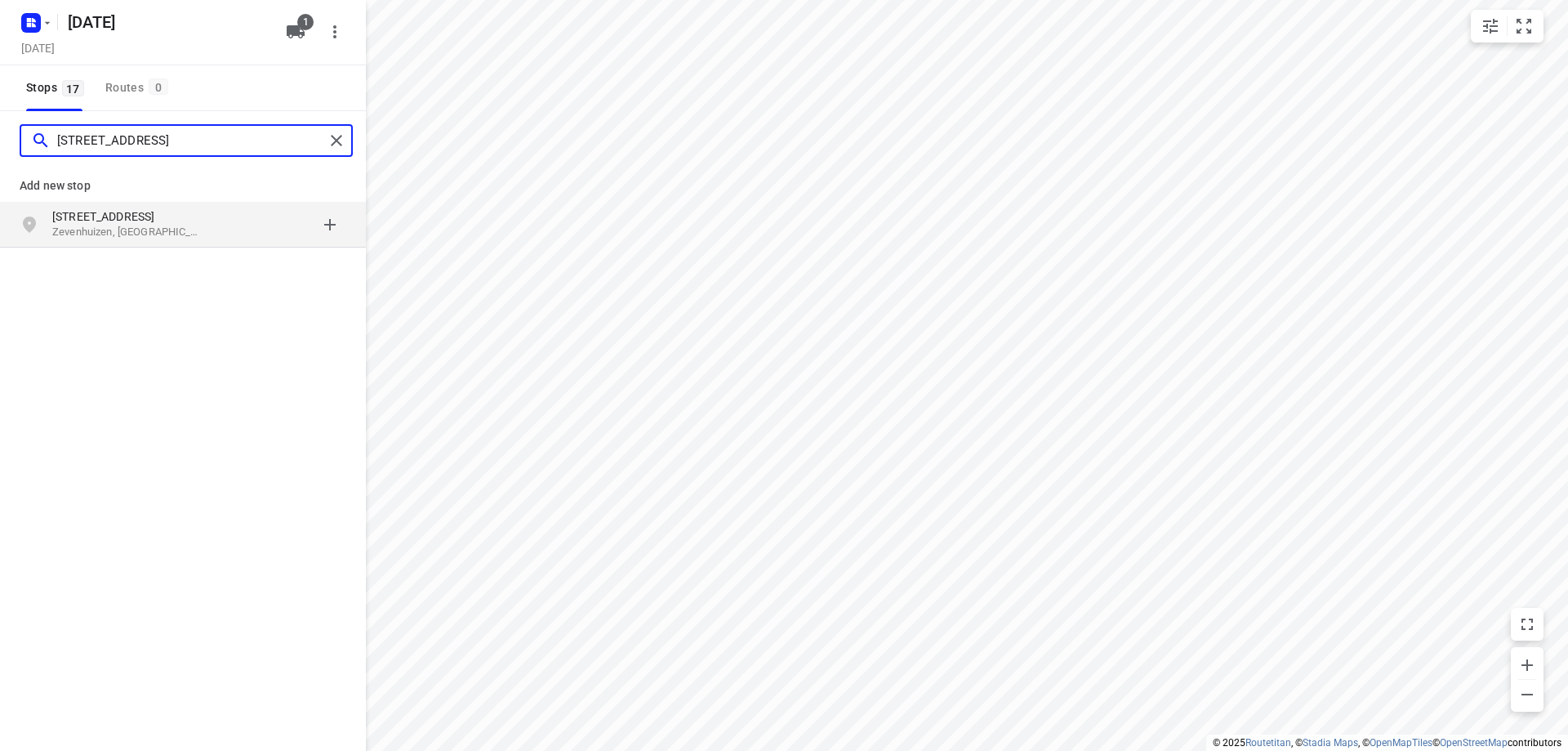
type input "[STREET_ADDRESS]"
click at [170, 227] on p "Zevenhuizen, [GEOGRAPHIC_DATA]" at bounding box center [127, 232] width 150 height 16
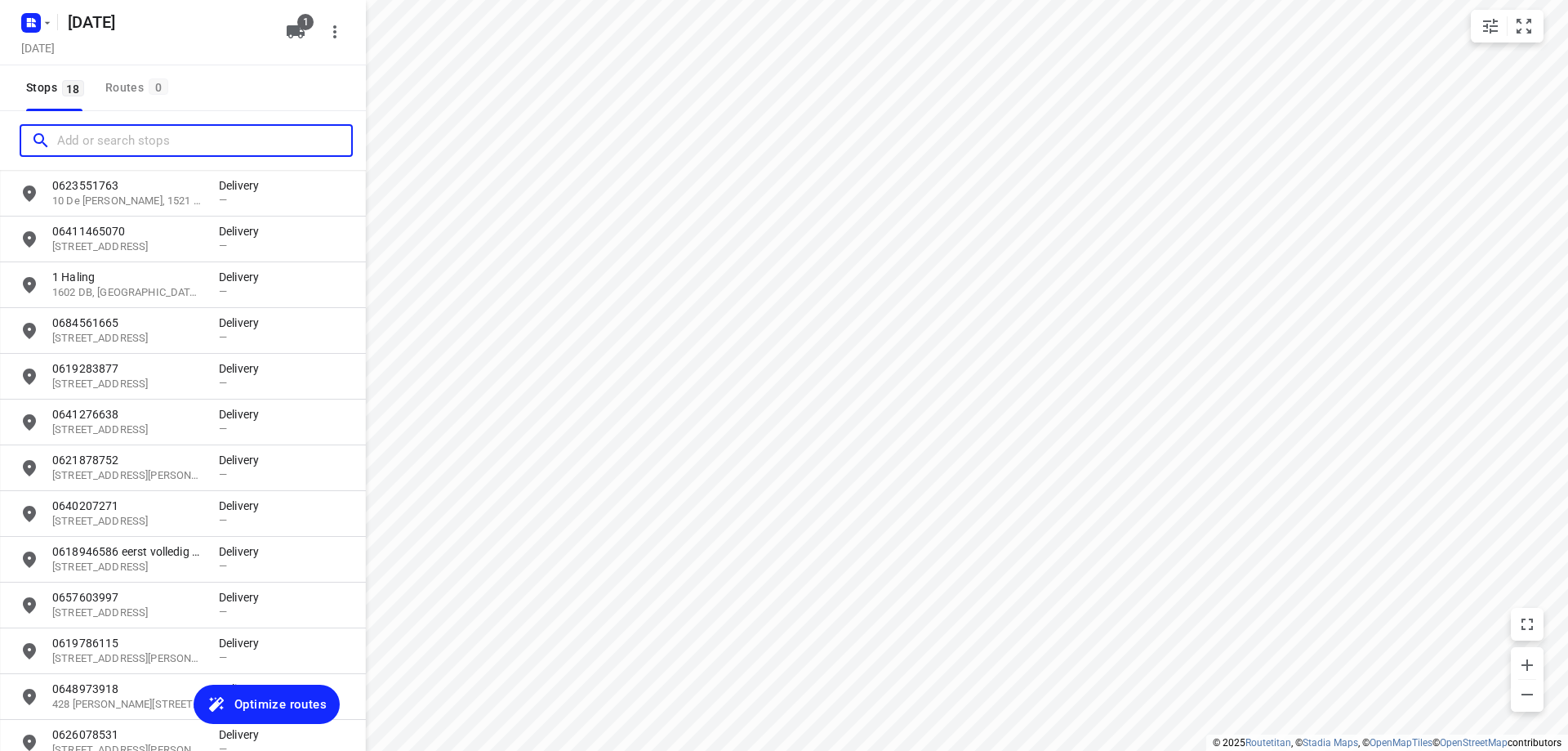
scroll to position [350, 0]
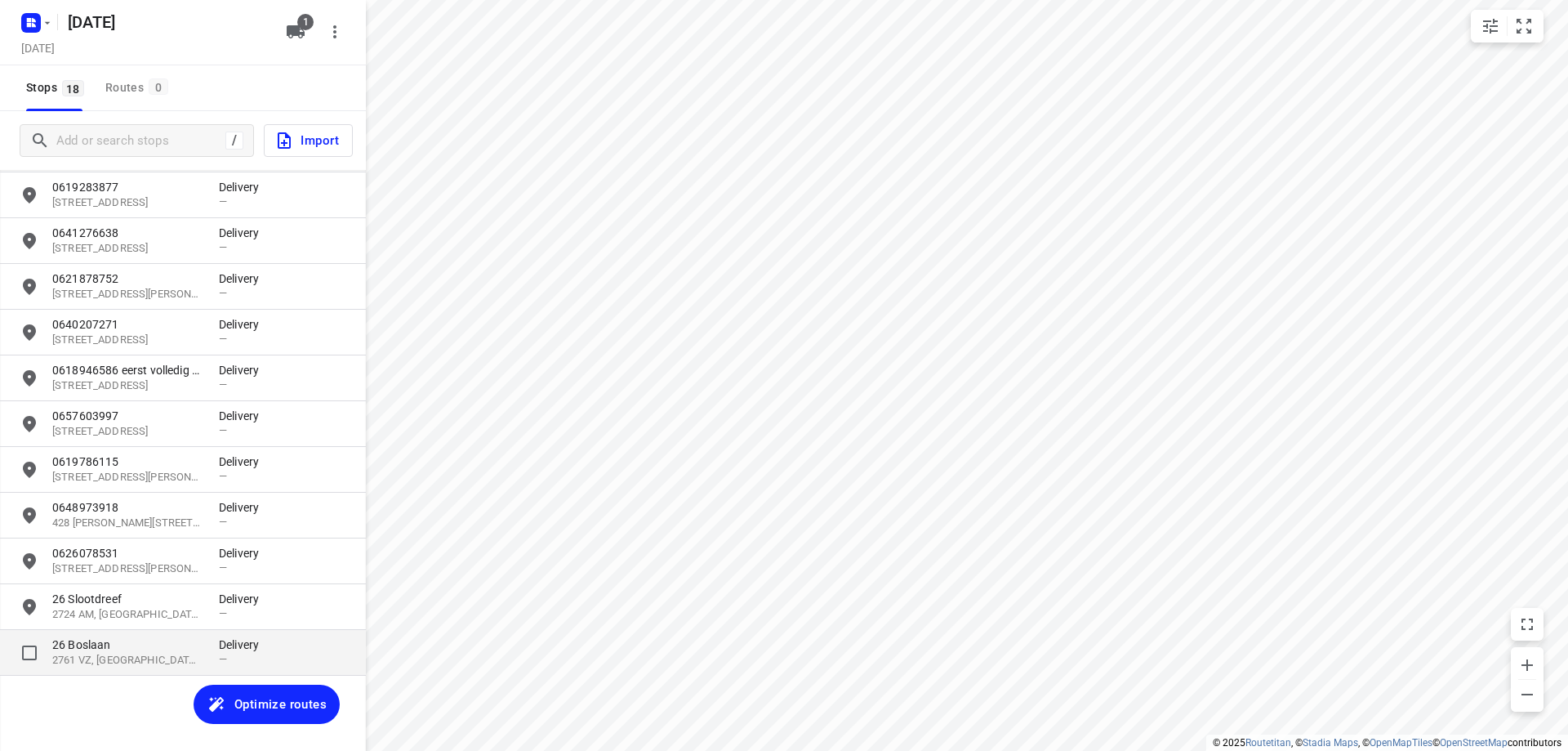
click at [148, 662] on p "2761 VZ, [GEOGRAPHIC_DATA], [GEOGRAPHIC_DATA]" at bounding box center [127, 660] width 150 height 16
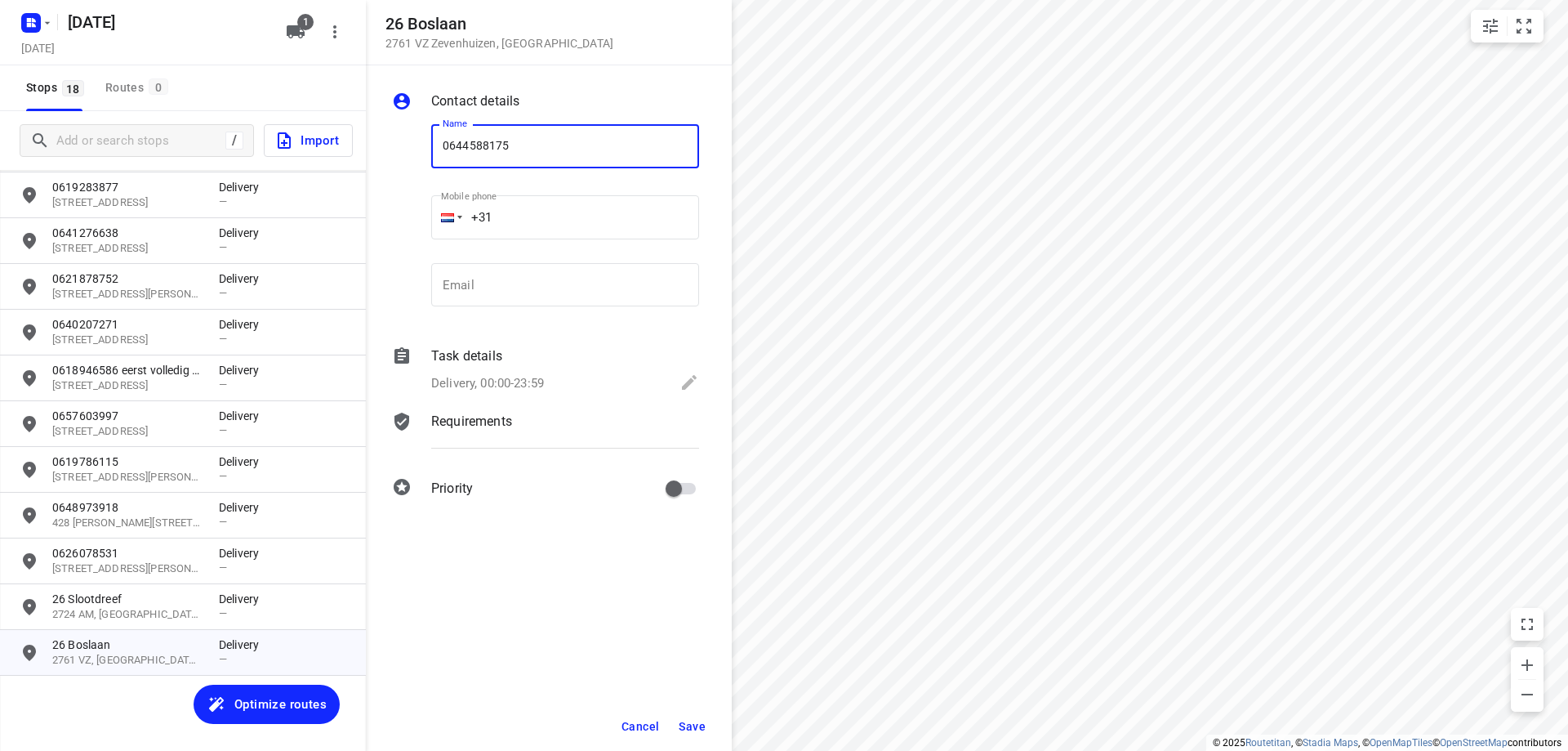
type input "0644588175"
click at [689, 728] on span "Save" at bounding box center [692, 727] width 27 height 13
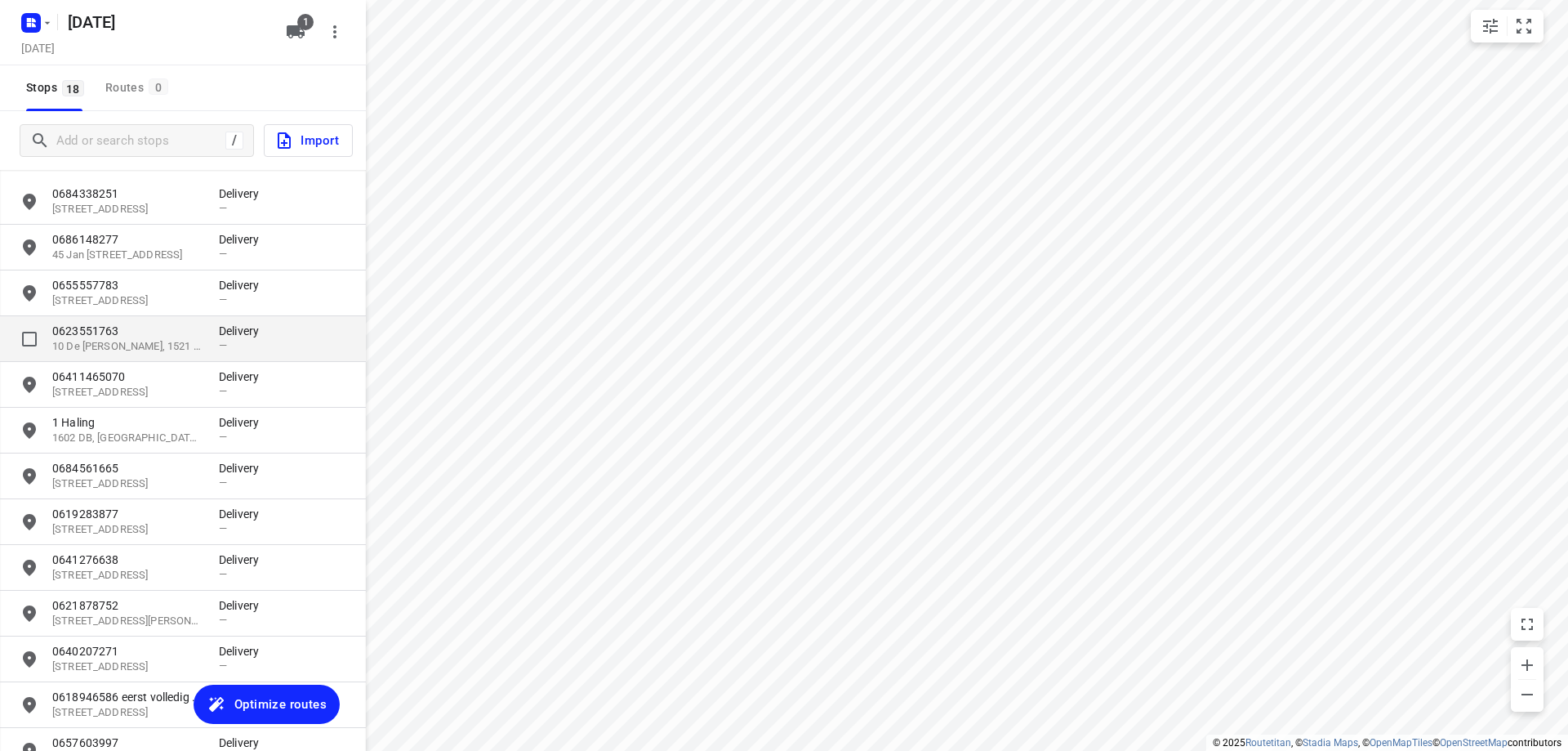
scroll to position [0, 0]
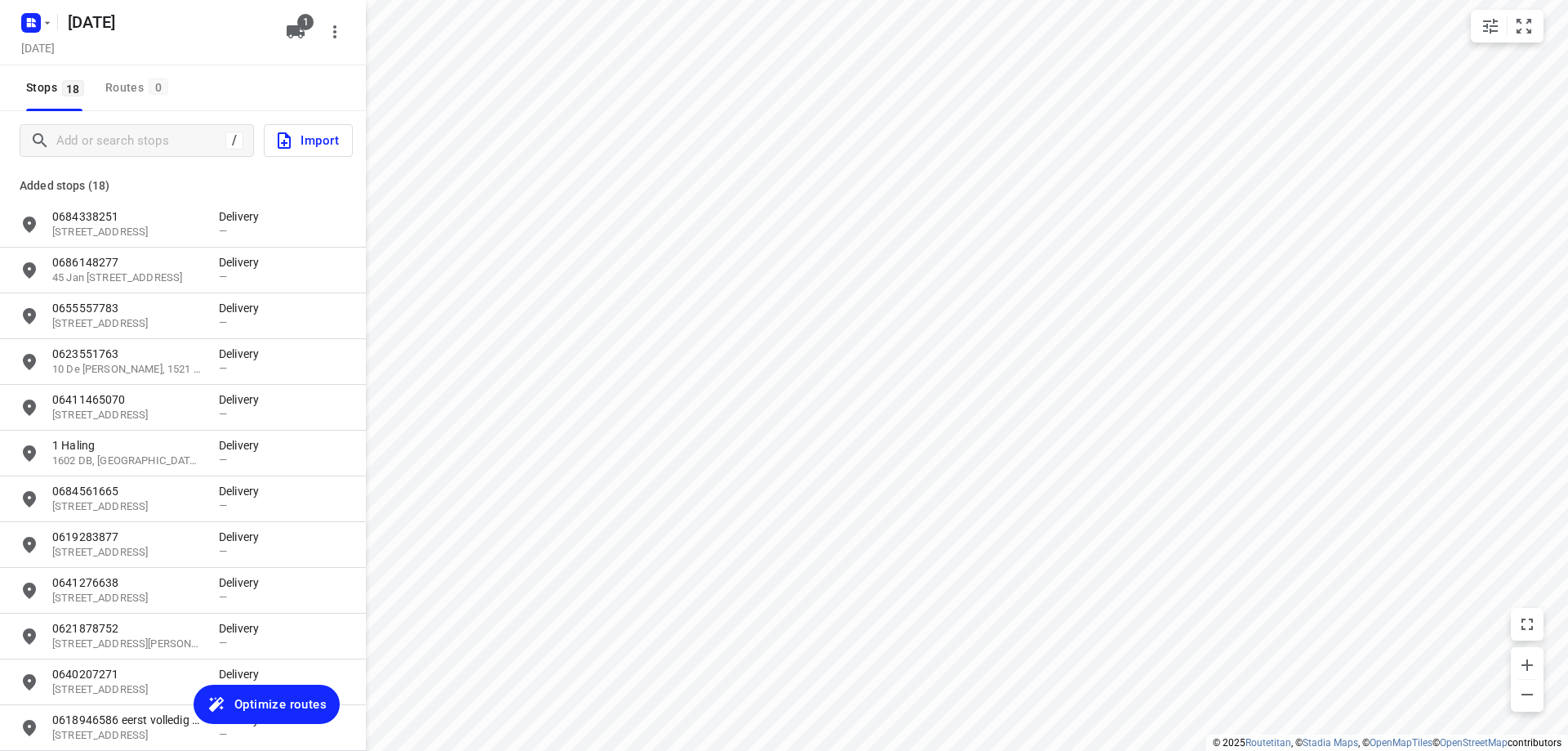
click at [248, 702] on span "Optimize routes" at bounding box center [281, 705] width 93 height 22
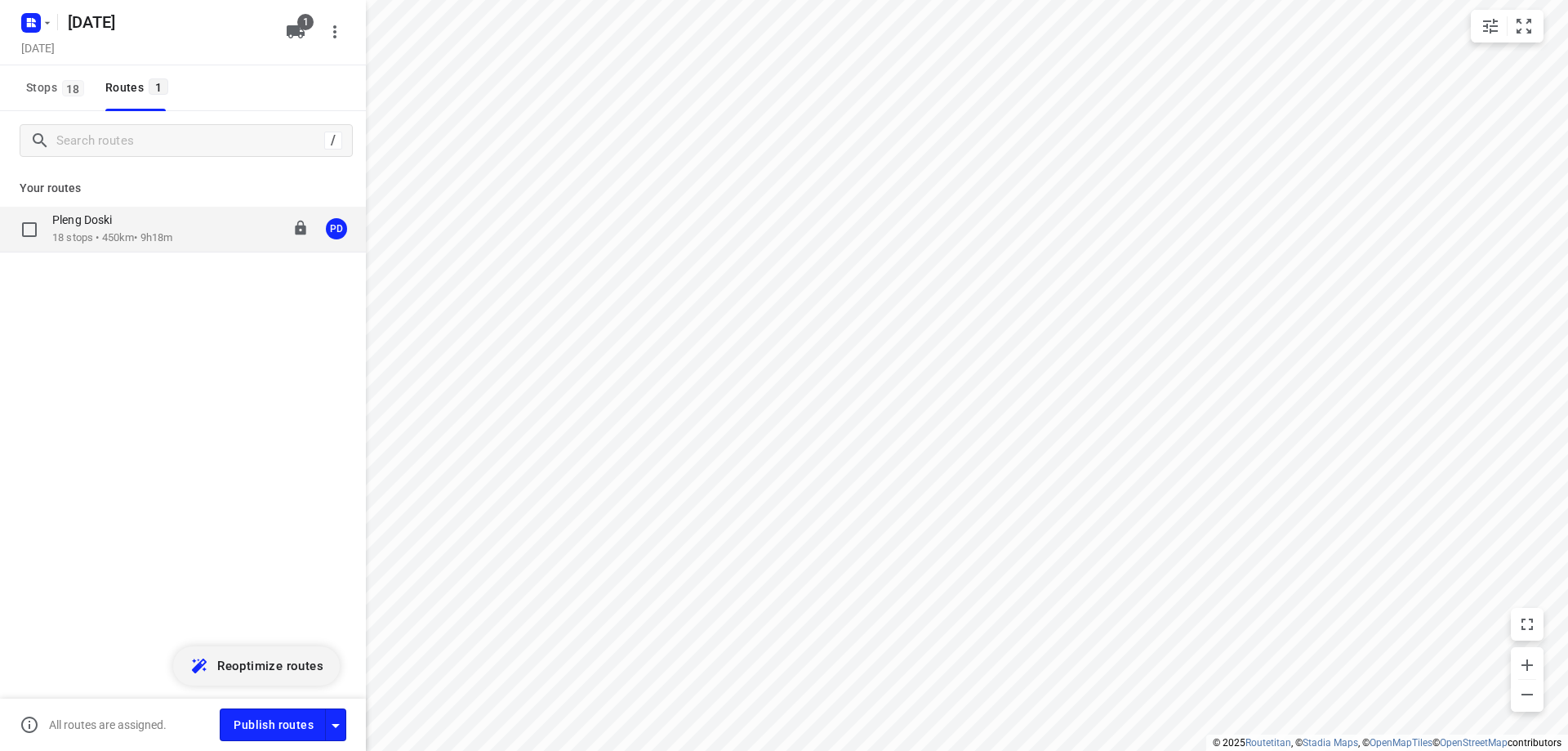
click at [169, 240] on p "18 stops • 450km • 9h18m" at bounding box center [112, 238] width 120 height 16
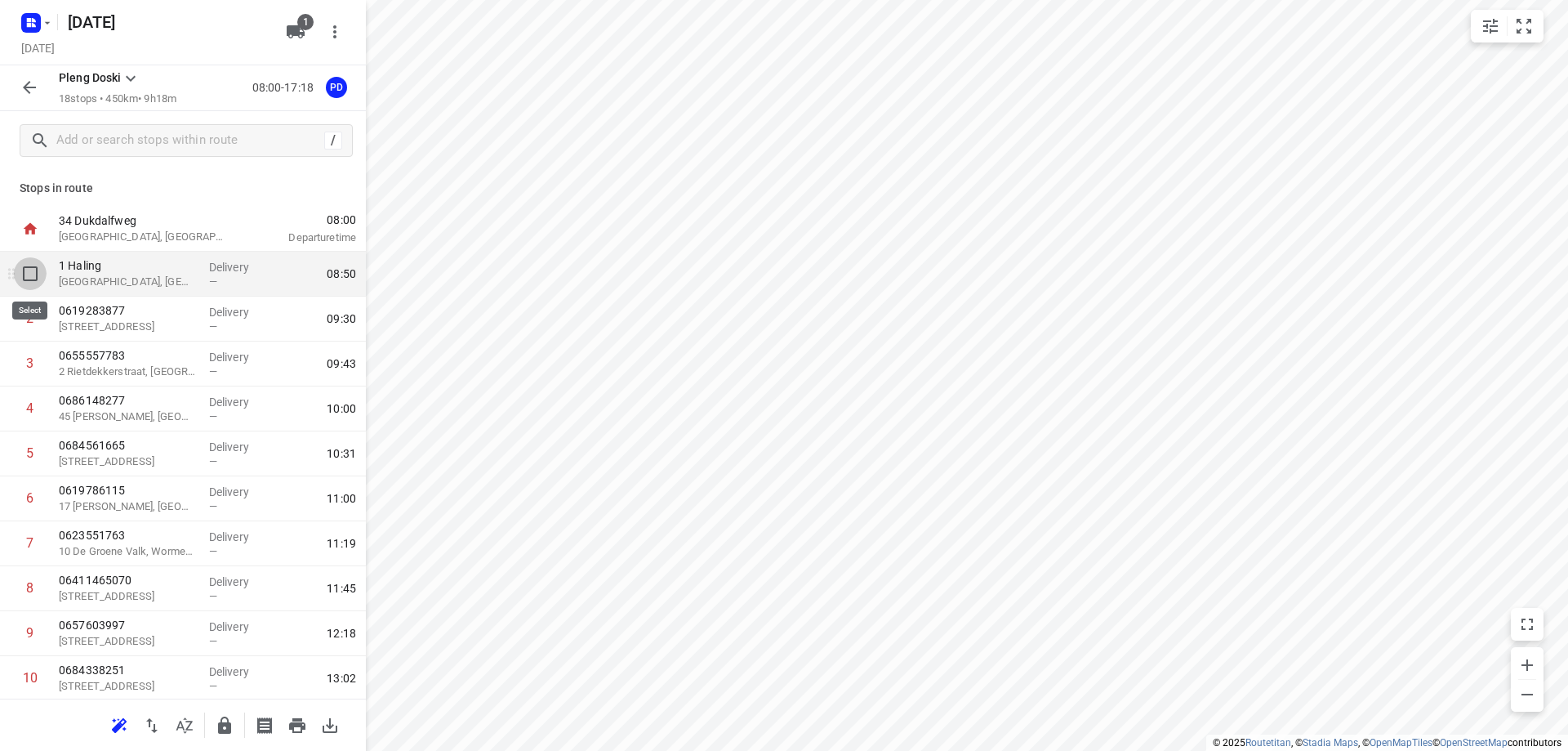
click at [31, 275] on input "checkbox" at bounding box center [31, 274] width 33 height 33
checkbox input "true"
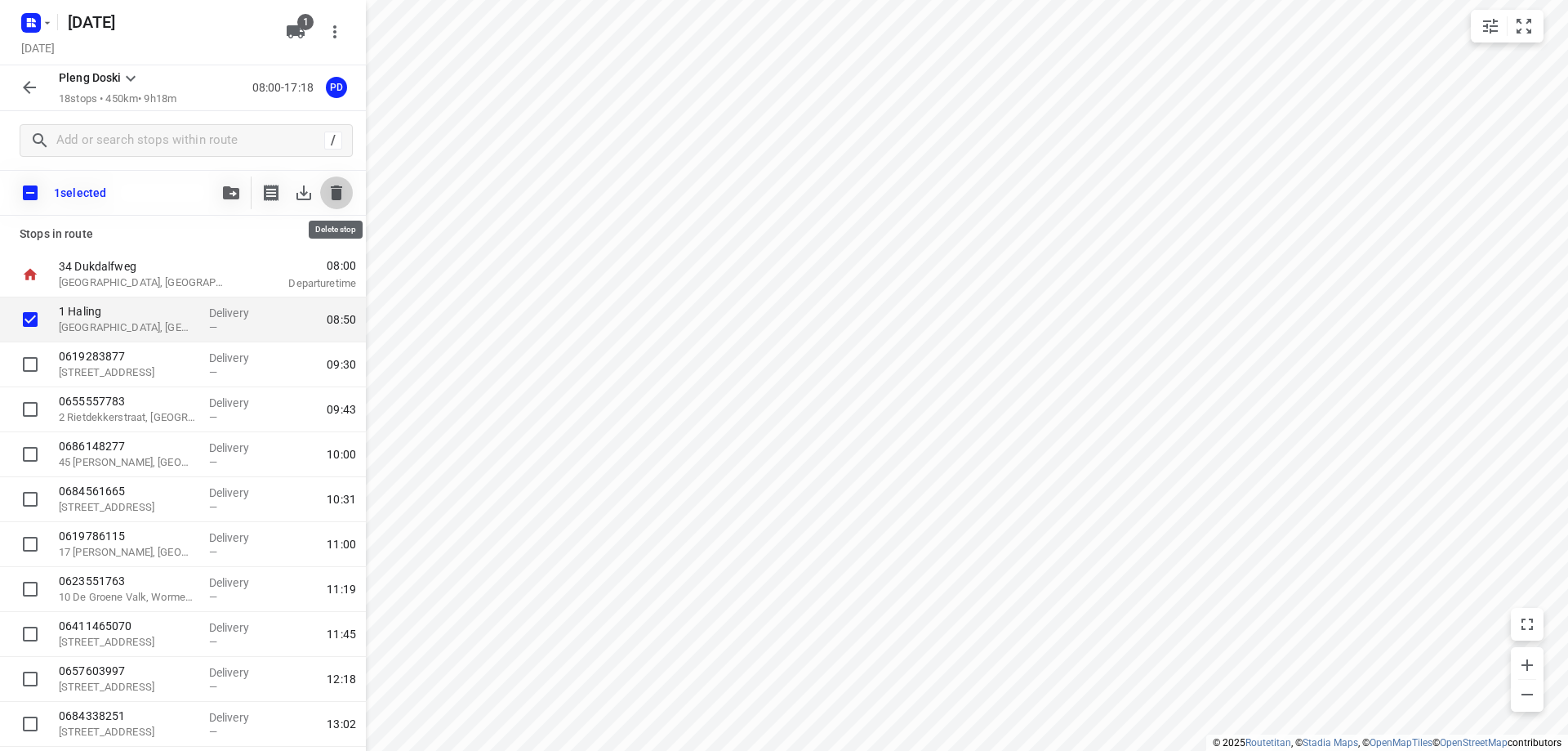
click at [347, 187] on button "button" at bounding box center [336, 193] width 33 height 33
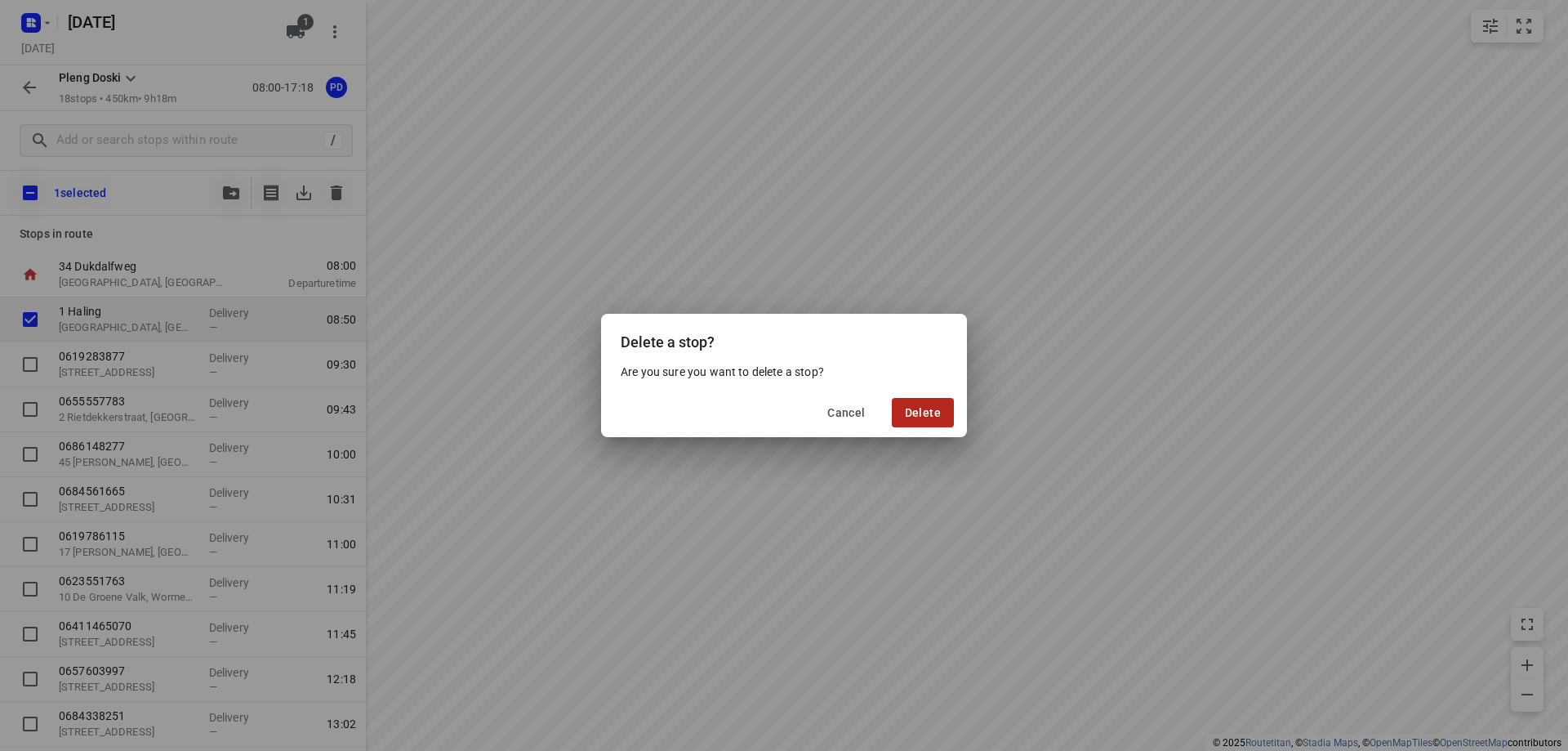
click at [914, 413] on span "Delete" at bounding box center [922, 413] width 36 height 13
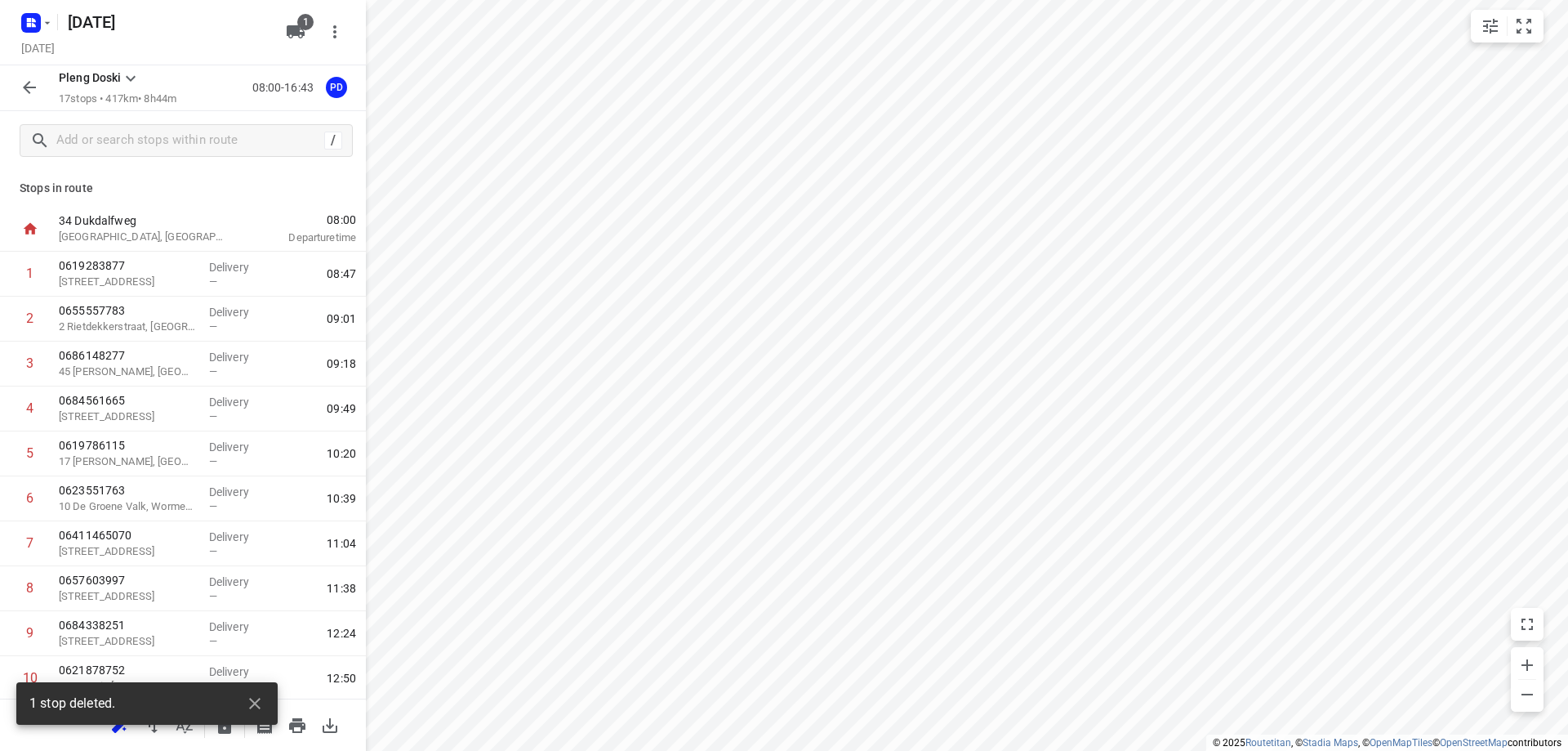
click at [120, 733] on div "1 stop deleted." at bounding box center [147, 708] width 261 height 52
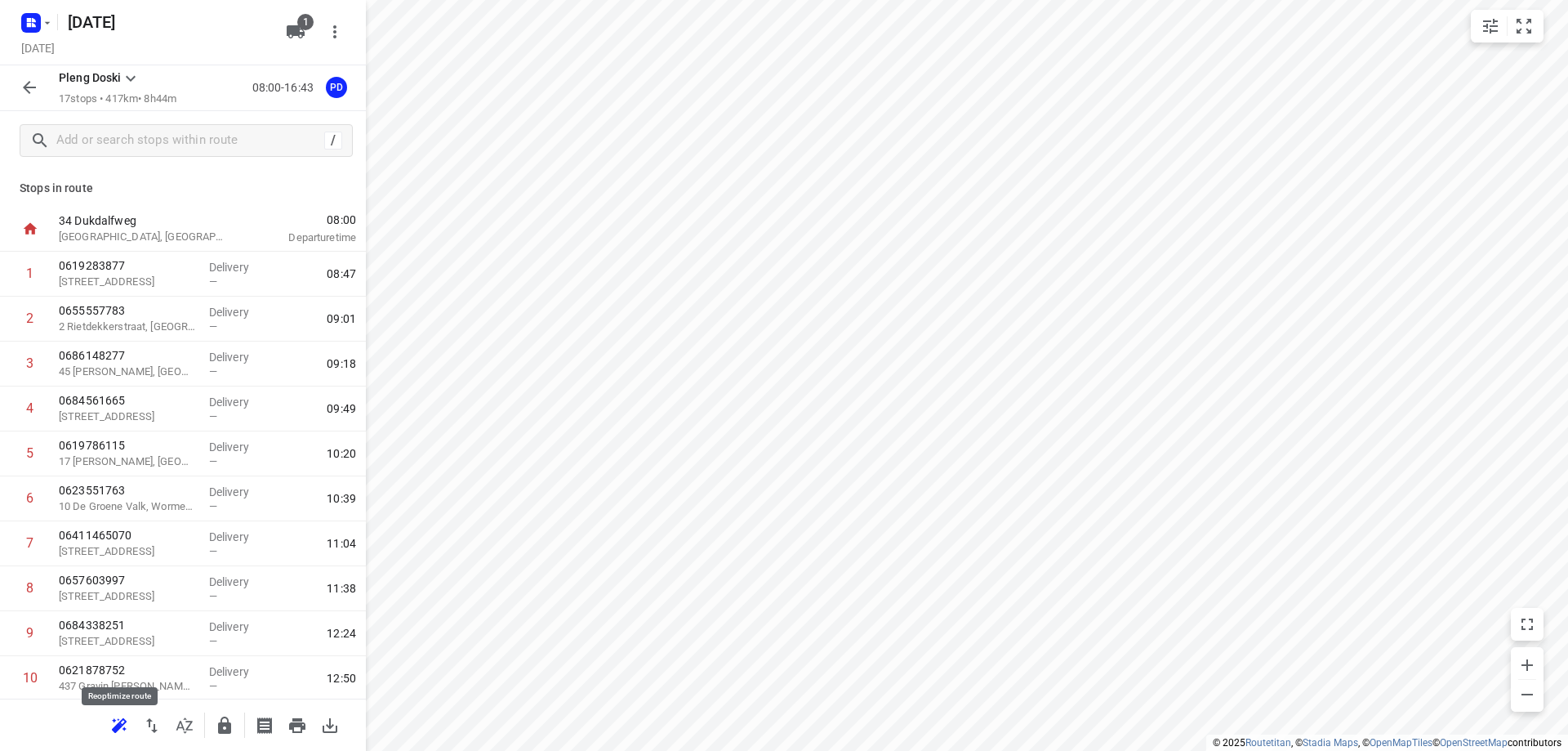
click at [120, 717] on icon "button" at bounding box center [119, 726] width 20 height 20
